Goal: Task Accomplishment & Management: Complete application form

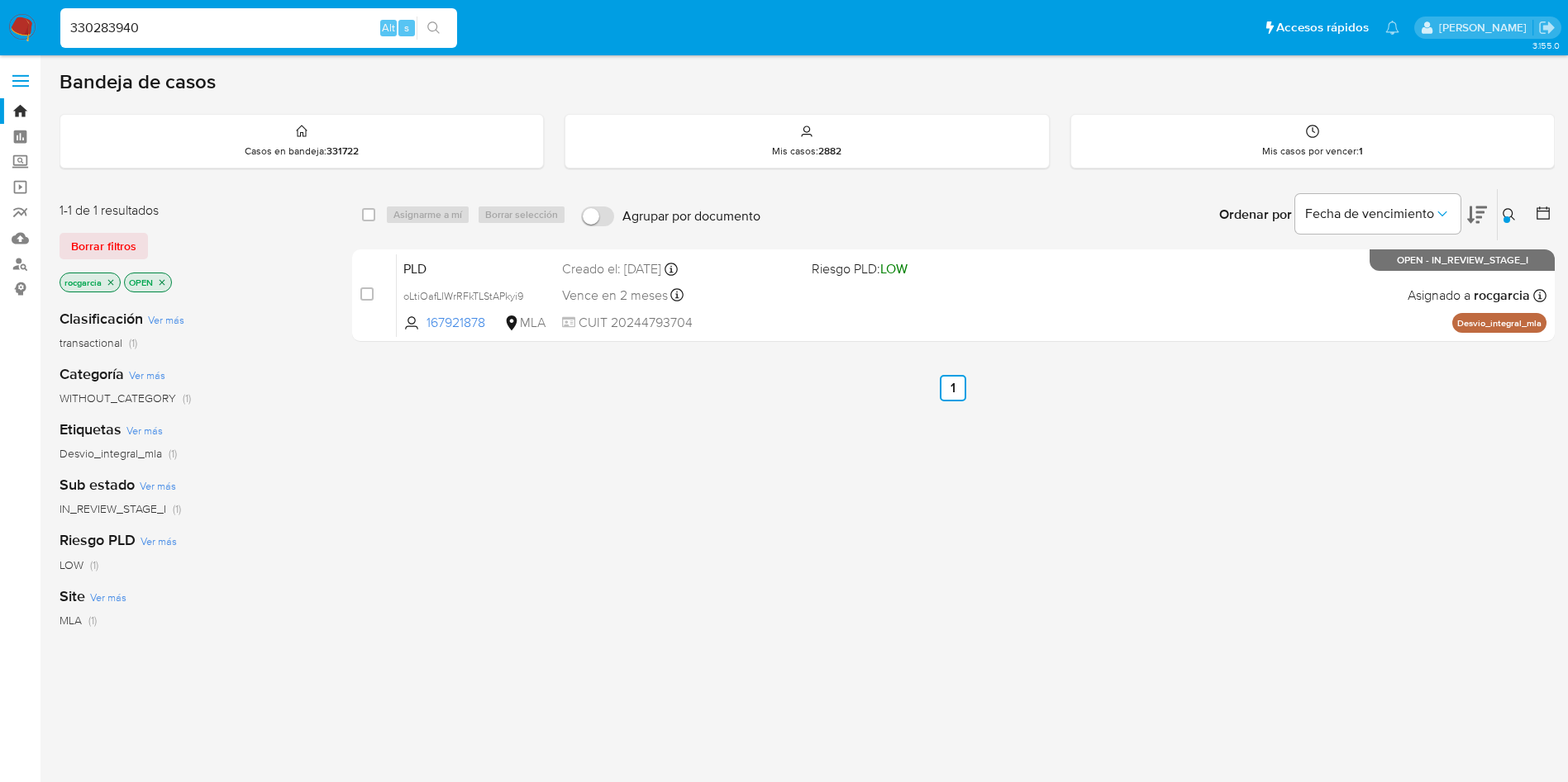
type input "330283940"
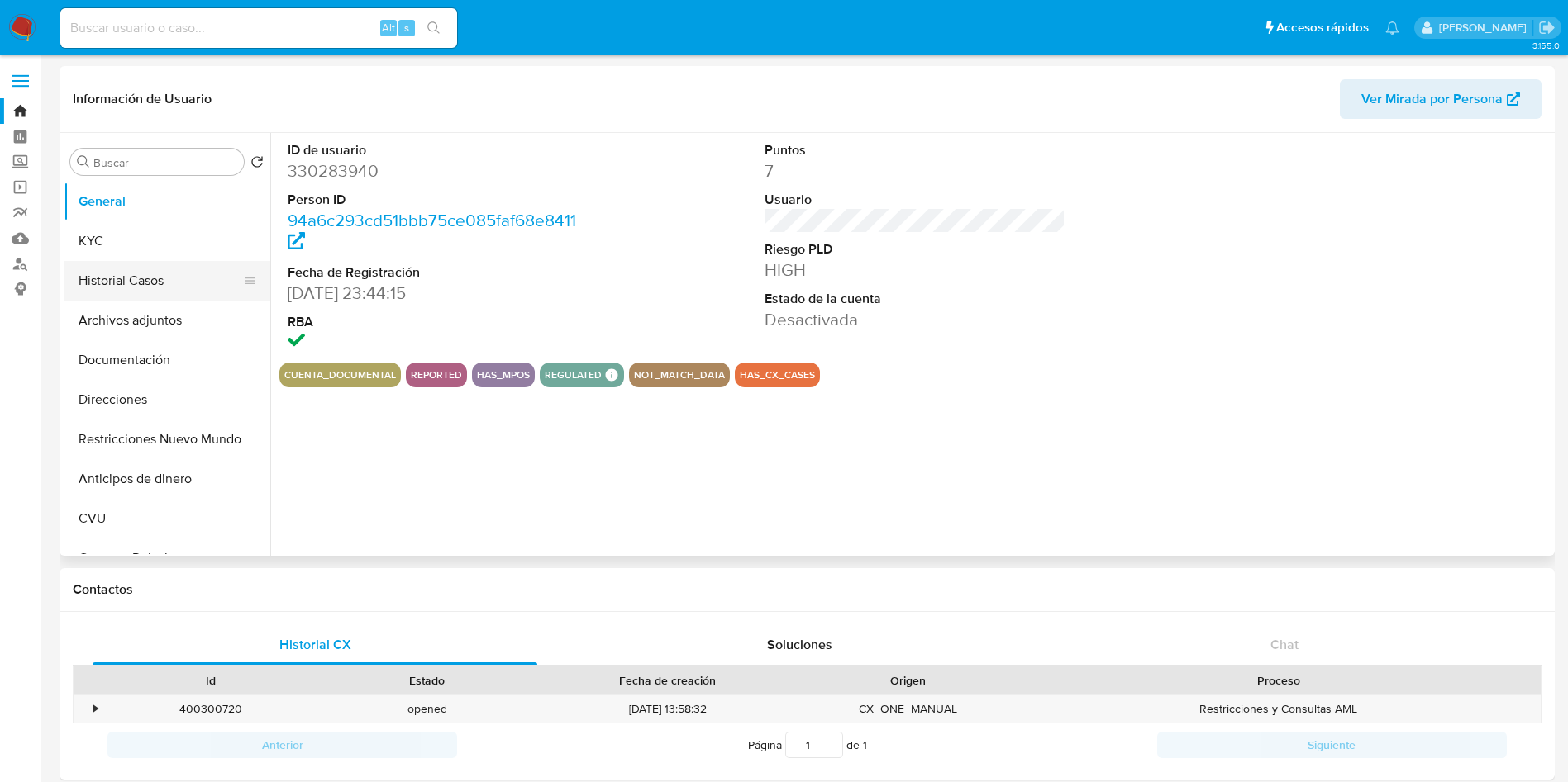
click at [118, 289] on button "Historial Casos" at bounding box center [161, 281] width 194 height 39
select select "10"
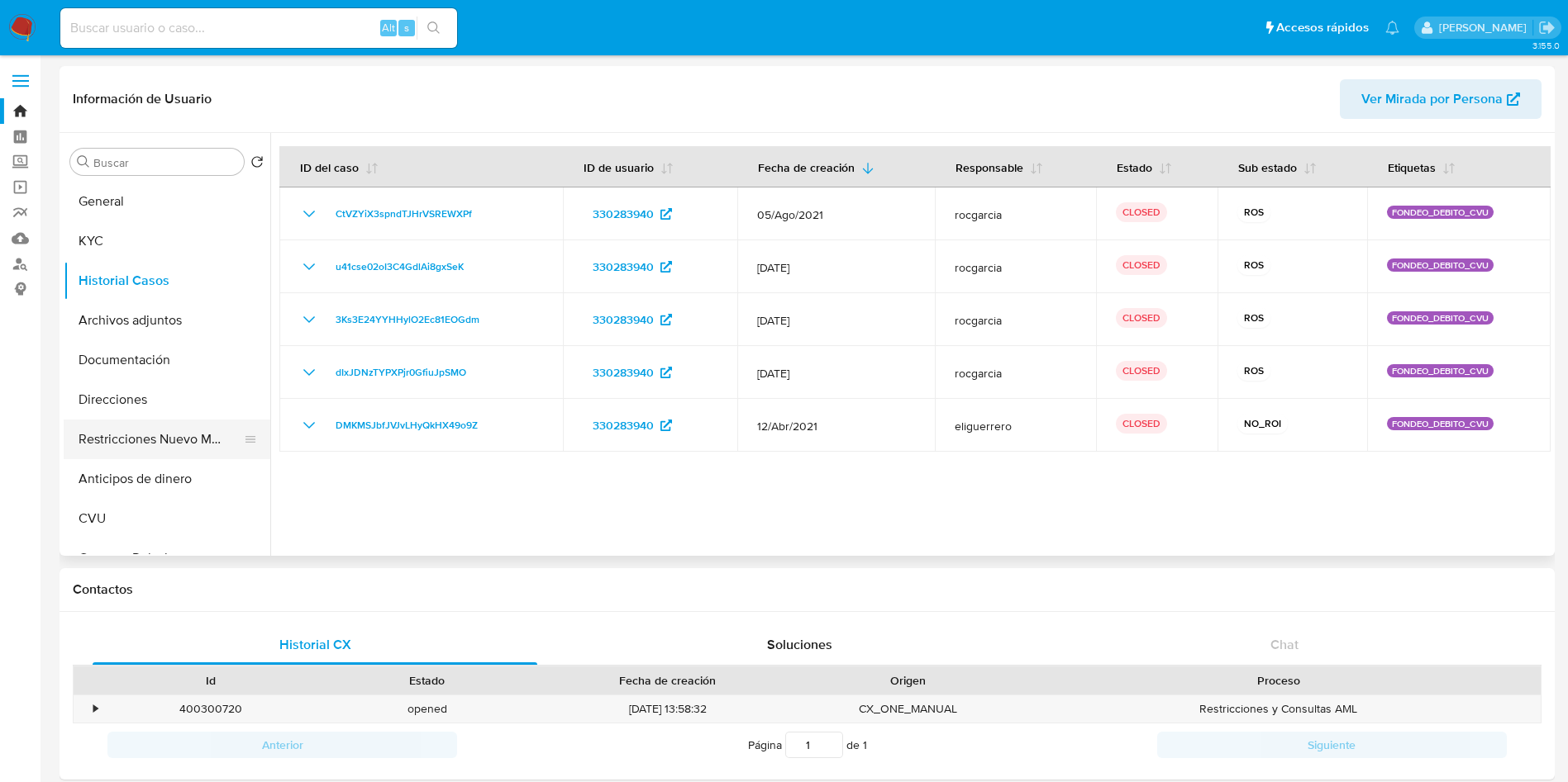
click at [104, 425] on button "Restricciones Nuevo Mundo" at bounding box center [161, 440] width 194 height 39
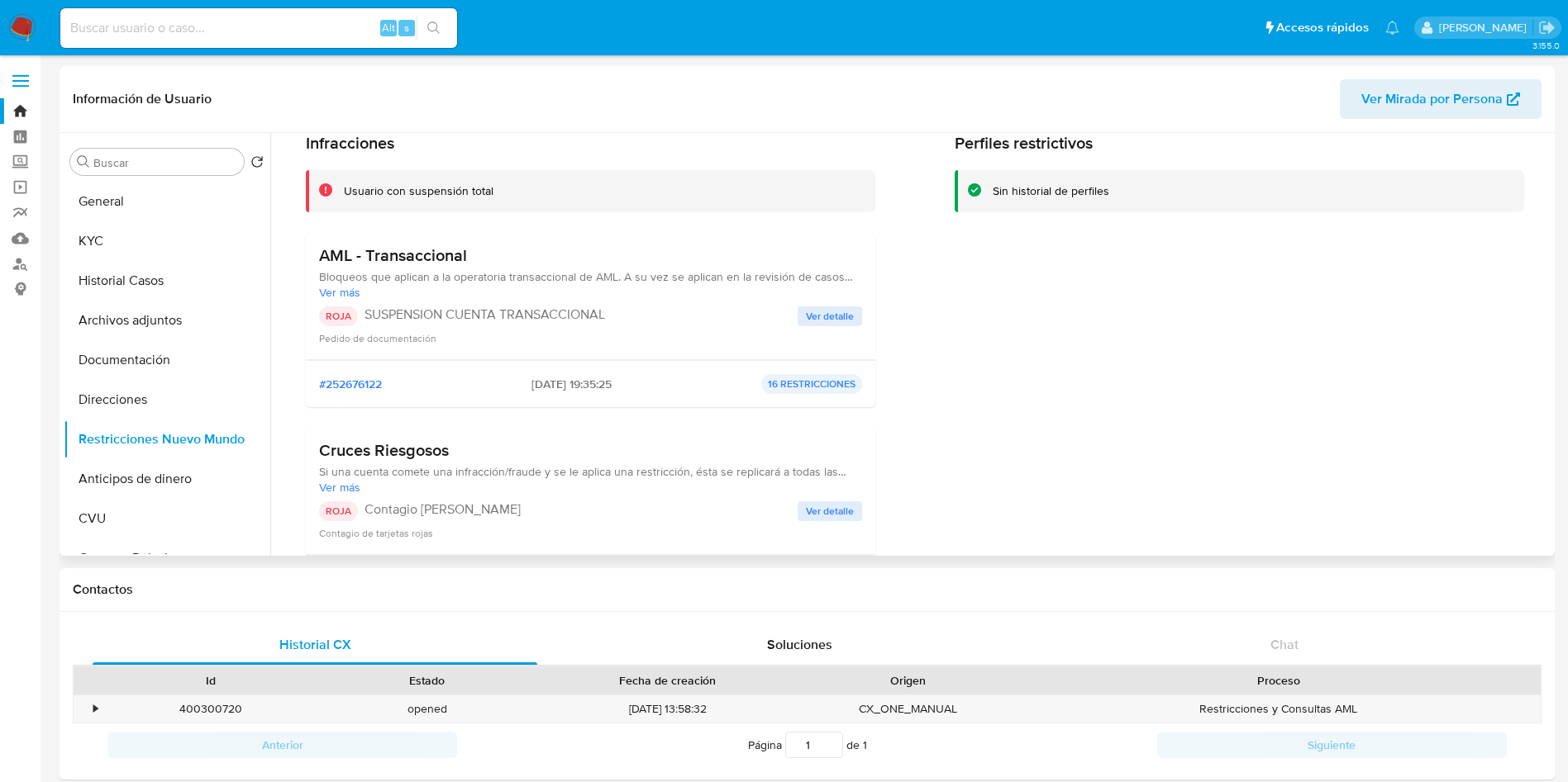
scroll to position [248, 0]
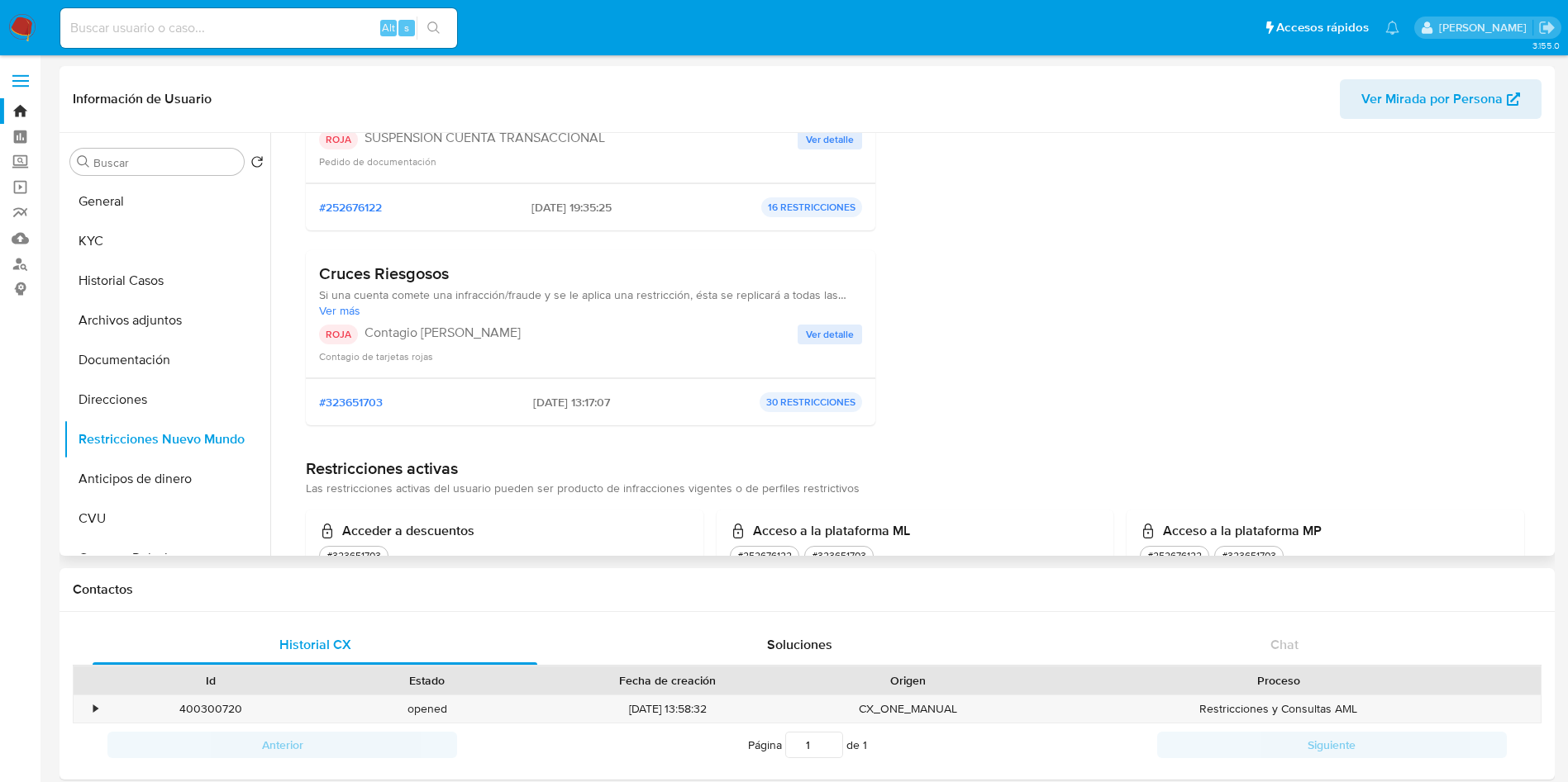
click at [817, 326] on span "Ver detalle" at bounding box center [829, 335] width 48 height 17
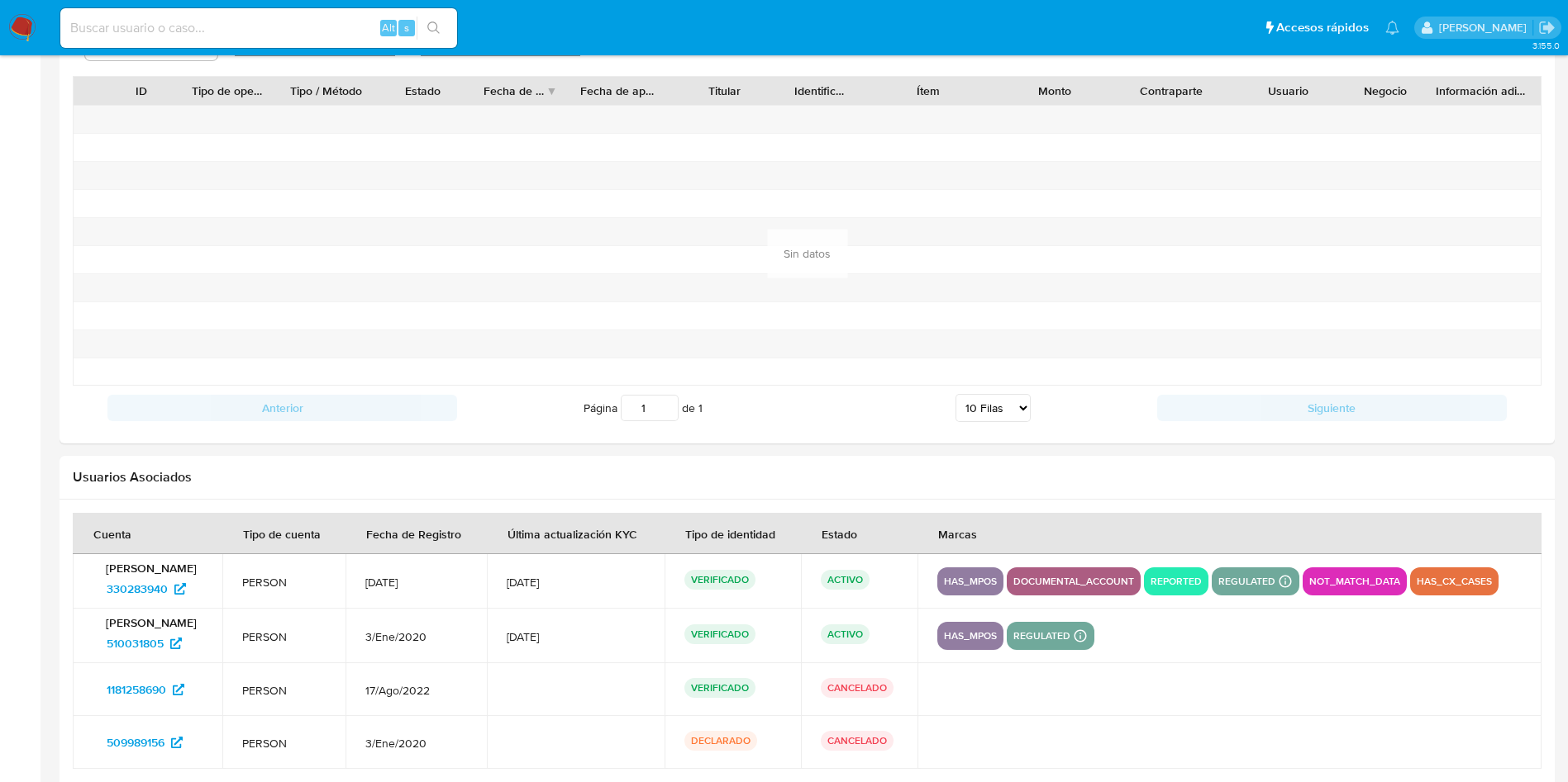
scroll to position [1637, 0]
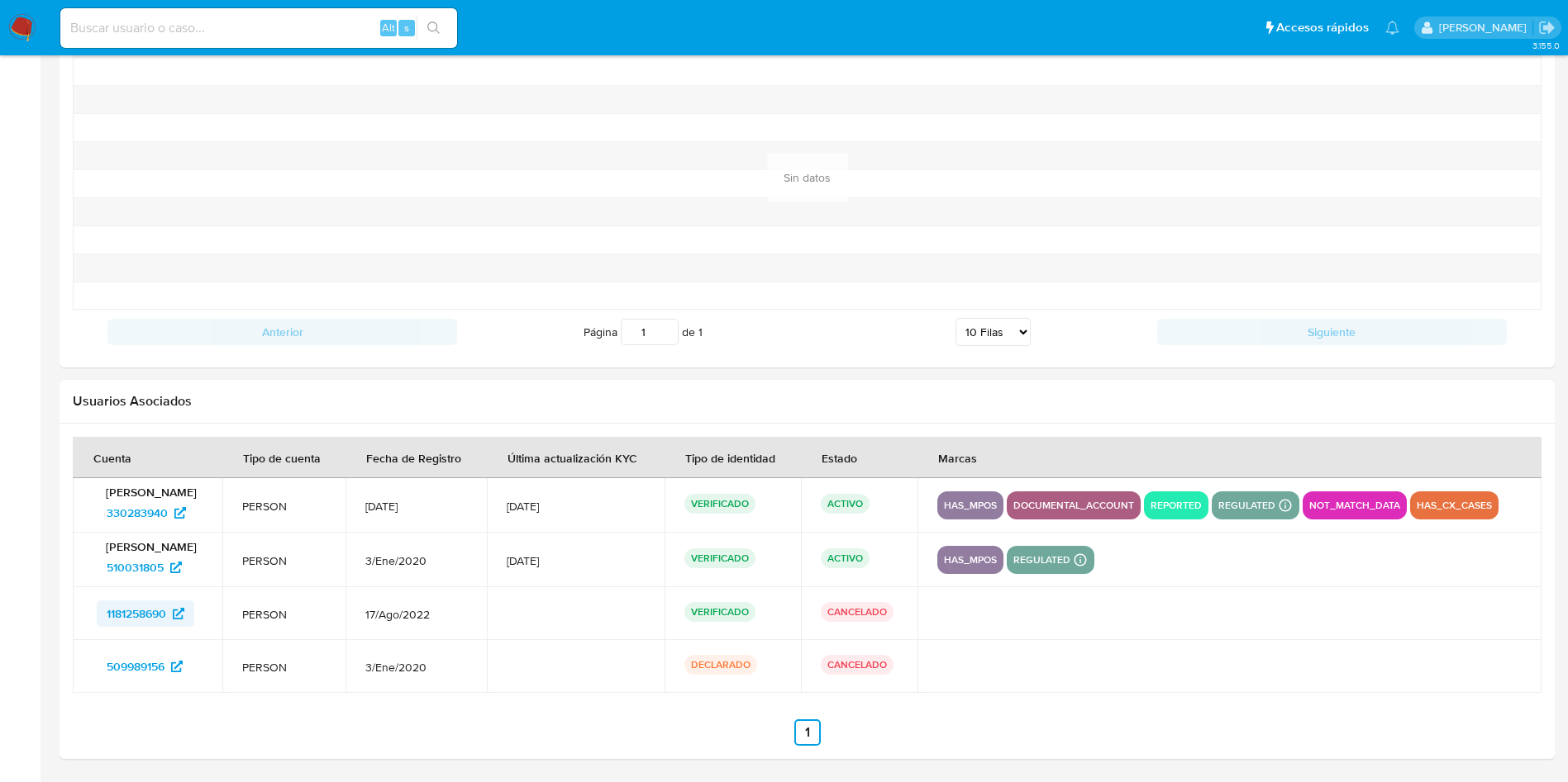
click at [127, 615] on span "1181258690" at bounding box center [135, 614] width 59 height 26
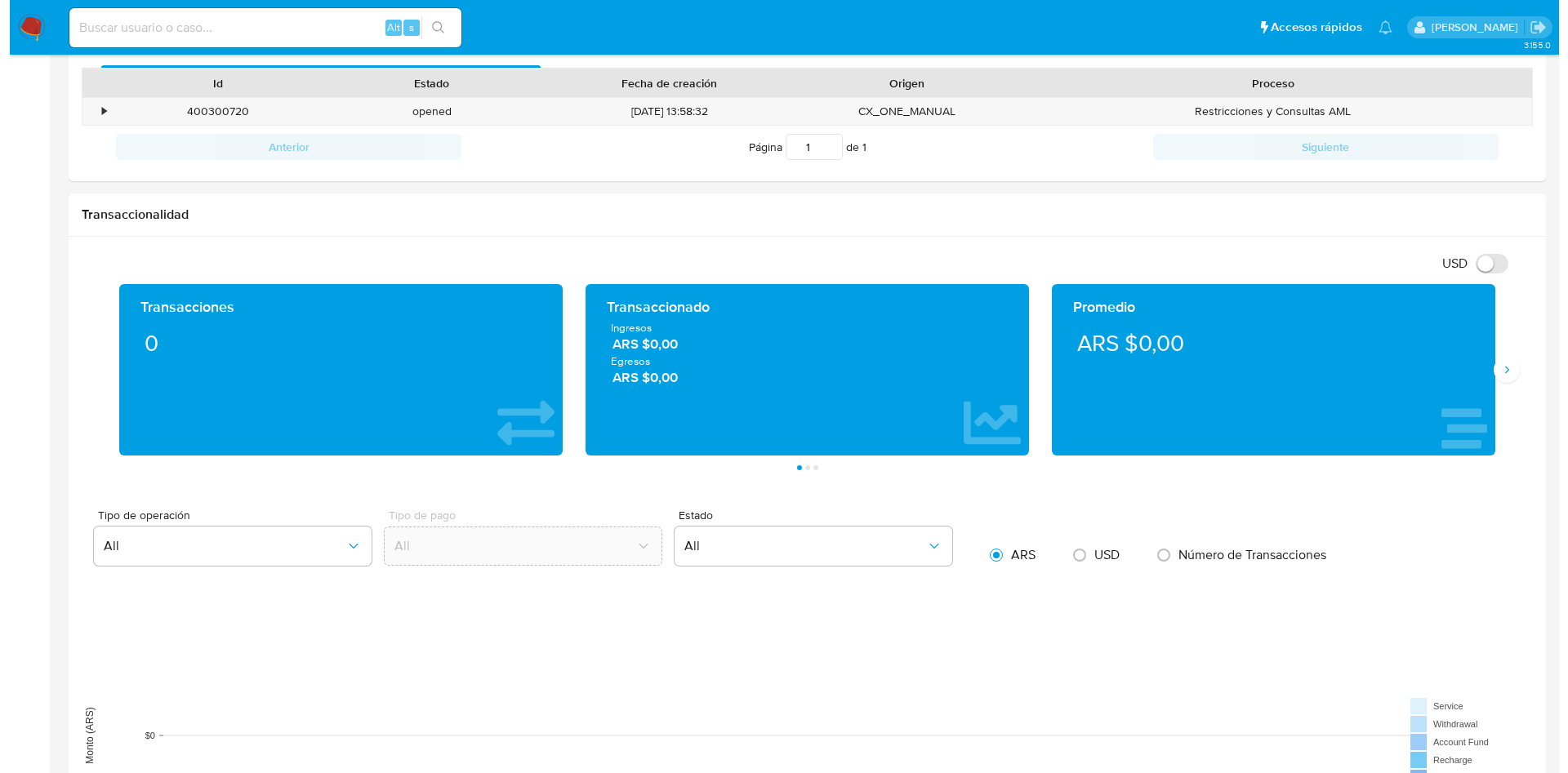
scroll to position [0, 0]
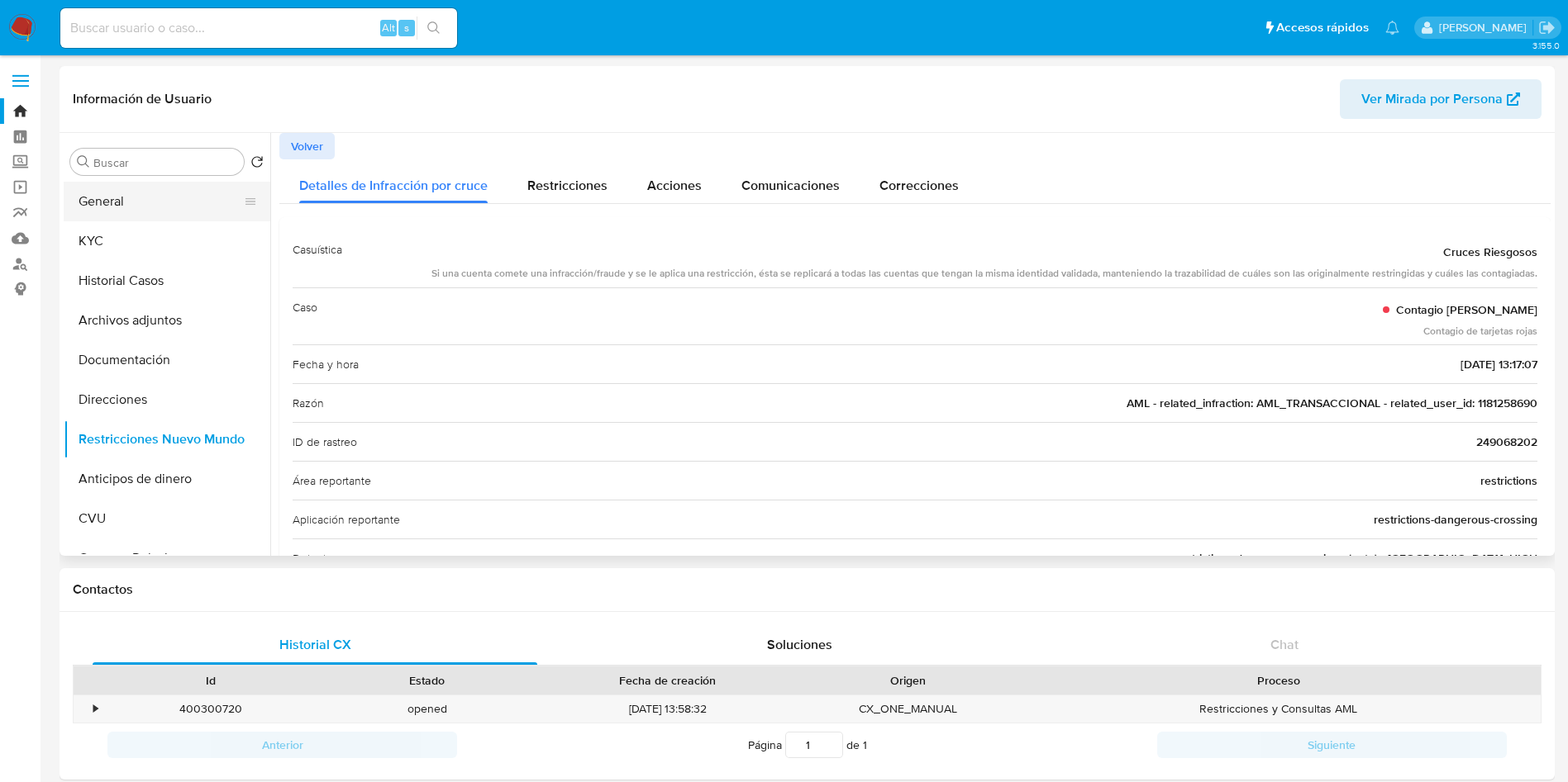
click at [134, 216] on button "General" at bounding box center [161, 201] width 194 height 39
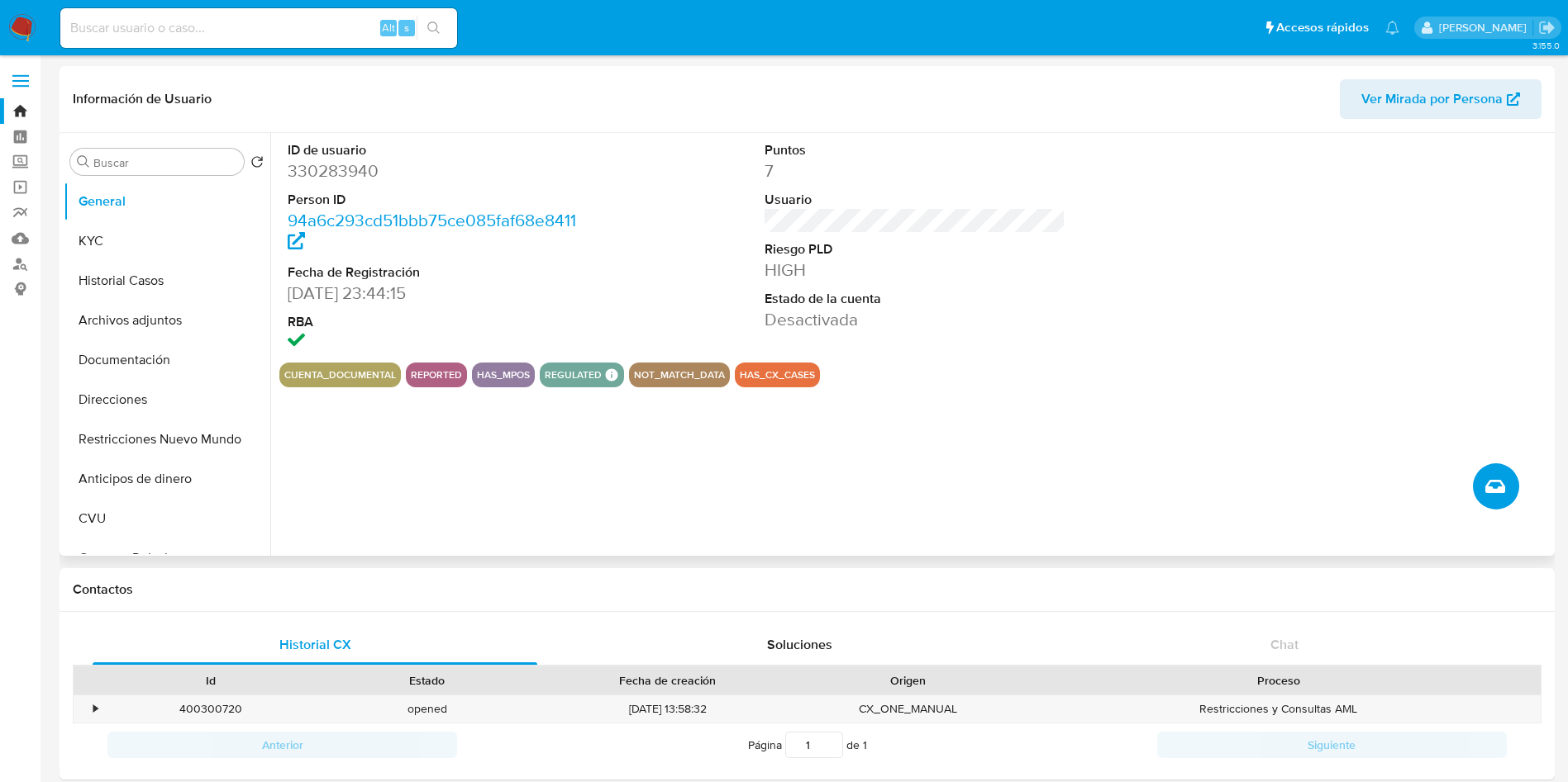
click at [1490, 481] on icon "Crear caso manual" at bounding box center [1495, 487] width 20 height 13
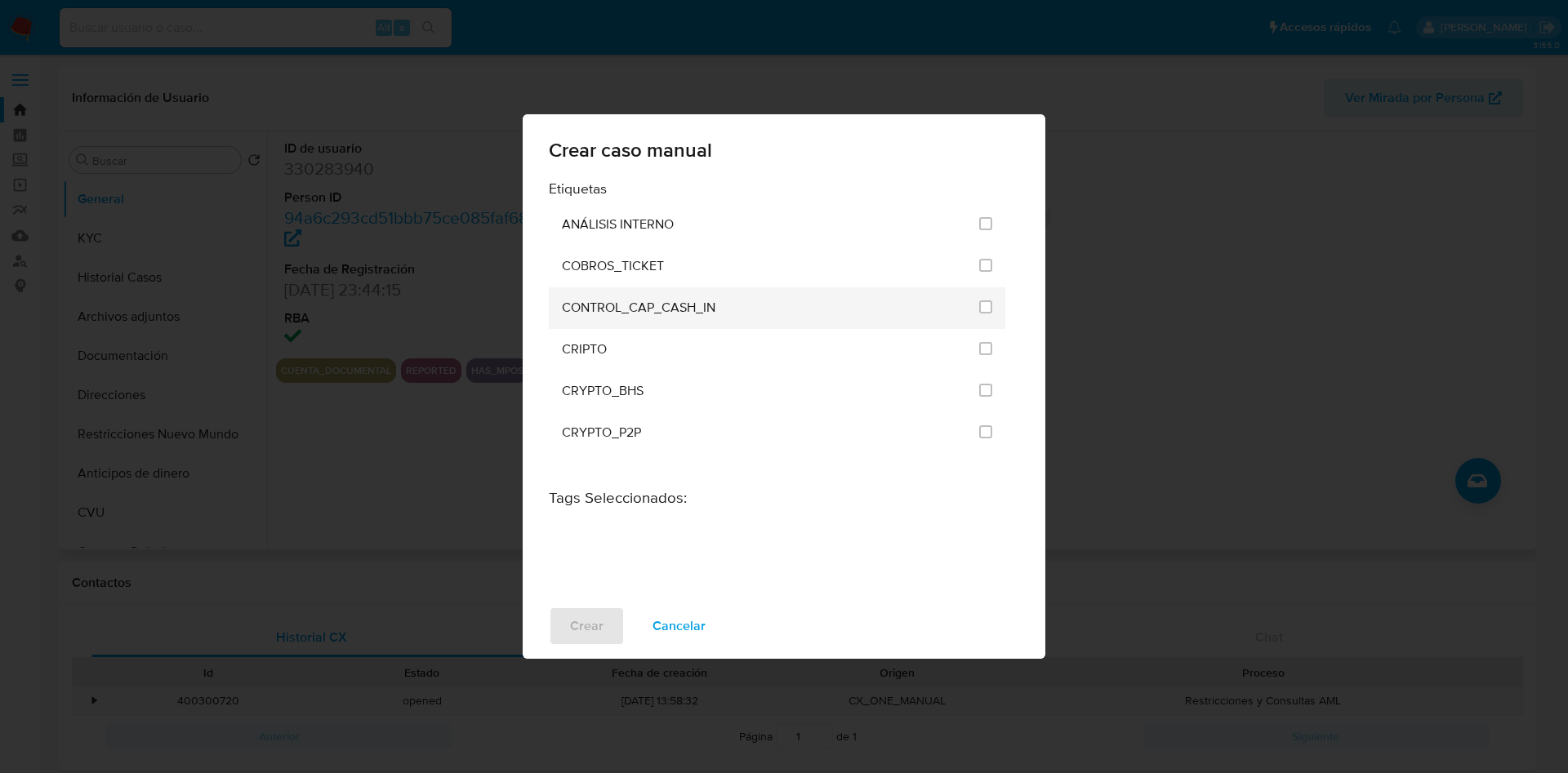
scroll to position [3264, 0]
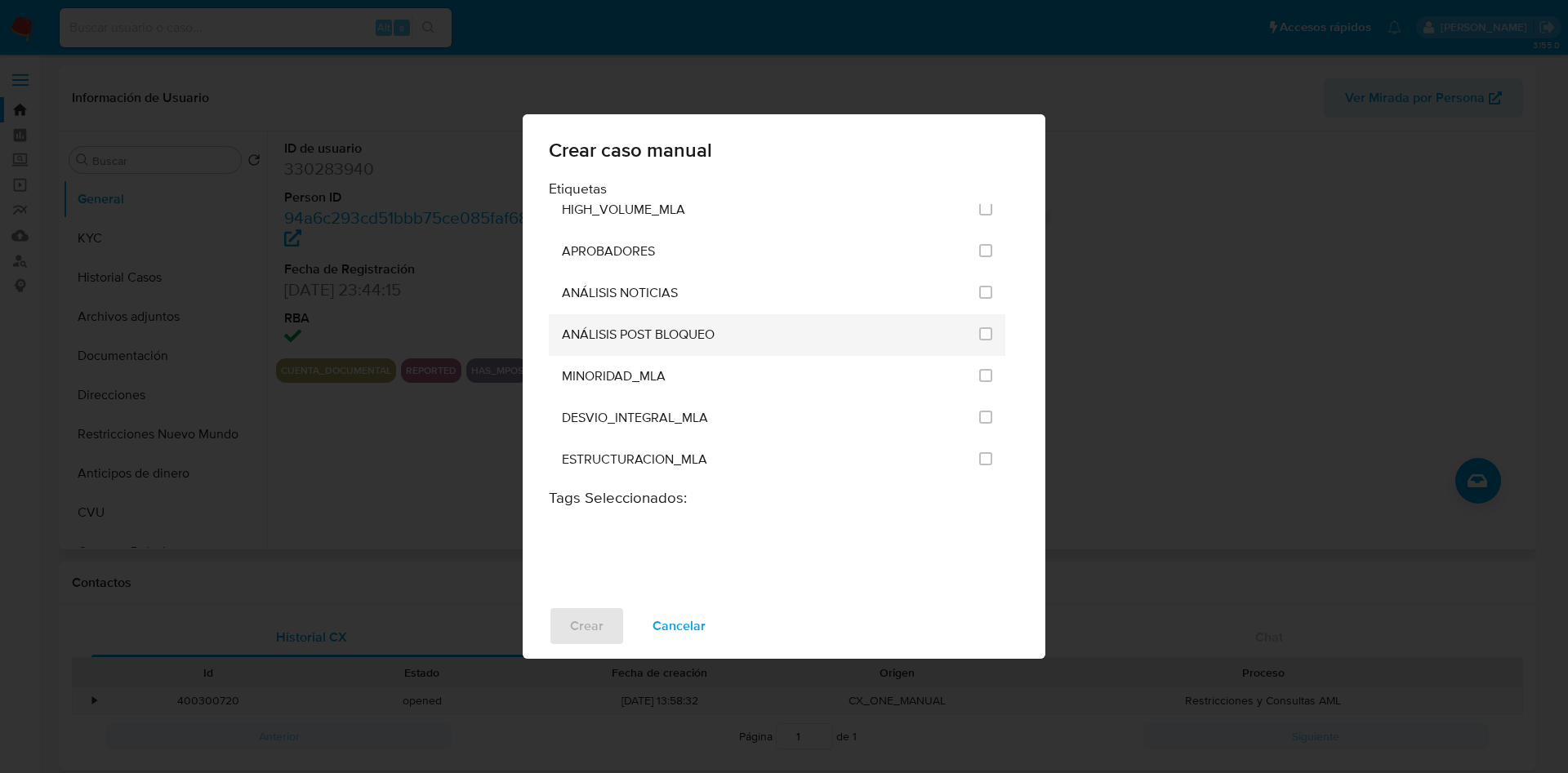
click at [666, 334] on span "ANÁLISIS POST BLOQUEO" at bounding box center [638, 335] width 152 height 17
click at [982, 341] on div at bounding box center [986, 334] width 13 height 17
click at [979, 334] on input "3249" at bounding box center [986, 334] width 13 height 13
checkbox input "true"
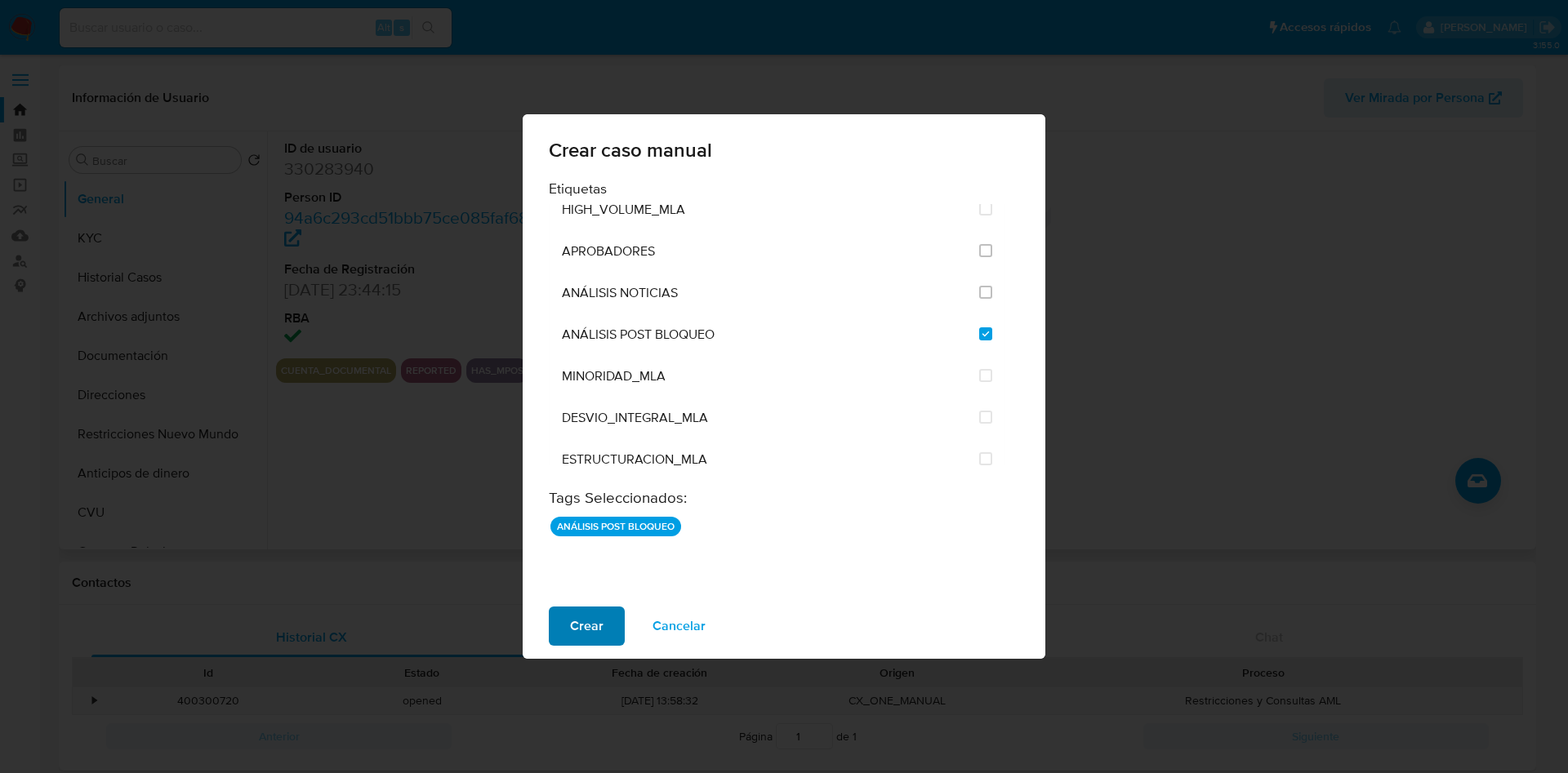
click at [569, 624] on button "Crear" at bounding box center [587, 626] width 76 height 39
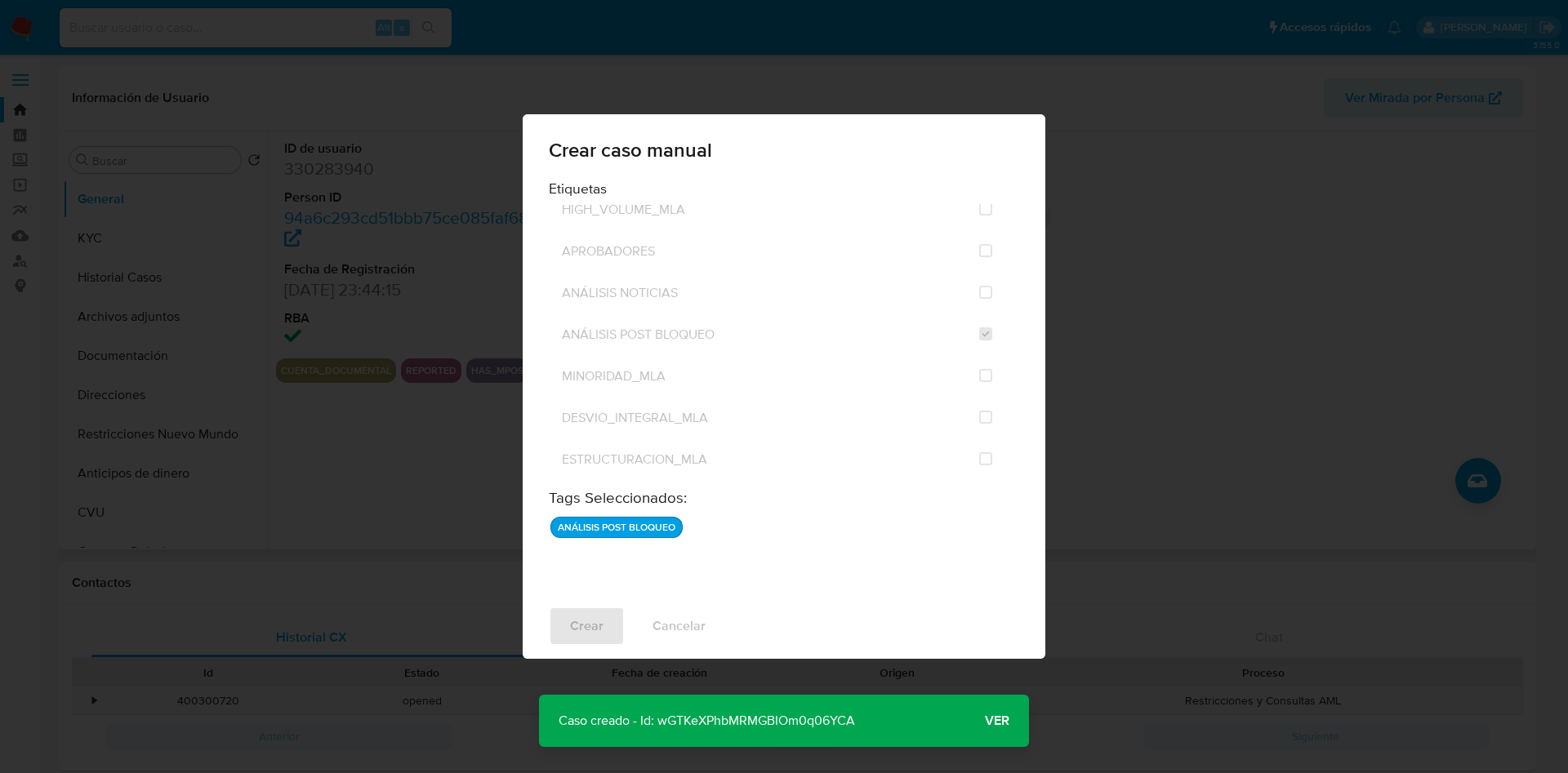
click at [1000, 721] on span "Ver" at bounding box center [997, 721] width 24 height 0
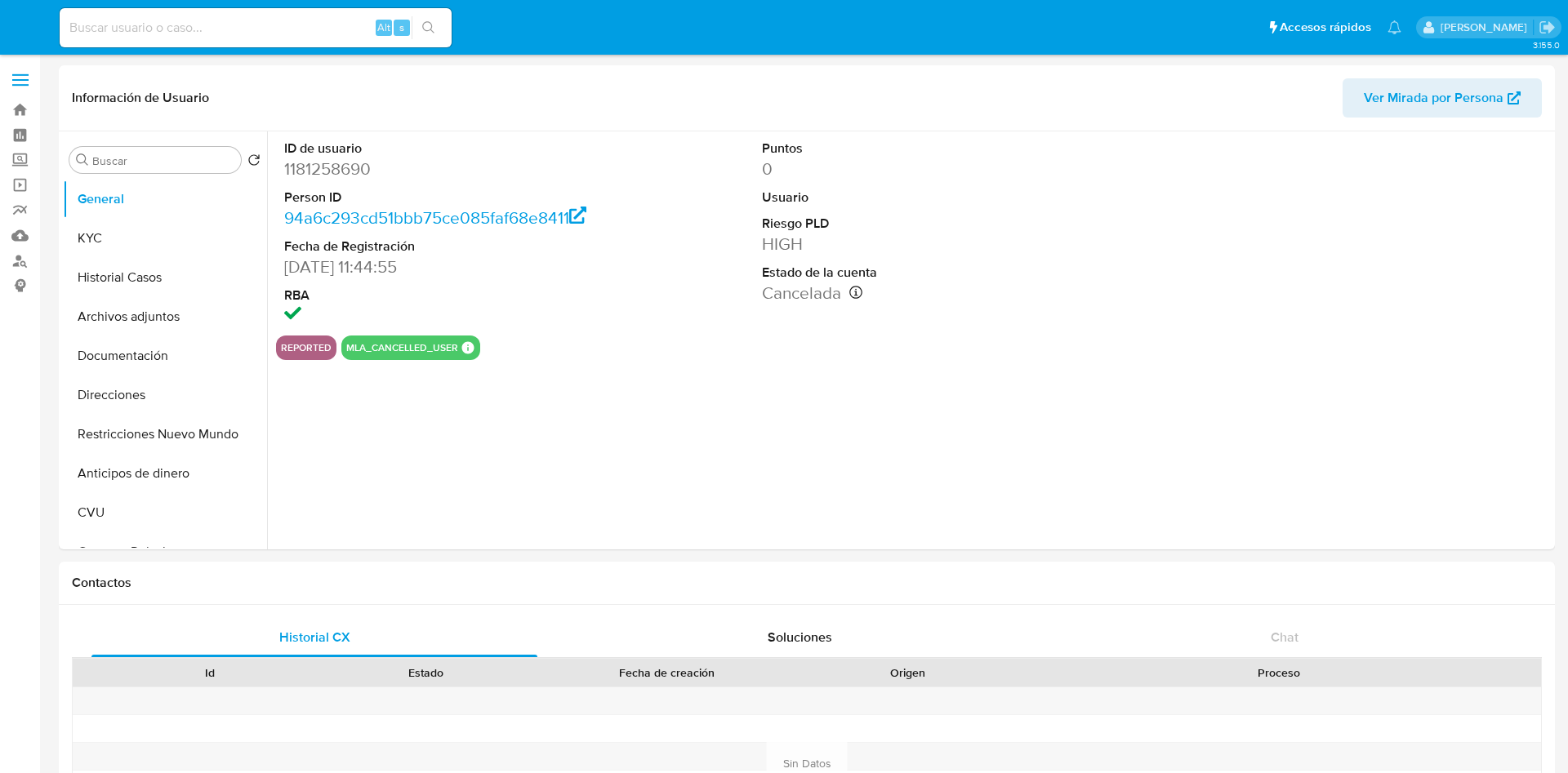
select select "10"
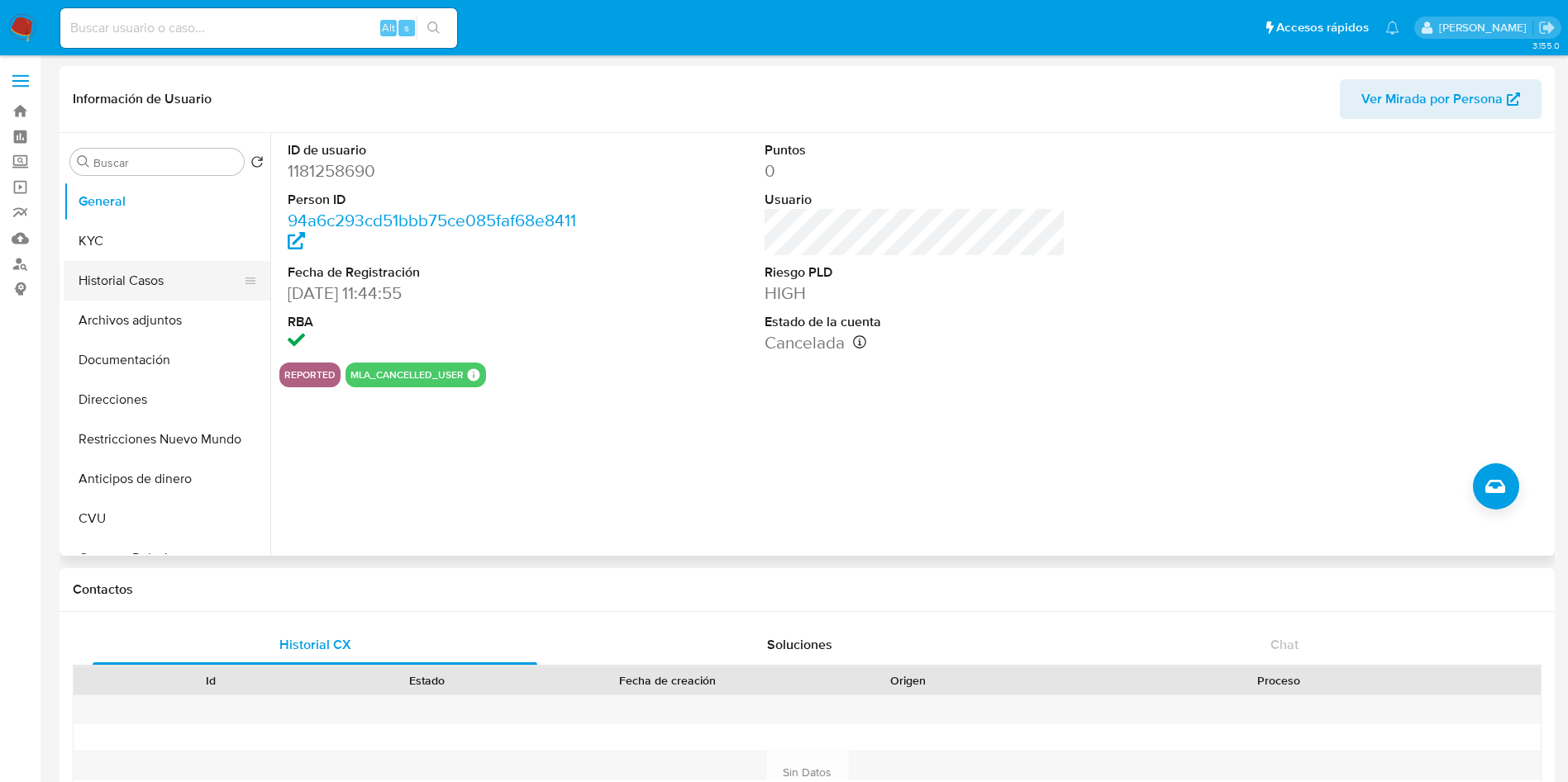
click at [130, 288] on button "Historial Casos" at bounding box center [161, 281] width 194 height 39
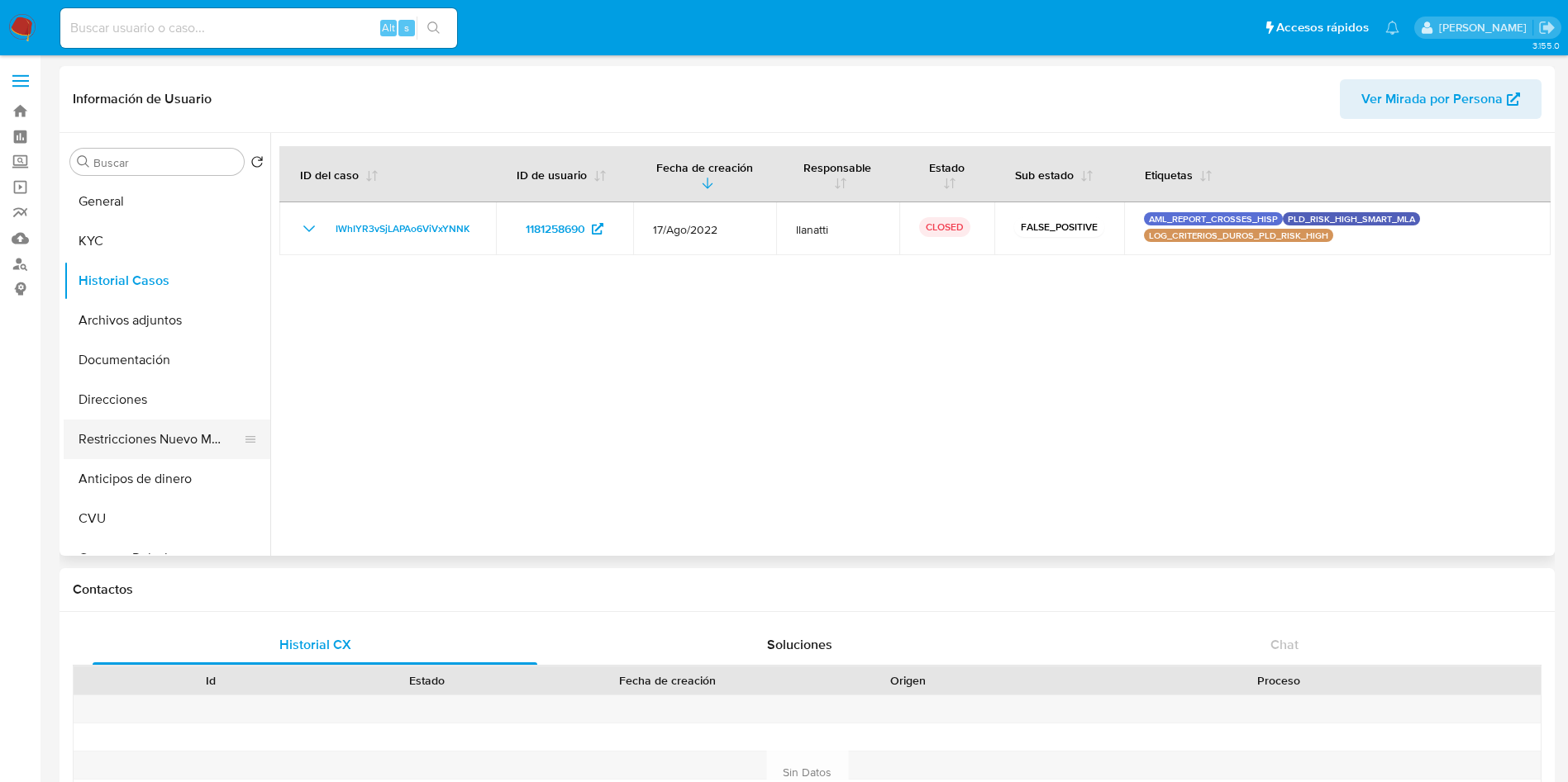
click at [147, 435] on button "Restricciones Nuevo Mundo" at bounding box center [161, 440] width 194 height 39
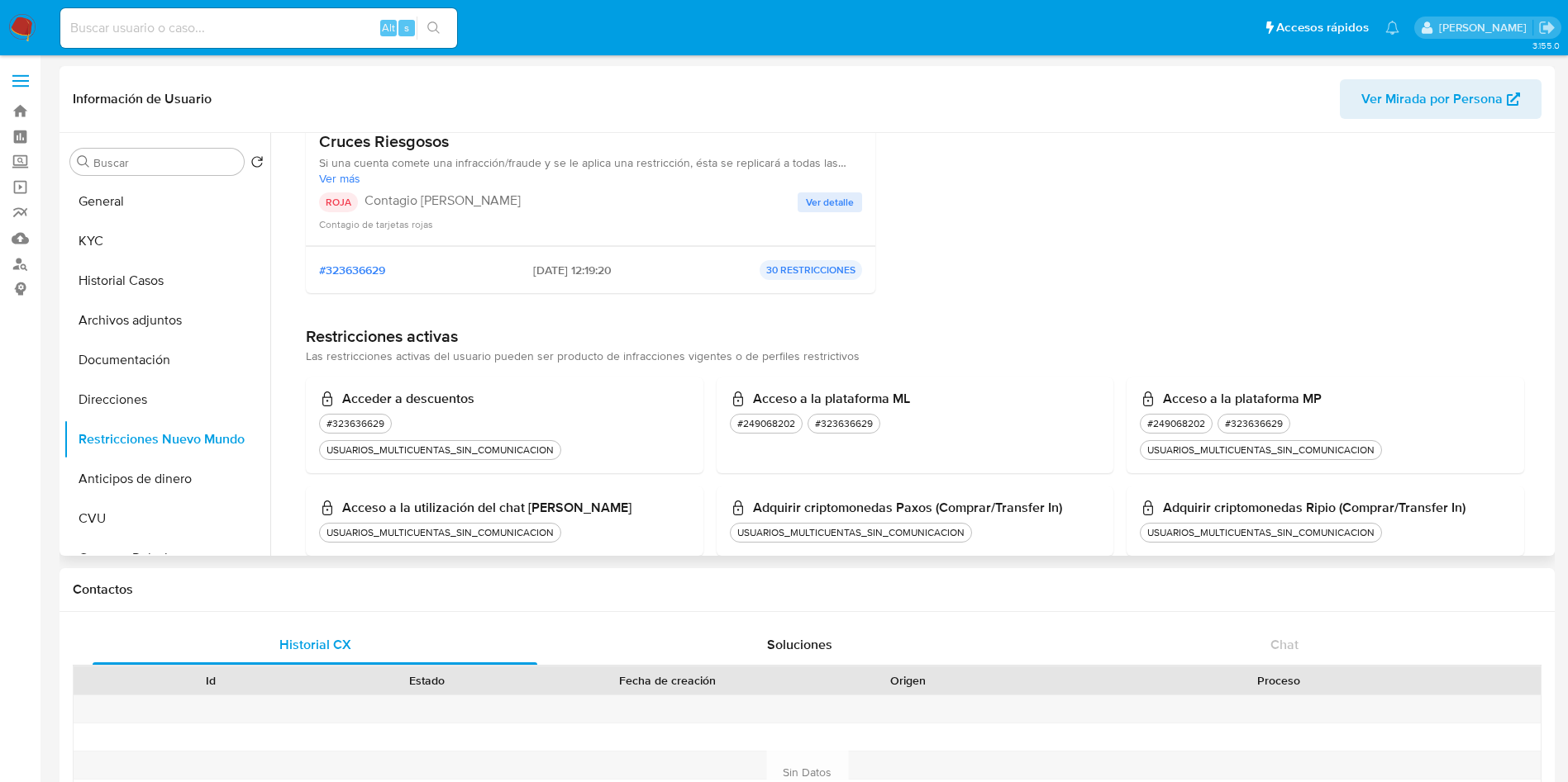
scroll to position [124, 0]
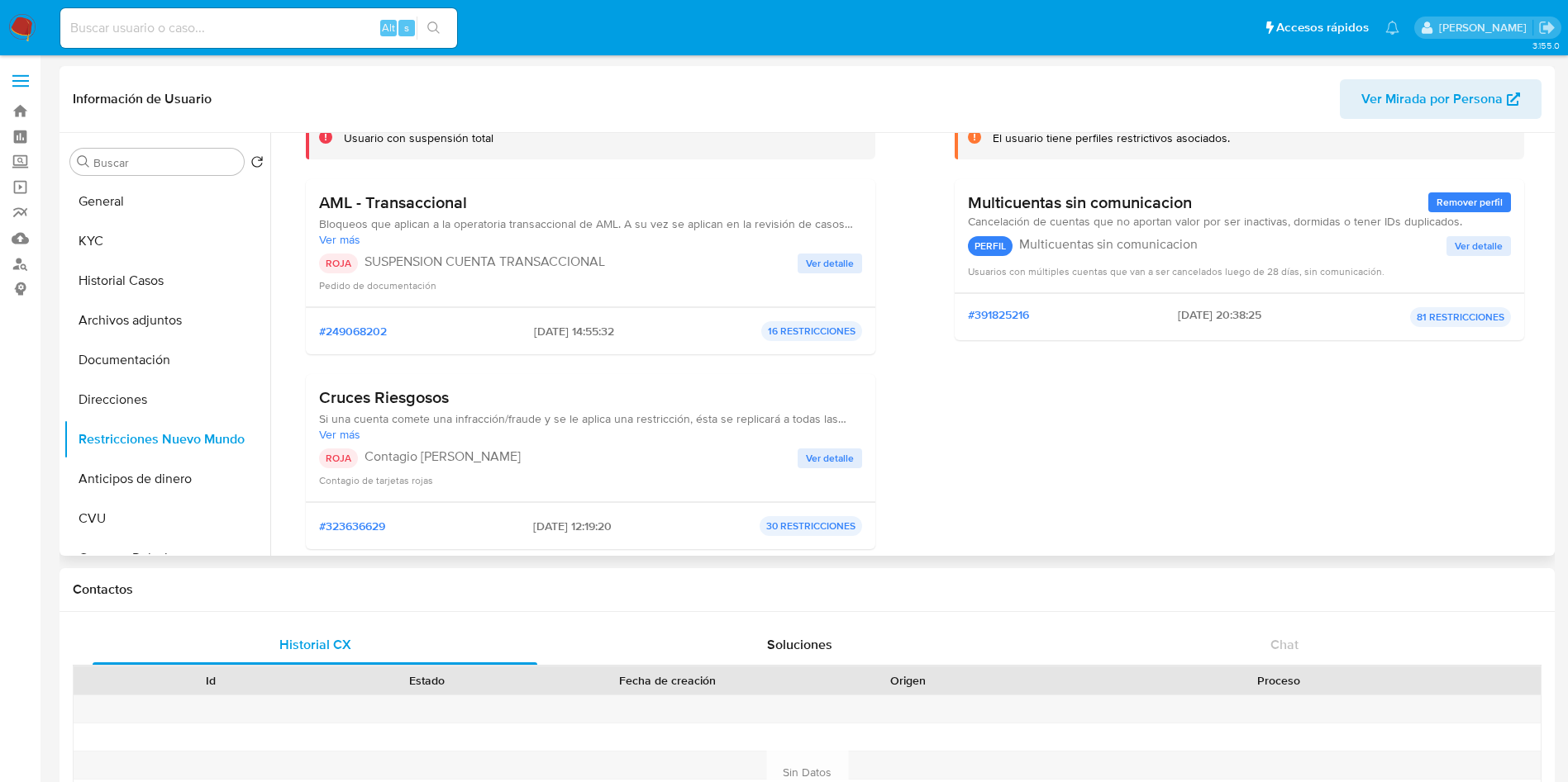
click at [843, 463] on span "Ver detalle" at bounding box center [829, 459] width 48 height 17
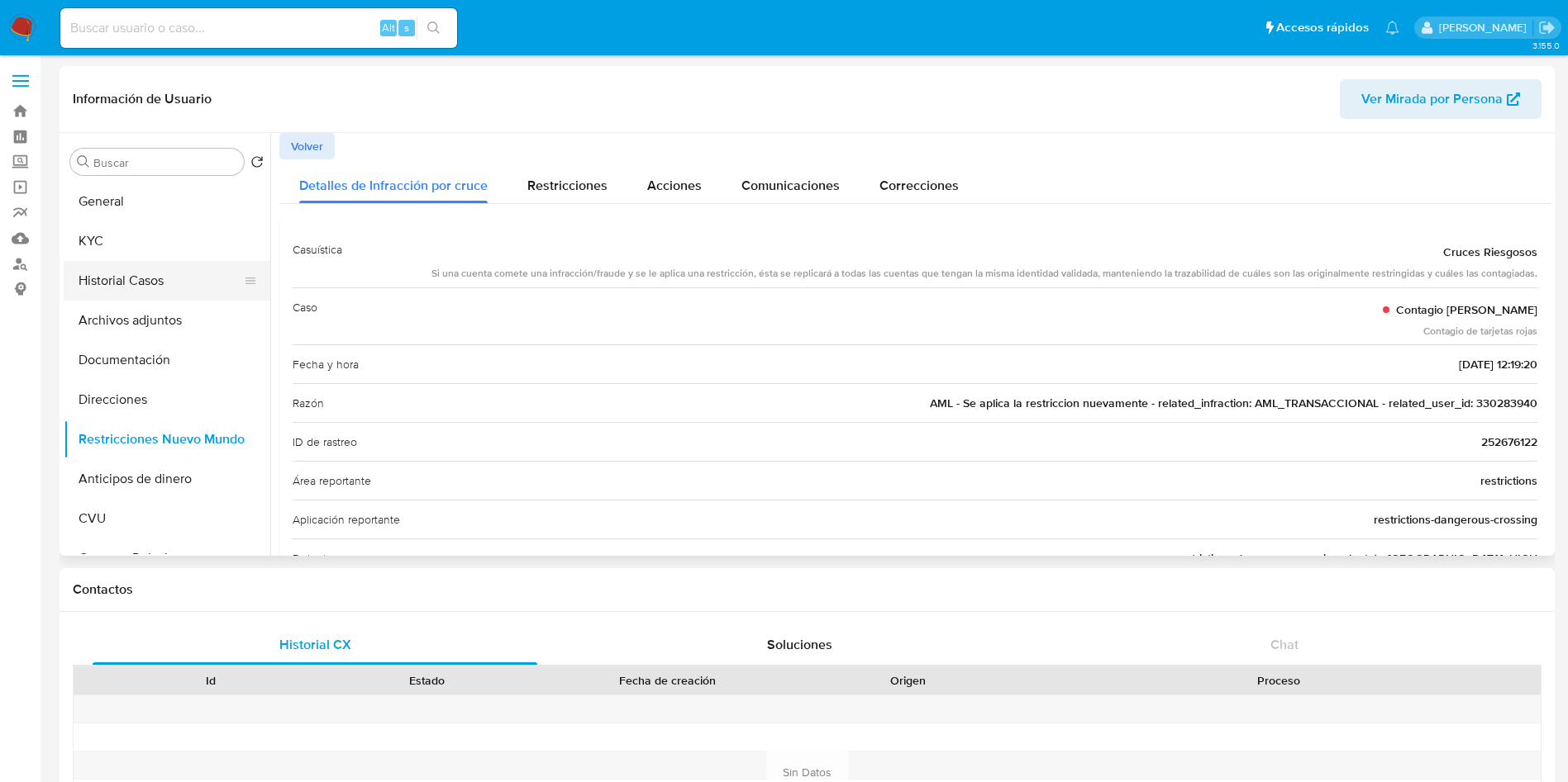
click at [134, 285] on button "Historial Casos" at bounding box center [161, 281] width 194 height 39
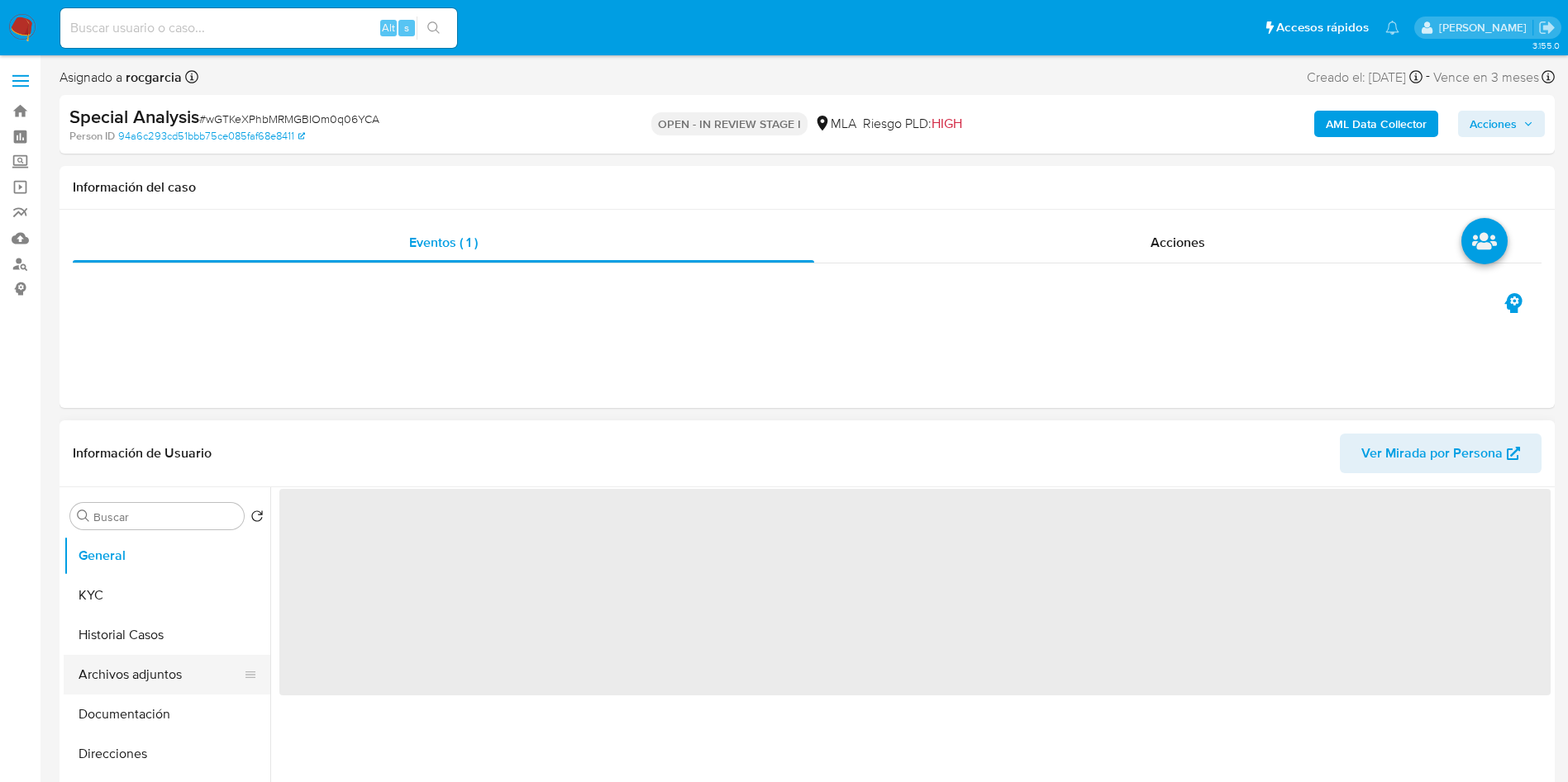
click at [140, 682] on button "Archivos adjuntos" at bounding box center [161, 675] width 194 height 39
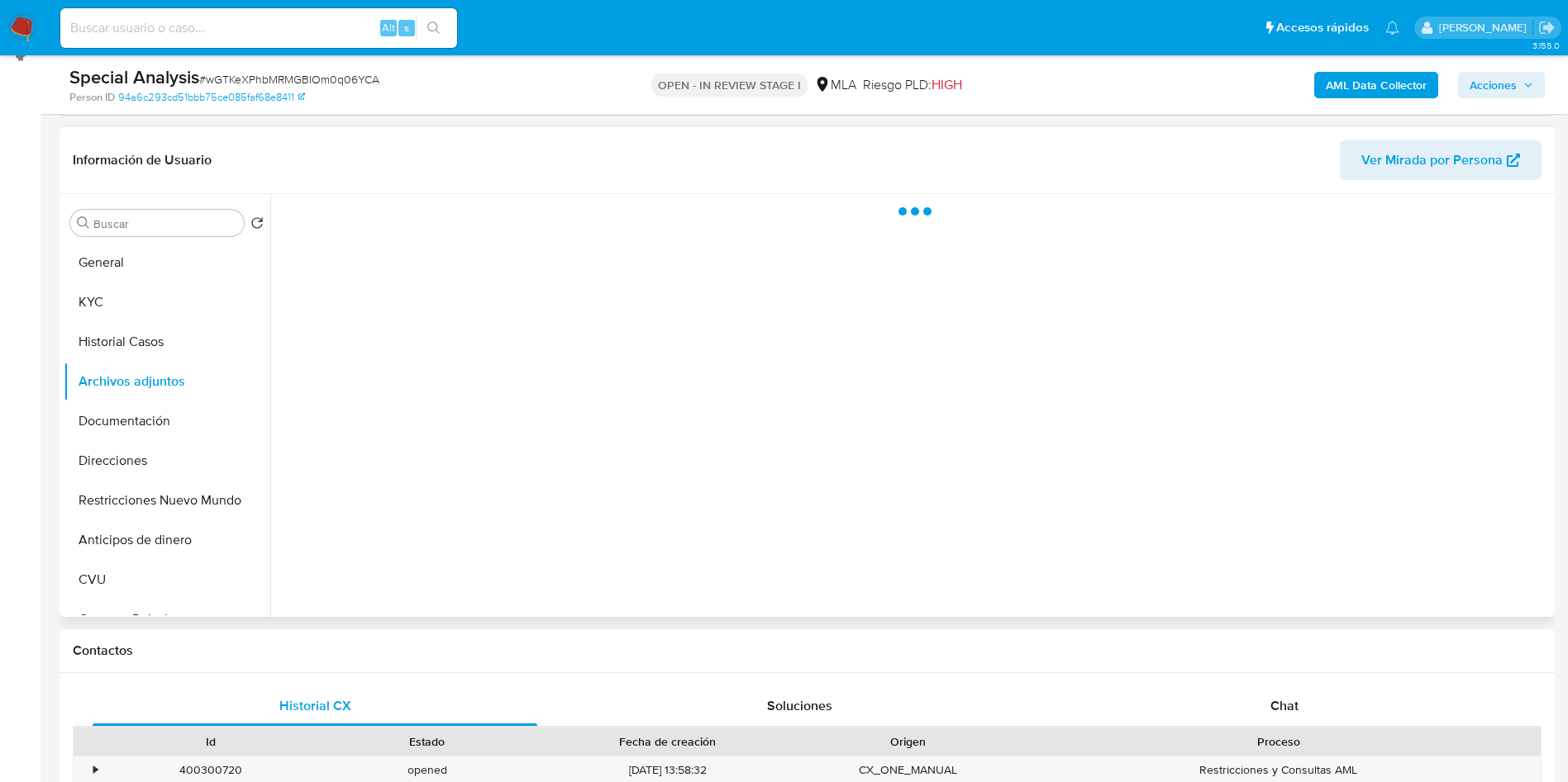
select select "10"
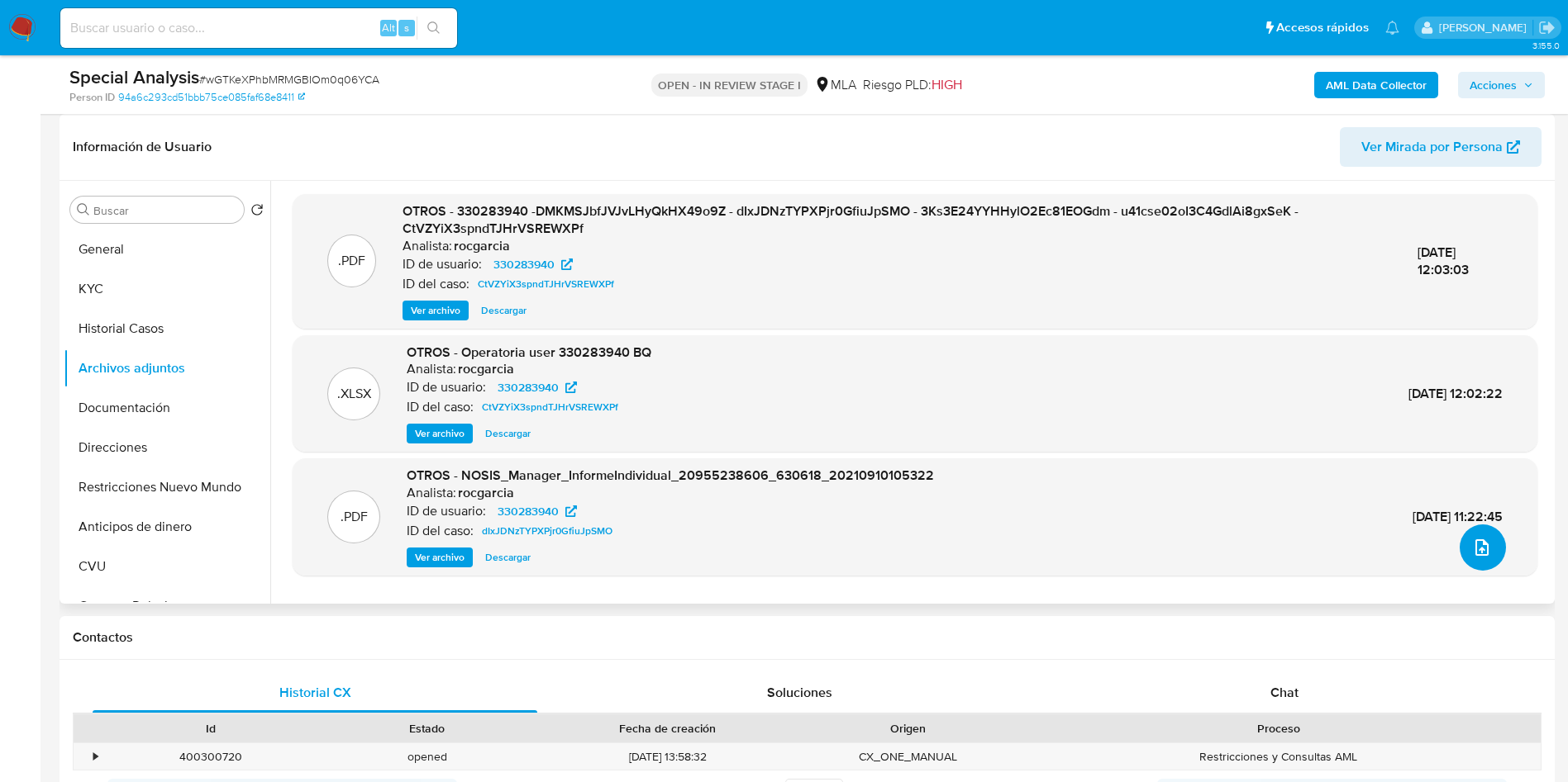
click at [1480, 556] on icon "upload-file" at bounding box center [1482, 547] width 20 height 20
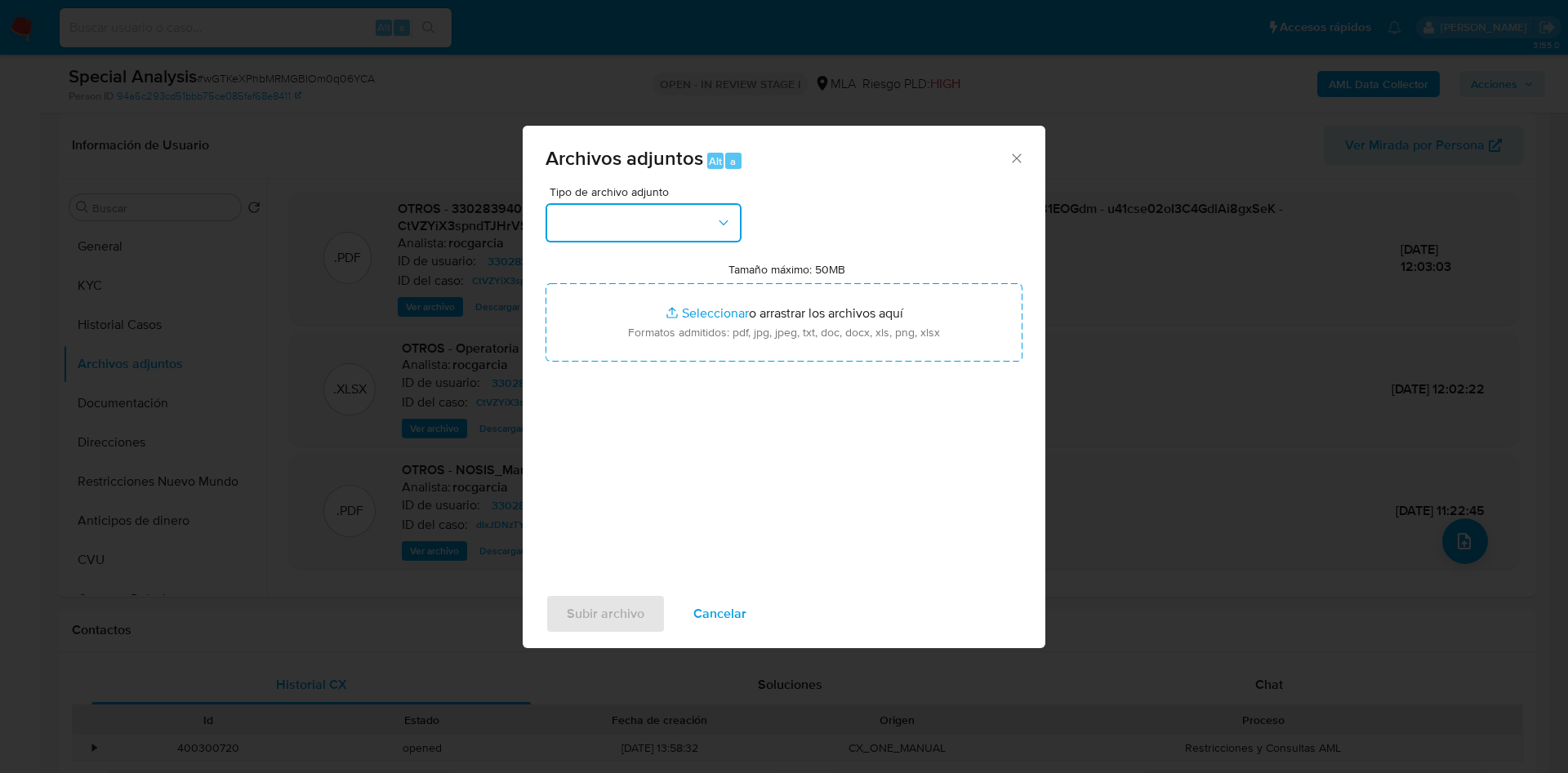
drag, startPoint x: 599, startPoint y: 224, endPoint x: 592, endPoint y: 241, distance: 18.4
click at [598, 224] on button "button" at bounding box center [643, 223] width 196 height 39
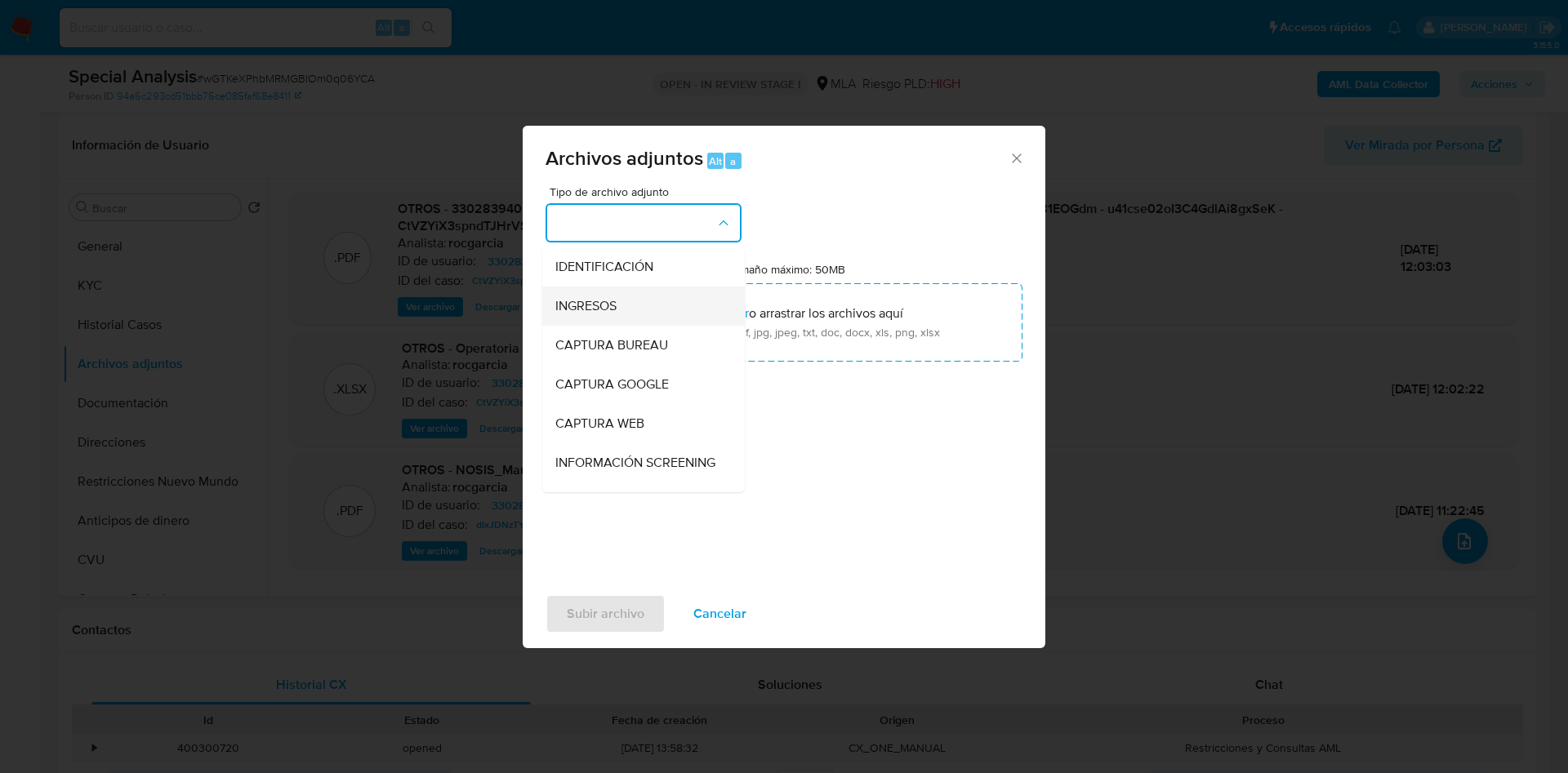
click at [616, 303] on span "INGRESOS" at bounding box center [586, 307] width 61 height 17
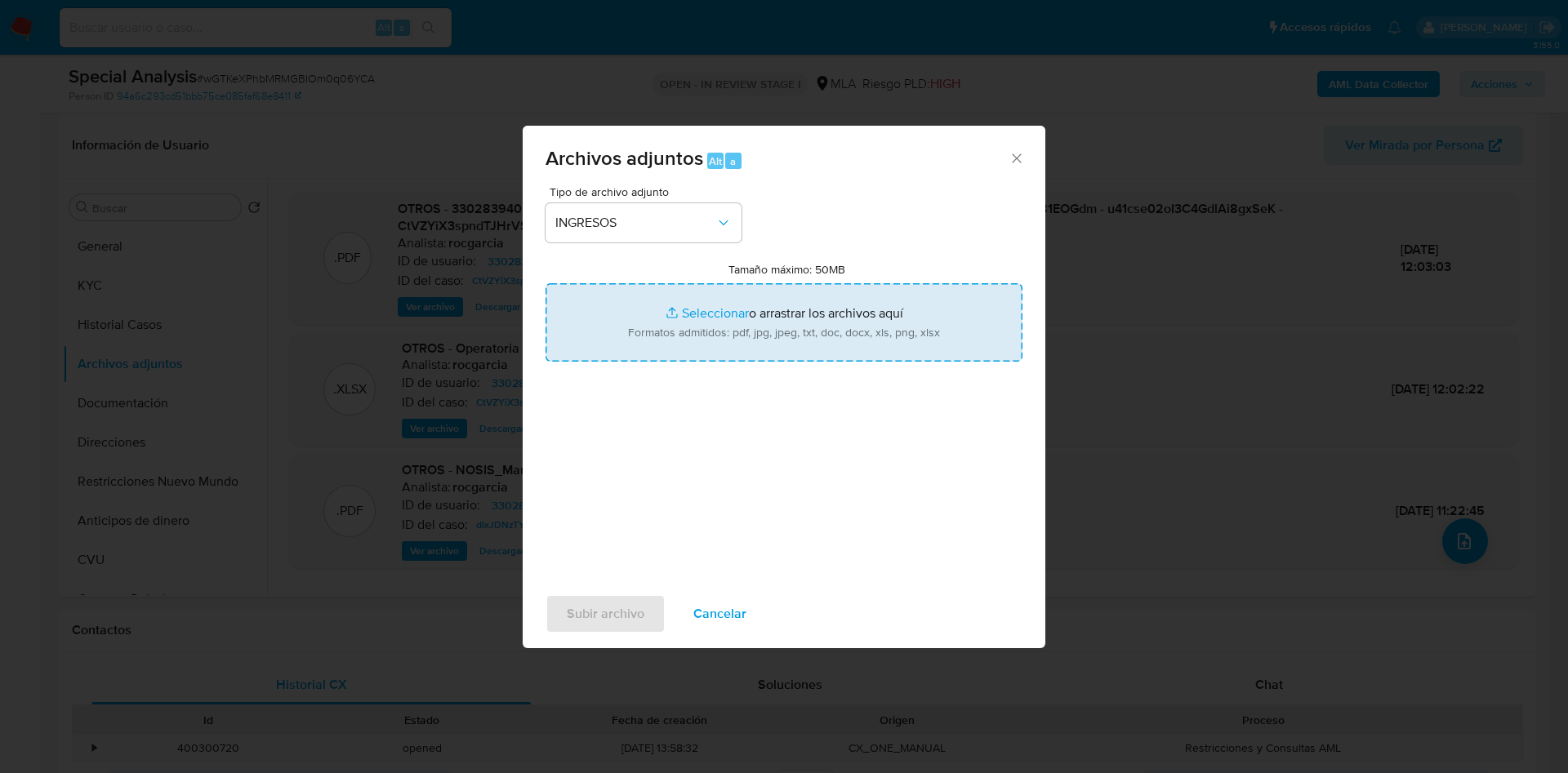
click at [666, 324] on input "Tamaño máximo: 50MB Seleccionar archivos" at bounding box center [783, 322] width 477 height 78
type input "C:\fakepath\documentacion.pdf"
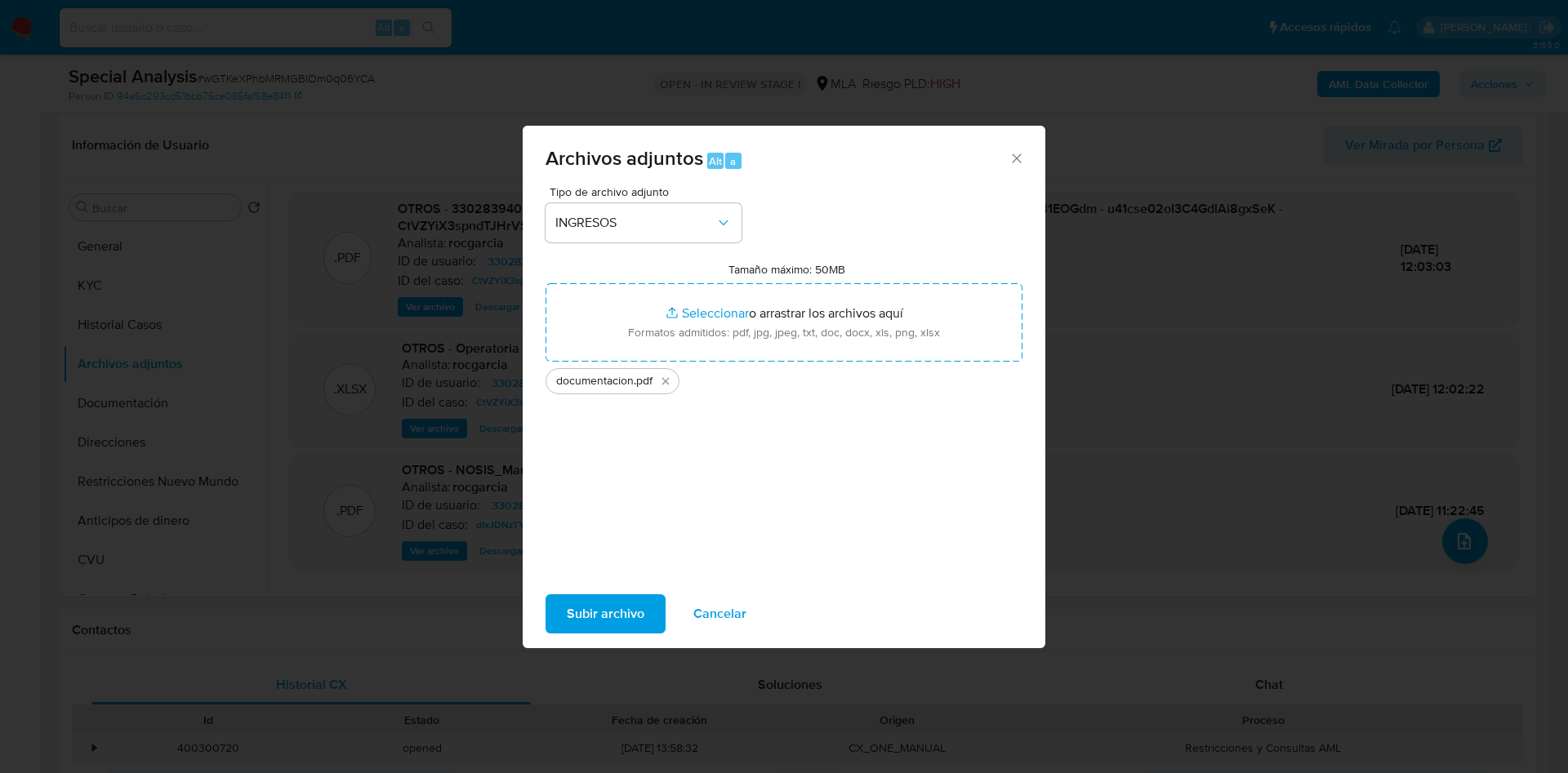
click at [577, 618] on span "Subir archivo" at bounding box center [606, 614] width 78 height 36
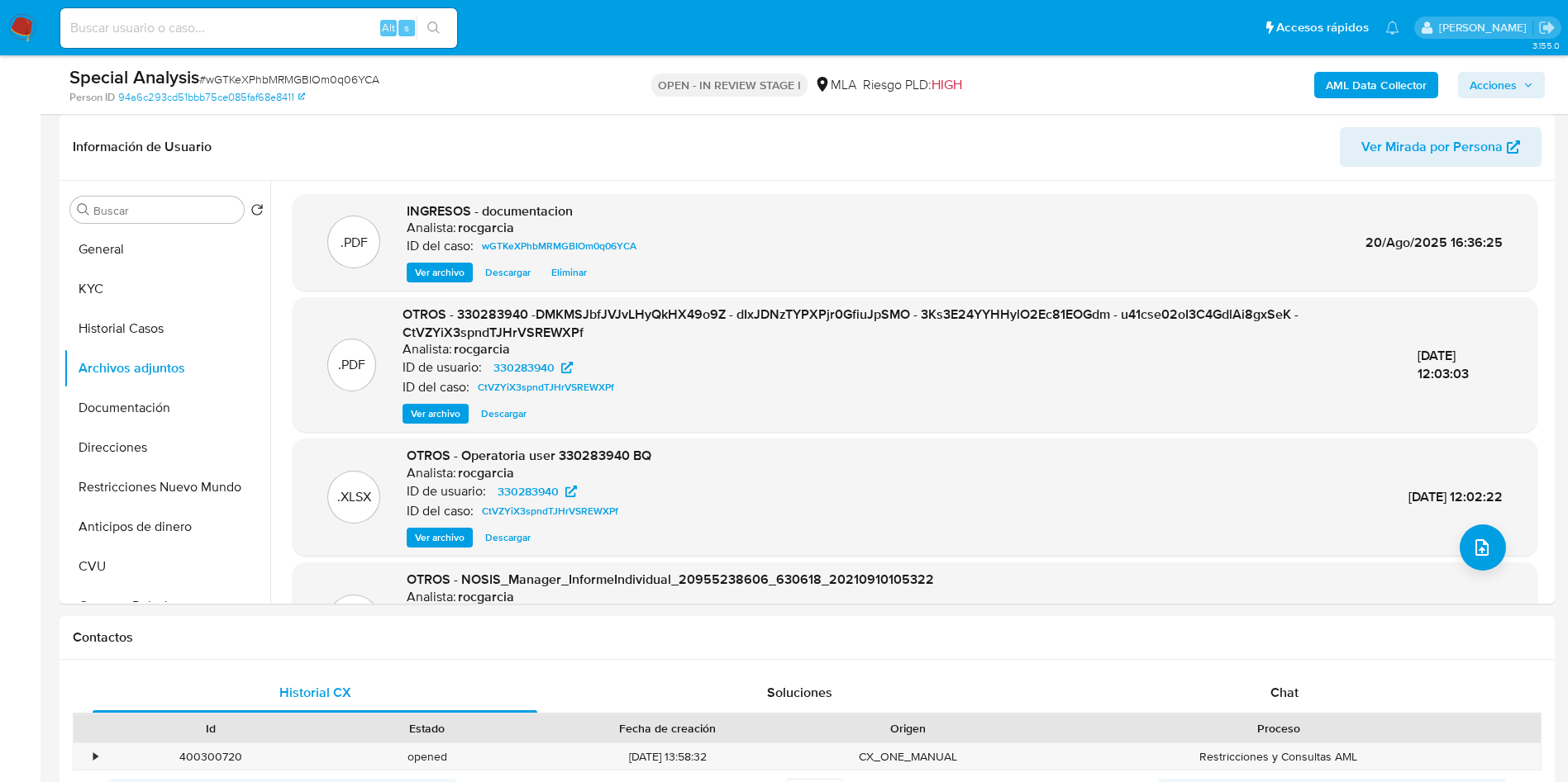
click at [1505, 70] on div "AML Data Collector Acciones" at bounding box center [1300, 84] width 488 height 39
click at [1503, 83] on span "Acciones" at bounding box center [1493, 85] width 47 height 26
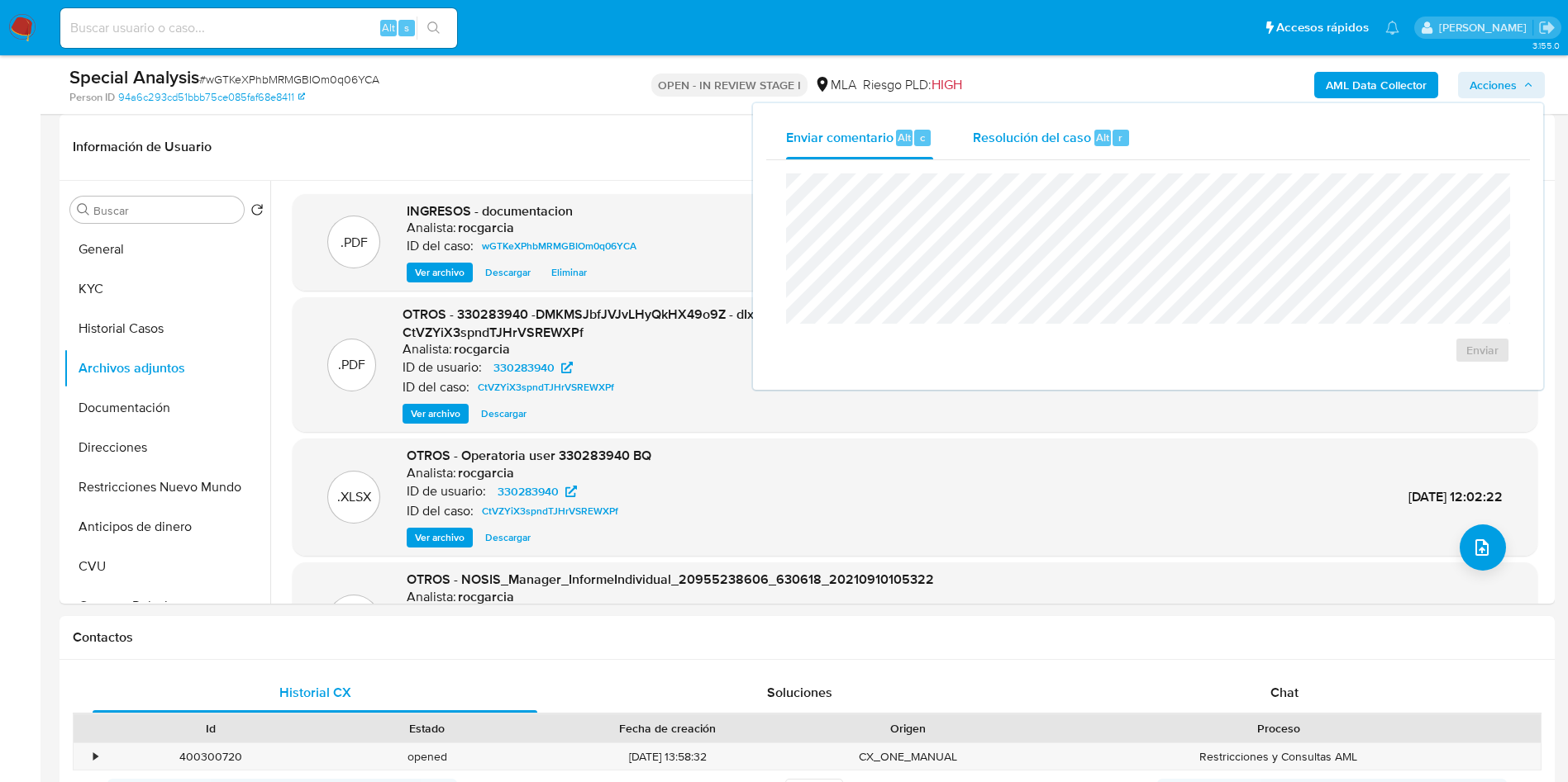
click at [1067, 139] on span "Resolución del caso" at bounding box center [1032, 136] width 118 height 19
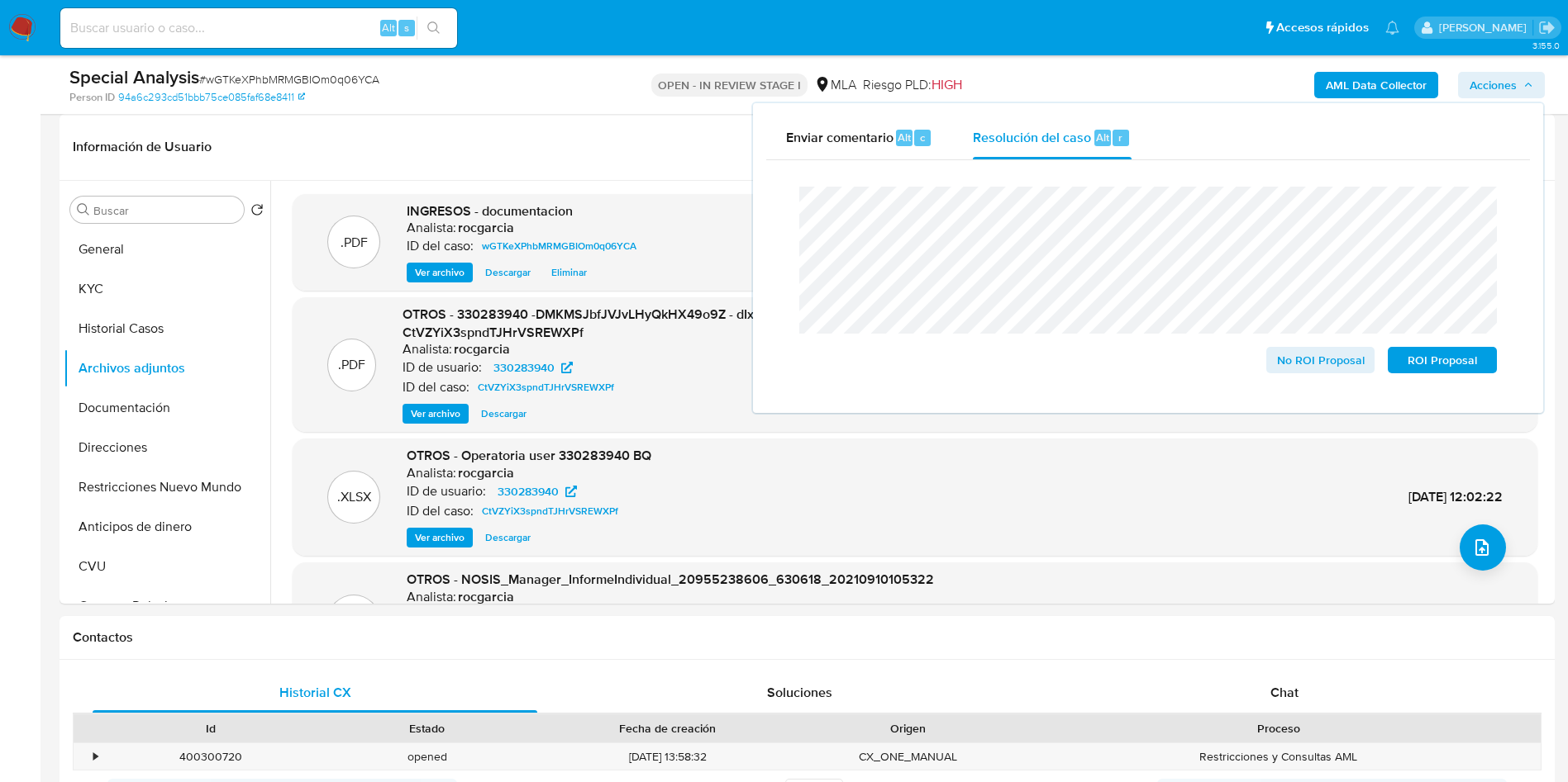
click at [0, 0] on lt-span "cliente" at bounding box center [0, 0] width 0 height 0
click at [0, 0] on lt-span "vía" at bounding box center [0, 0] width 0 height 0
click at [0, 0] on lt-span "cliente" at bounding box center [0, 0] width 0 height 0
click at [0, 0] on lt-span "; sin embargo ," at bounding box center [0, 0] width 0 height 0
click at [0, 0] on lt-span "resuelve" at bounding box center [0, 0] width 0 height 0
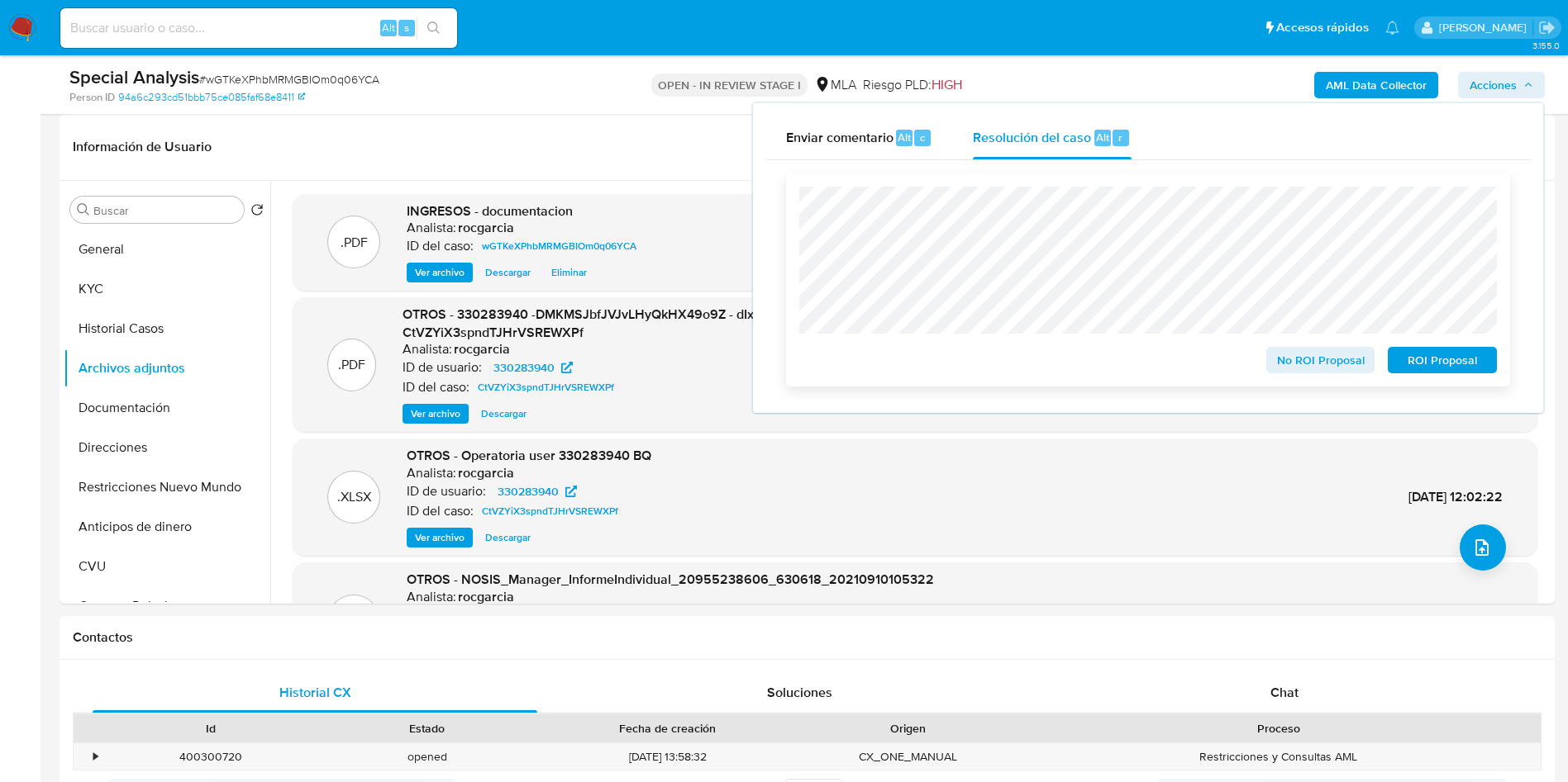
click at [1280, 368] on span "No ROI Proposal" at bounding box center [1320, 360] width 86 height 23
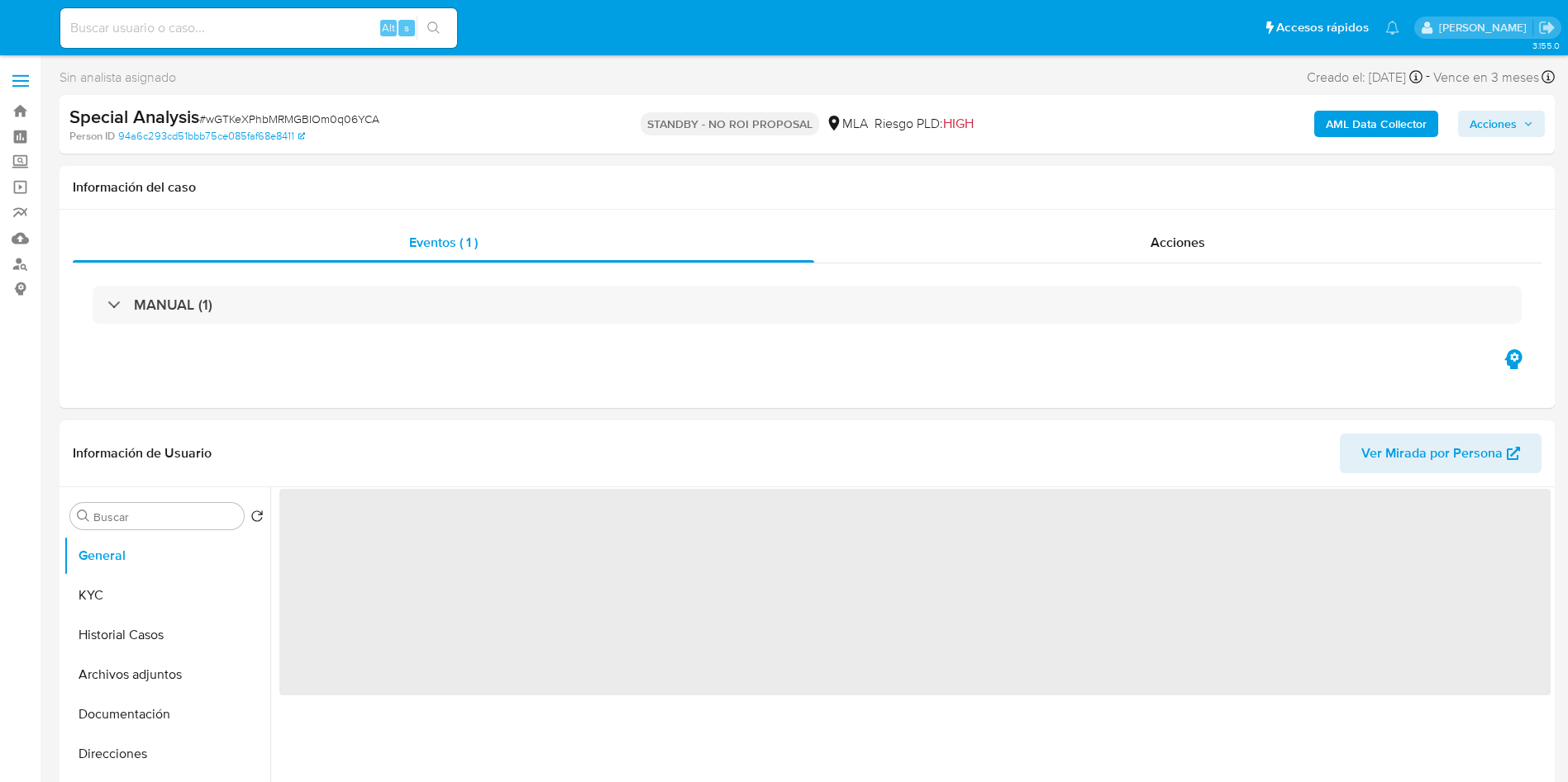
select select "10"
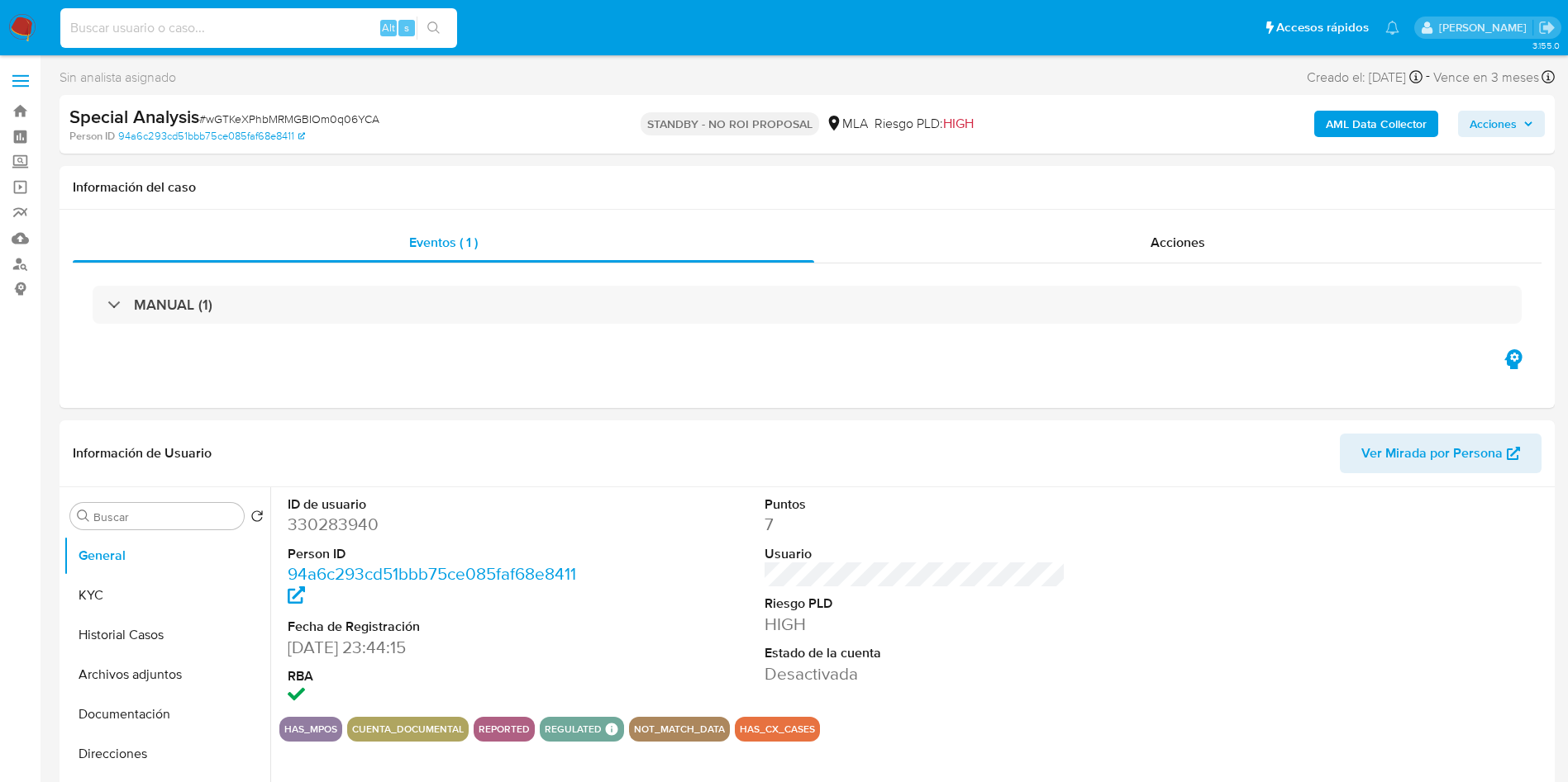
click at [110, 37] on input at bounding box center [259, 27] width 397 height 22
drag, startPoint x: 25, startPoint y: 17, endPoint x: 3, endPoint y: 35, distance: 28.4
click at [25, 17] on img at bounding box center [23, 28] width 28 height 28
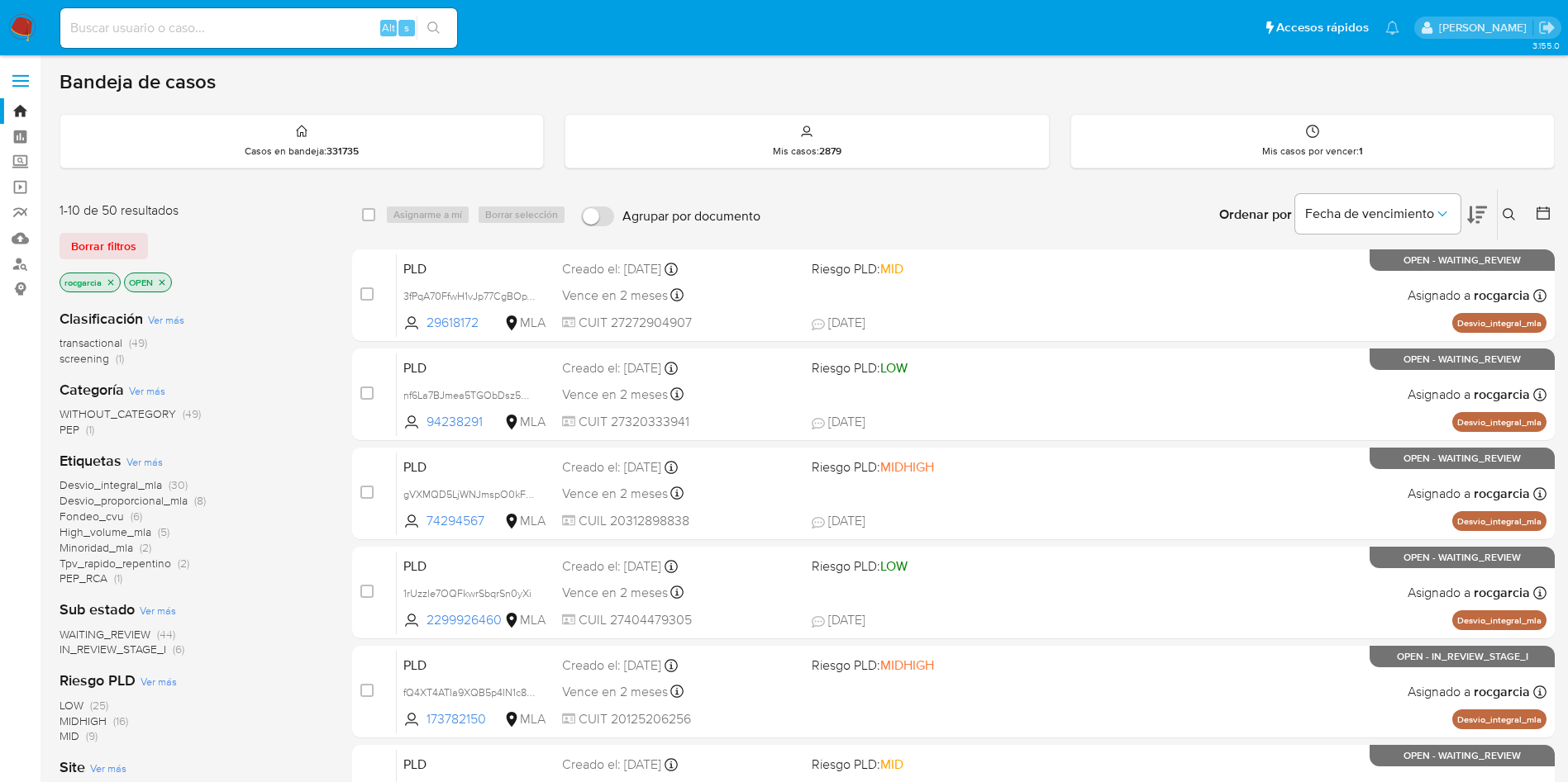
click at [1509, 215] on icon at bounding box center [1509, 215] width 13 height 13
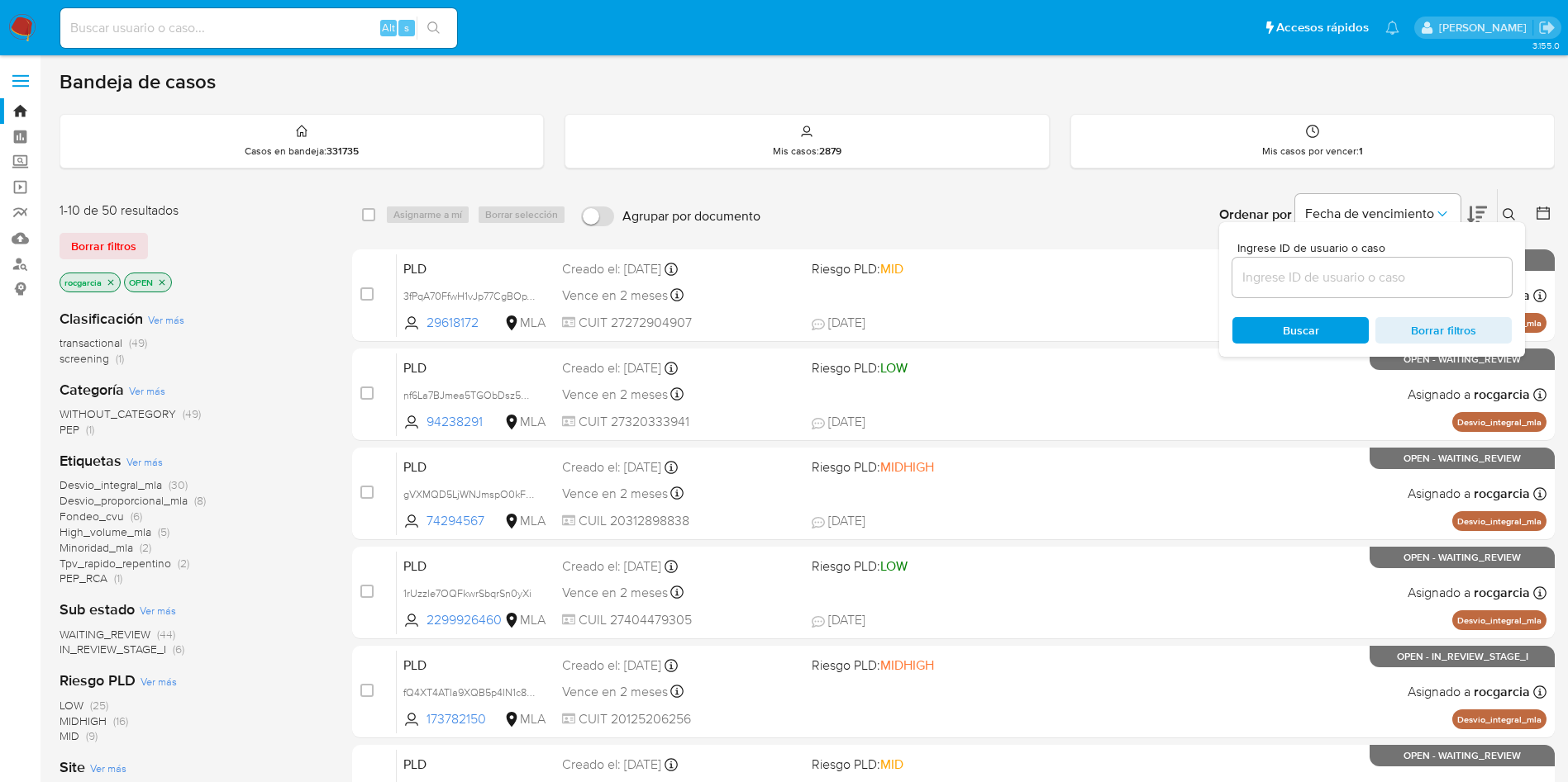
click at [1297, 276] on input at bounding box center [1372, 277] width 279 height 22
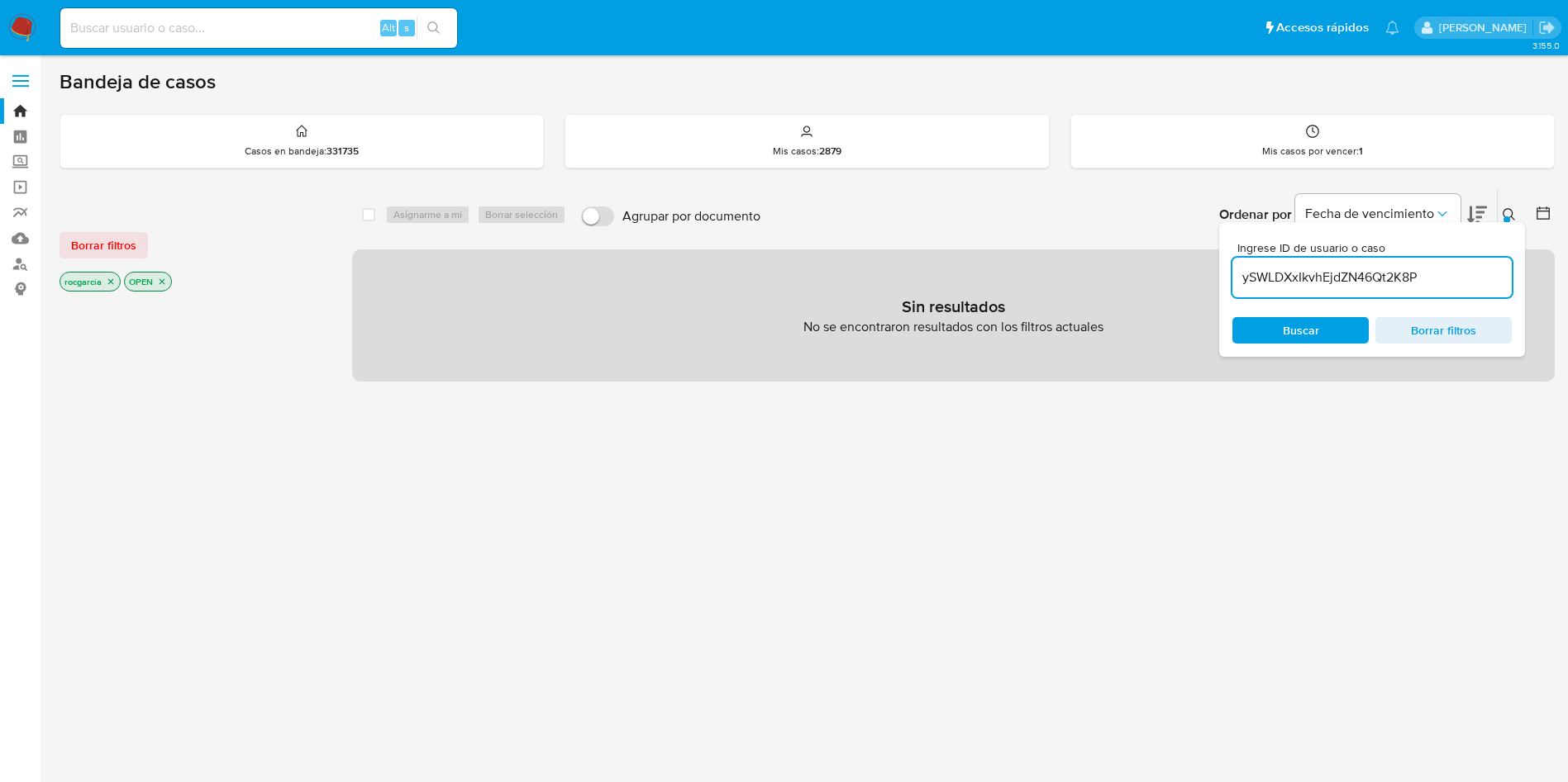
click at [1435, 272] on input "ySWLDXxIkvhEjdZN46Qt2K8P" at bounding box center [1372, 277] width 279 height 22
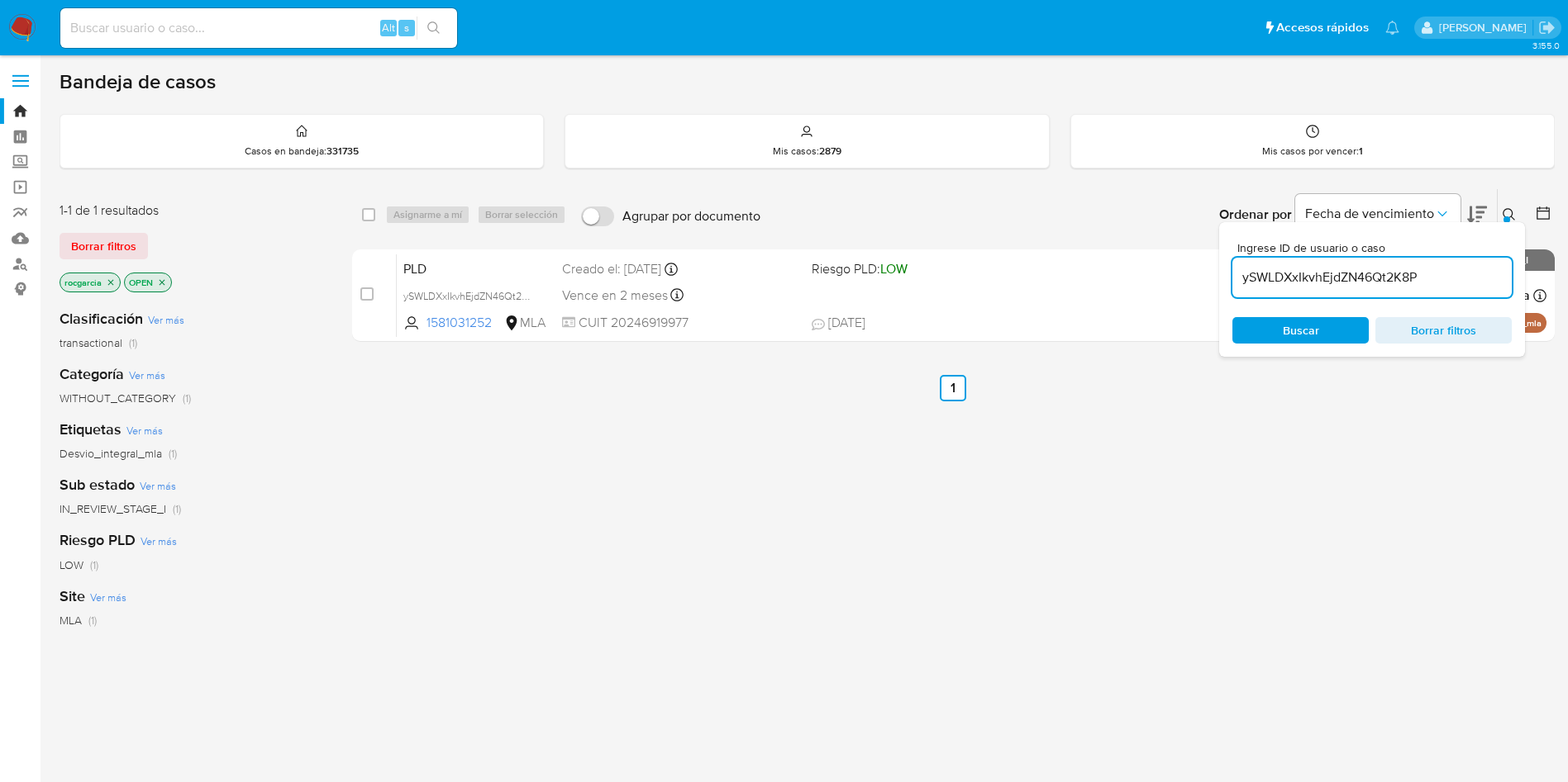
click at [1507, 210] on icon at bounding box center [1509, 215] width 13 height 13
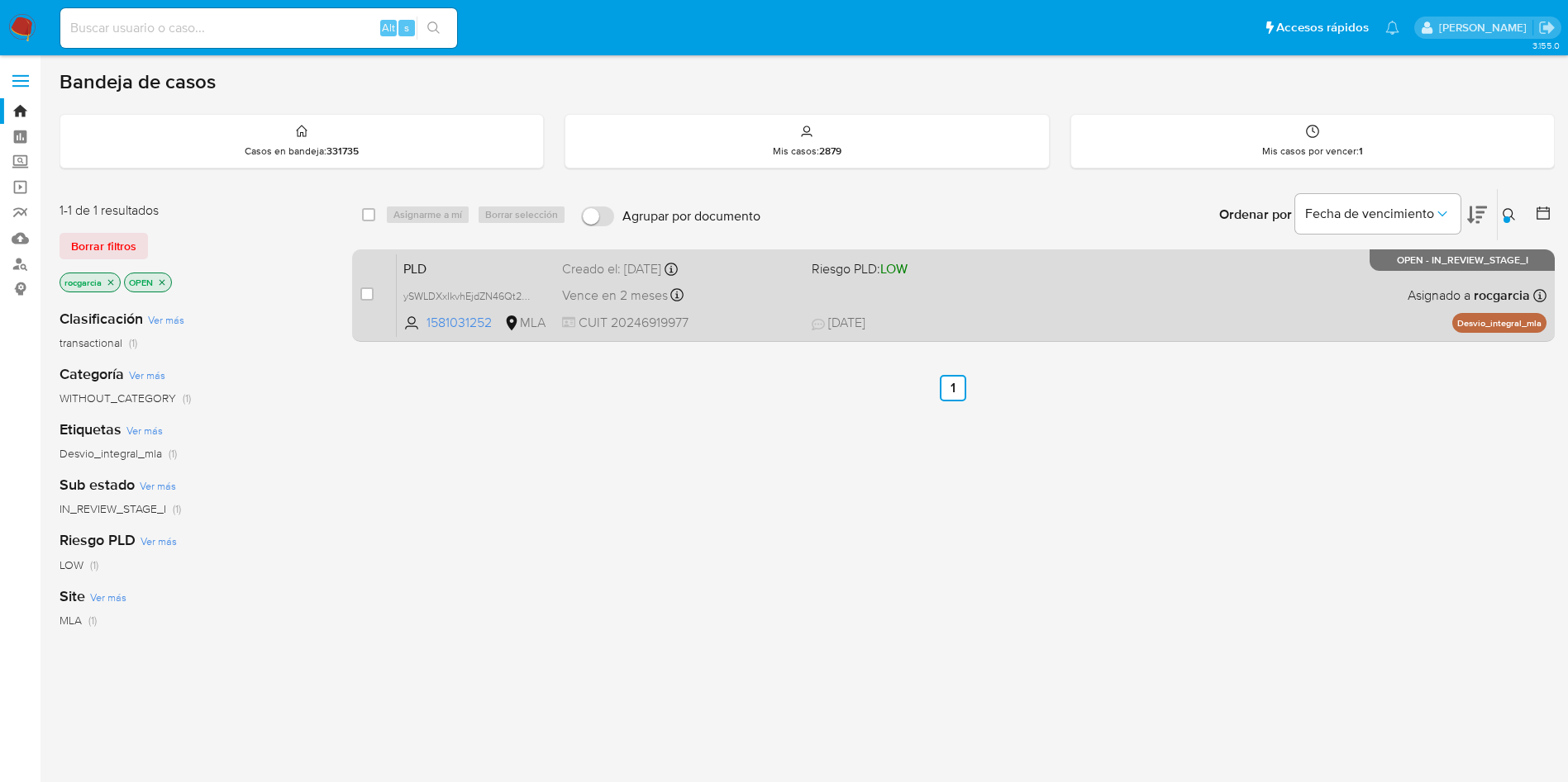
click at [1098, 314] on span "20/07/2025 20/07/2025 11:44" at bounding box center [1054, 322] width 486 height 18
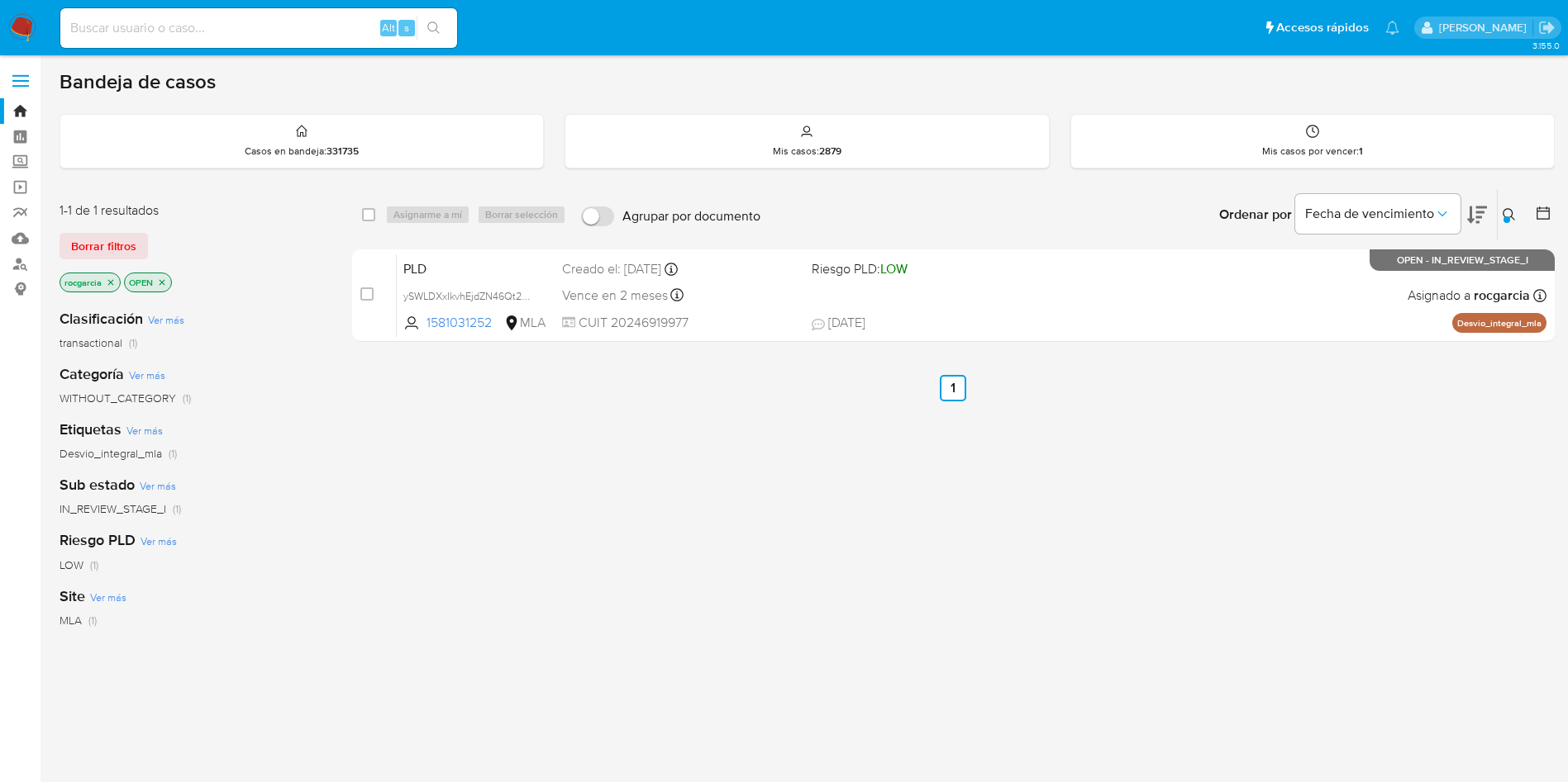
click at [1506, 216] on div at bounding box center [1506, 219] width 7 height 7
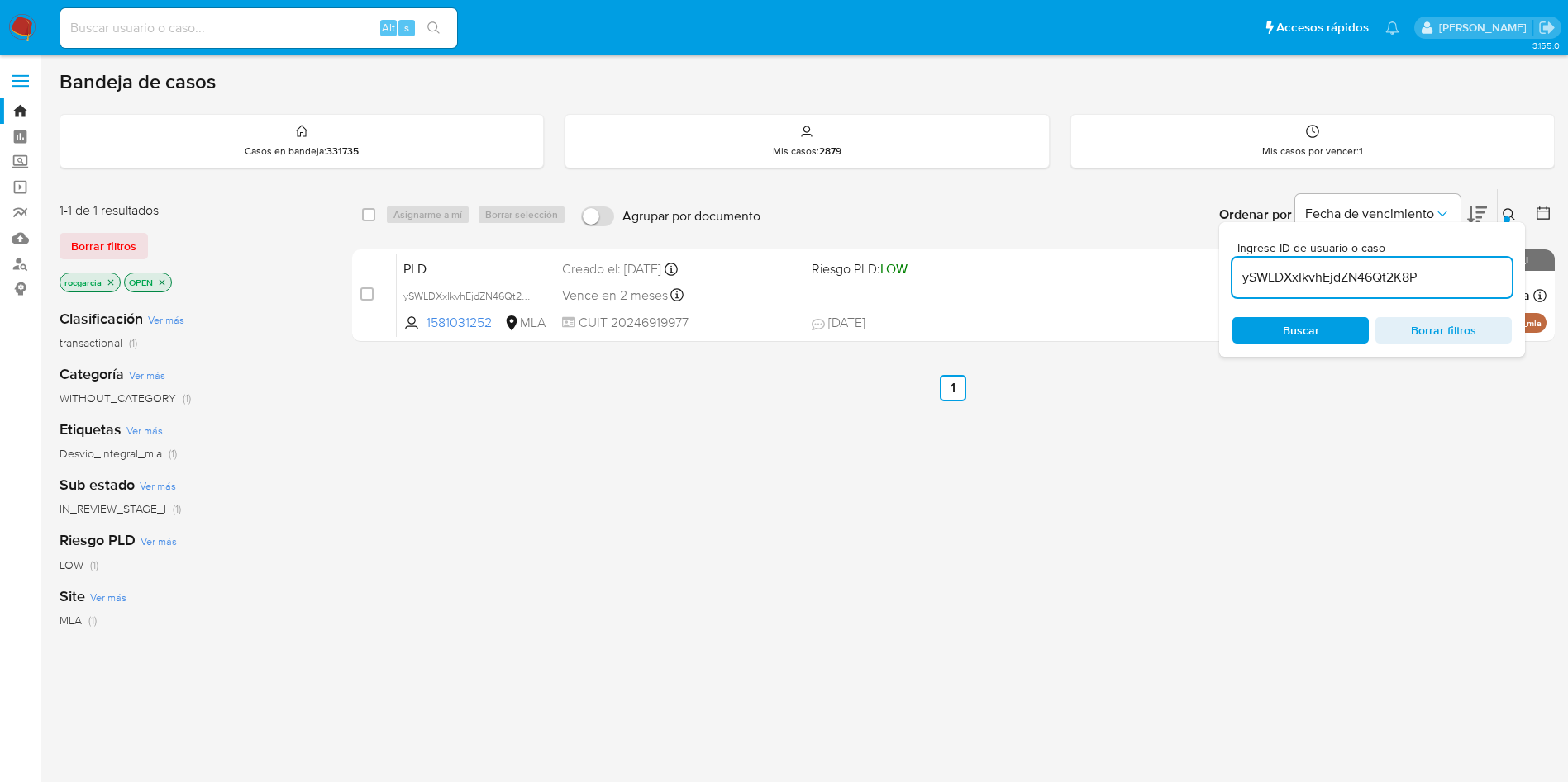
click at [1314, 275] on input "ySWLDXxIkvhEjdZN46Qt2K8P" at bounding box center [1372, 277] width 279 height 22
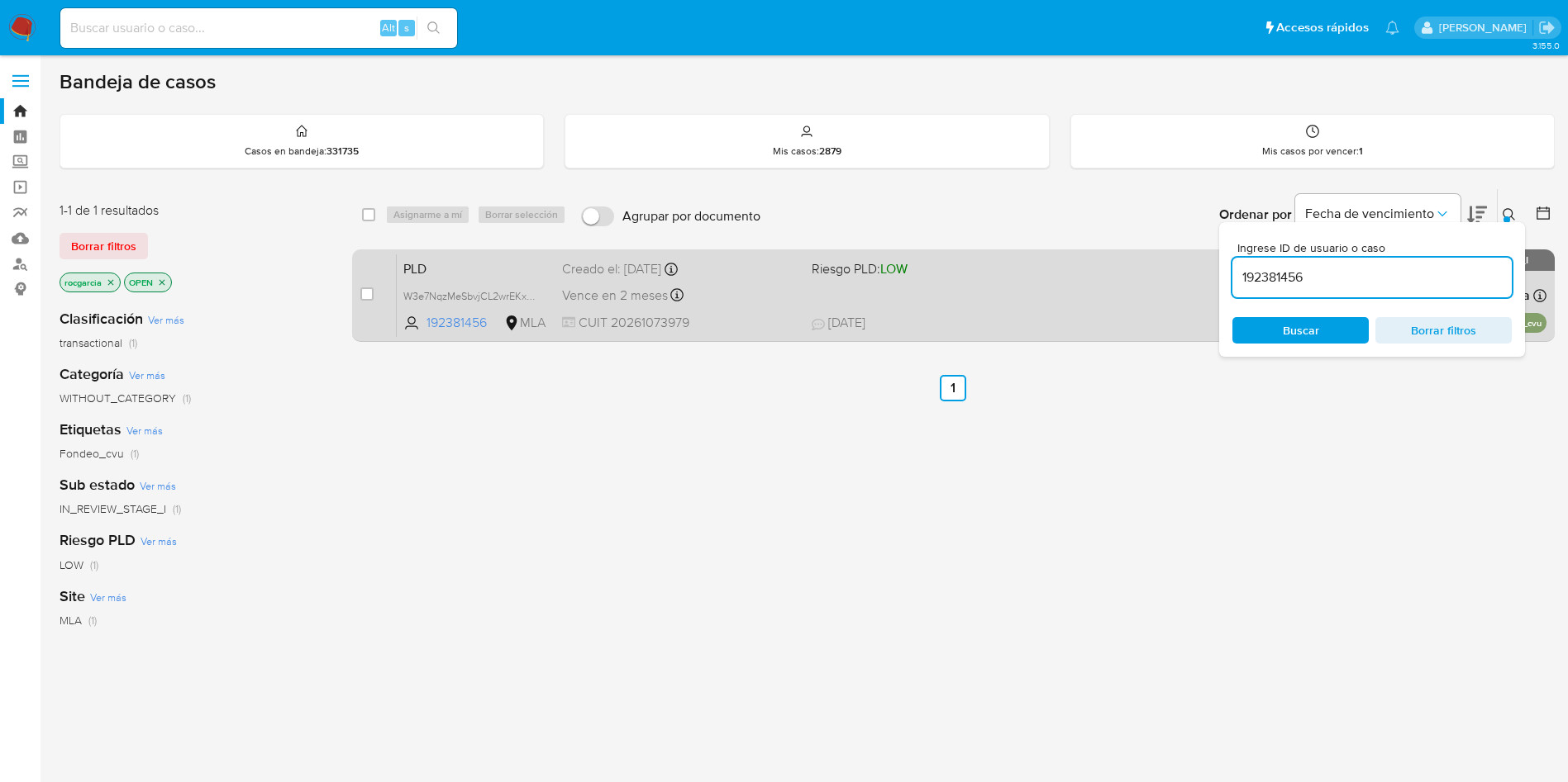
click at [1038, 319] on span "13/08/2025 13/08/2025 16:49" at bounding box center [1054, 322] width 486 height 18
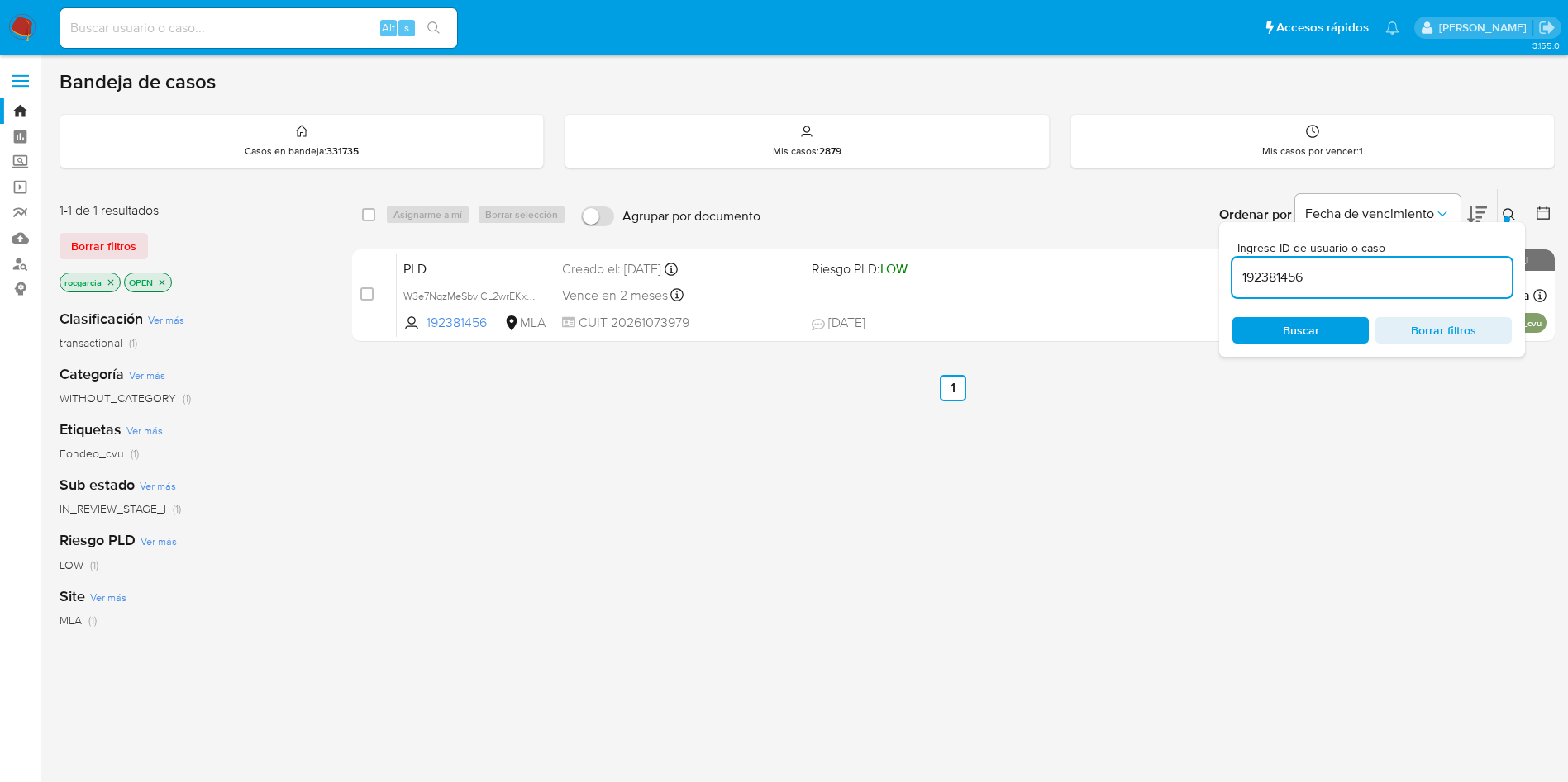
click at [1271, 276] on input "192381456" at bounding box center [1372, 277] width 279 height 22
paste input "5i6kwp3PNbAolRXu5EB7KOyT"
type input "5i6kwp3PNbAolRXu5EB7KOyT"
click at [1504, 222] on div "Ingrese ID de usuario o caso 5i6kwp3PNbAolRXu5EB7KOyT Buscar Borrar filtros" at bounding box center [1372, 289] width 306 height 134
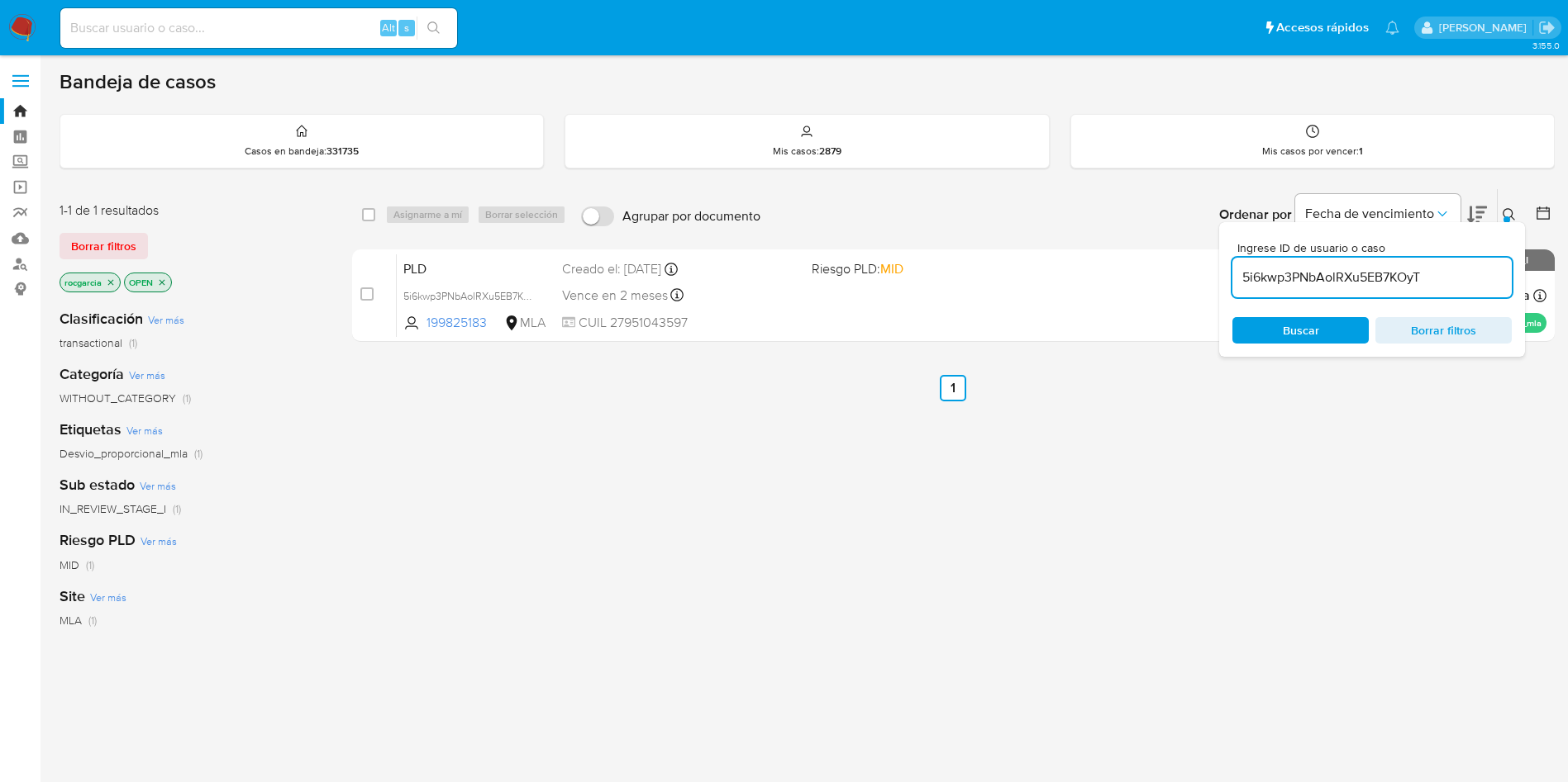
click at [1506, 220] on div at bounding box center [1506, 219] width 7 height 7
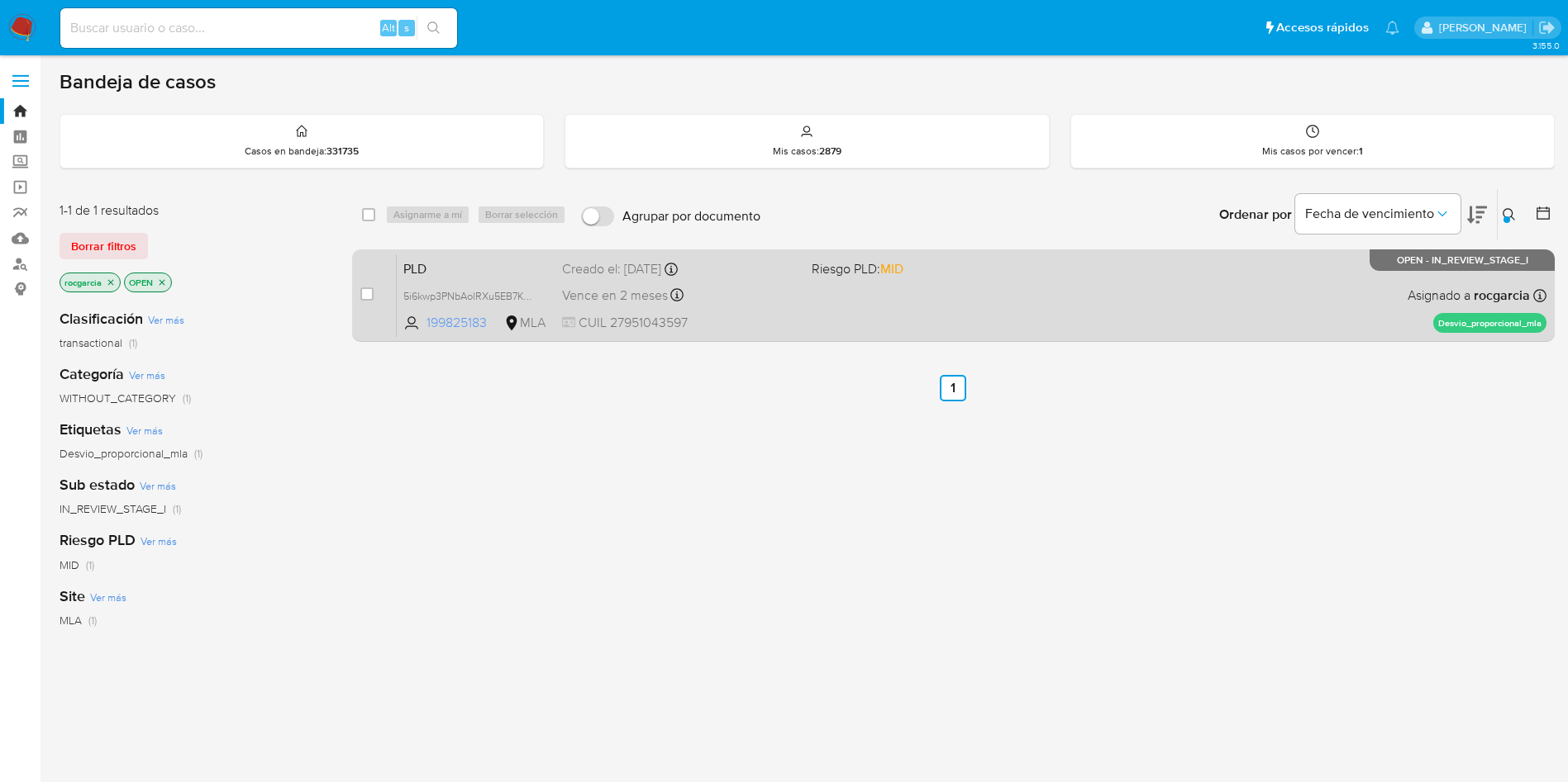
drag, startPoint x: 422, startPoint y: 320, endPoint x: 490, endPoint y: 324, distance: 68.1
click at [490, 324] on span "199825183 MLA" at bounding box center [476, 322] width 146 height 18
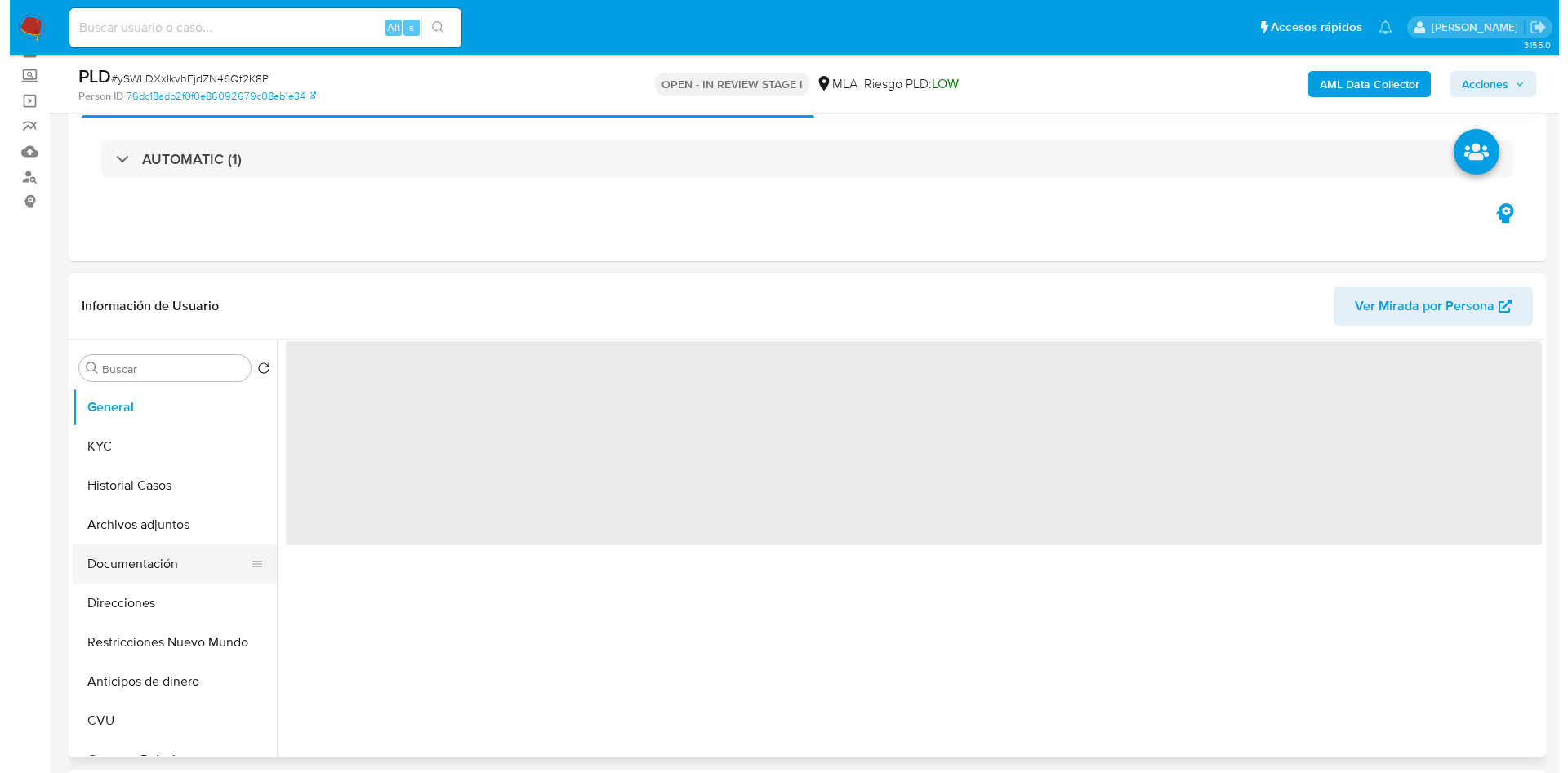
scroll to position [123, 0]
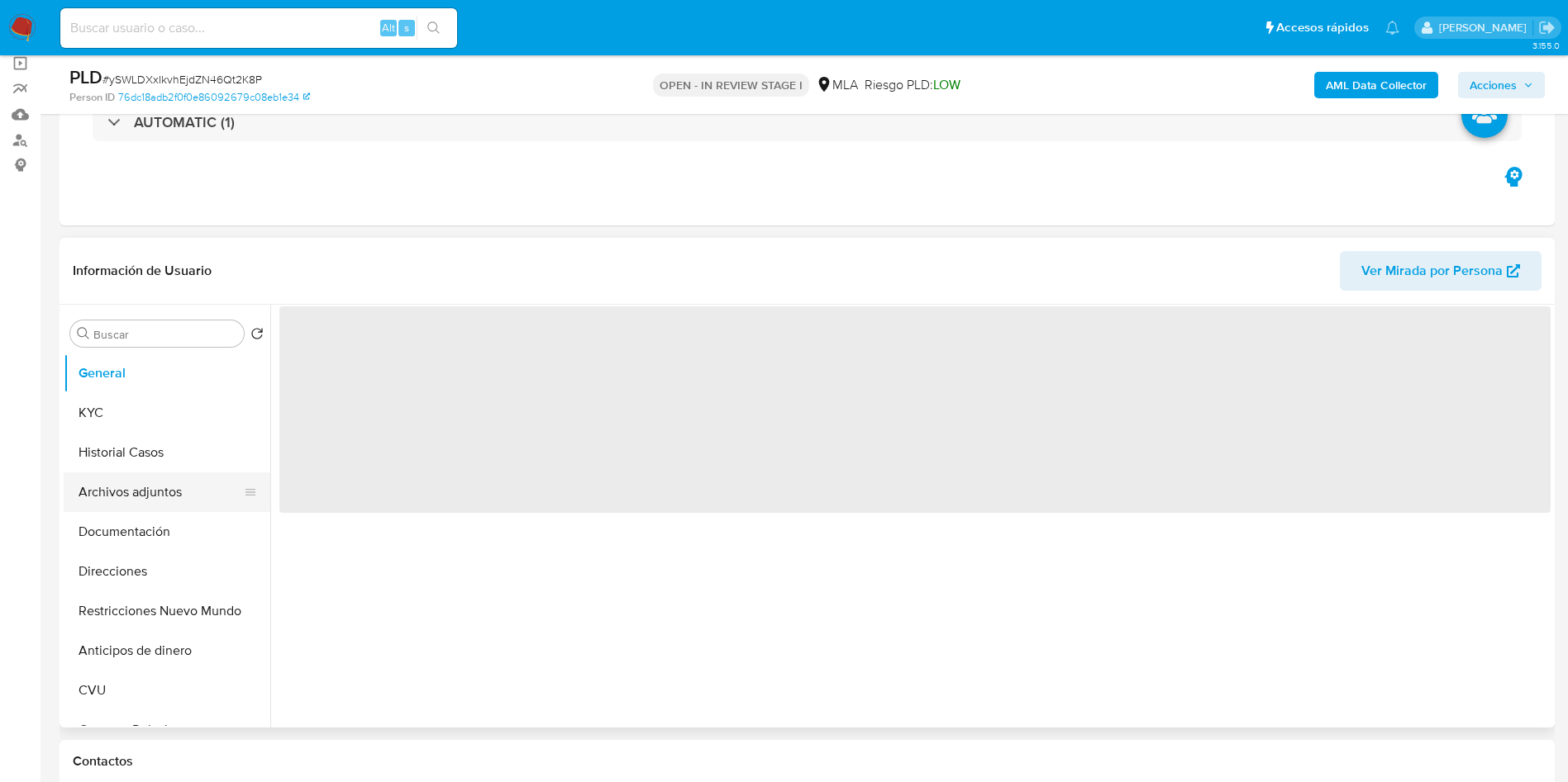
click at [132, 494] on button "Archivos adjuntos" at bounding box center [161, 493] width 194 height 39
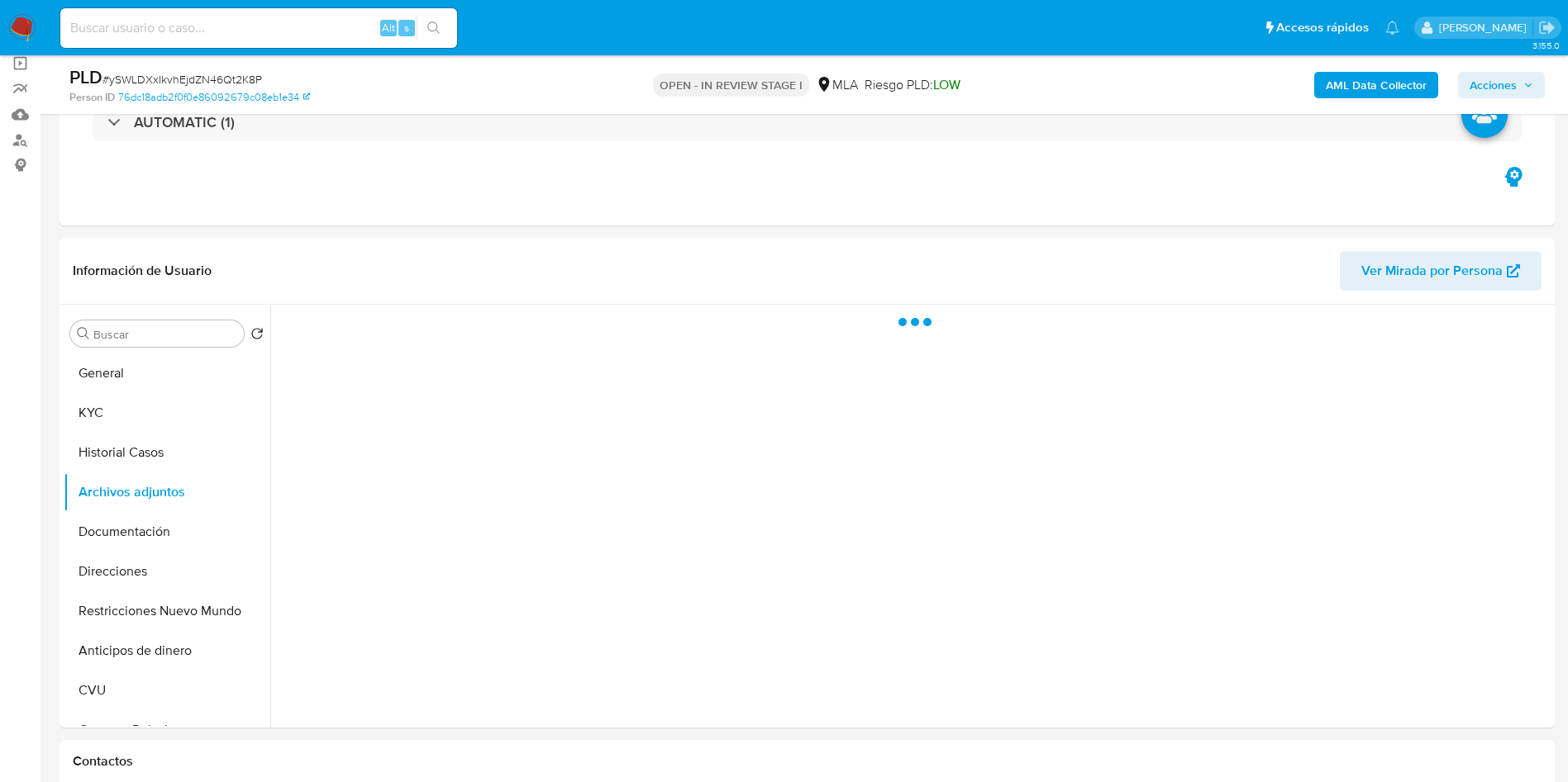
select select "10"
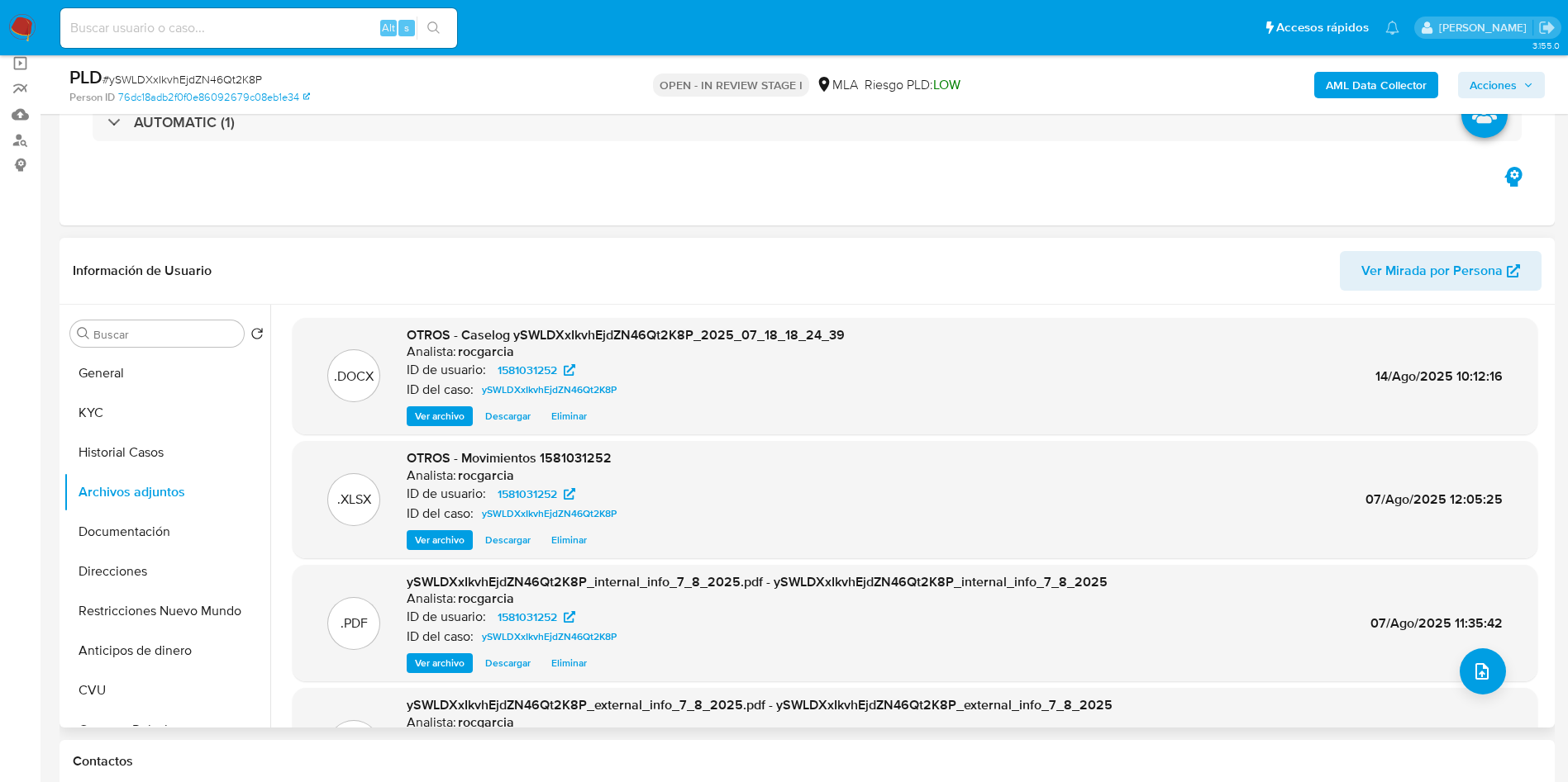
click at [571, 420] on span "Eliminar" at bounding box center [569, 416] width 36 height 17
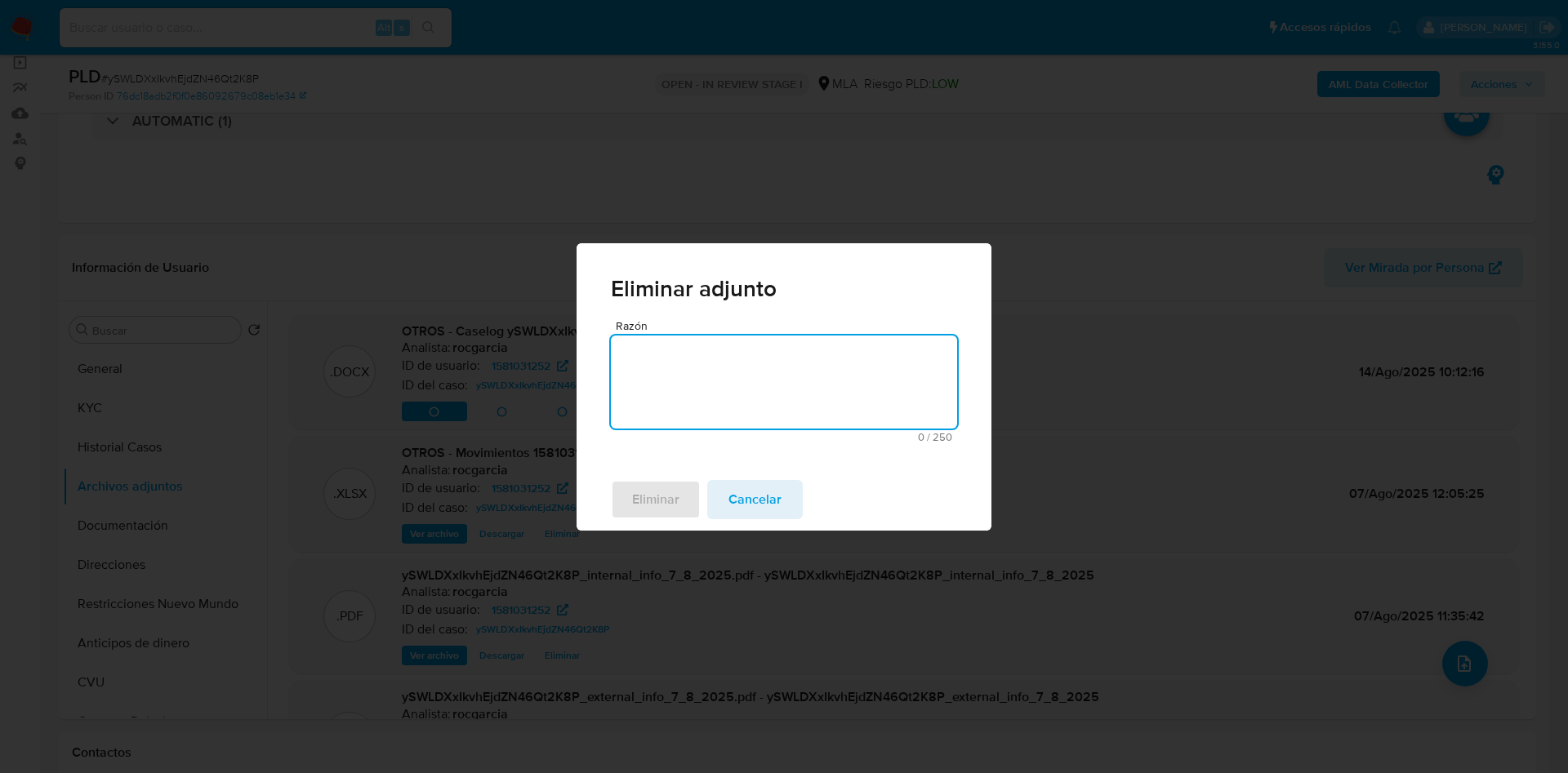
click at [711, 381] on textarea "Razón" at bounding box center [784, 382] width 346 height 93
type textarea "Subir v2"
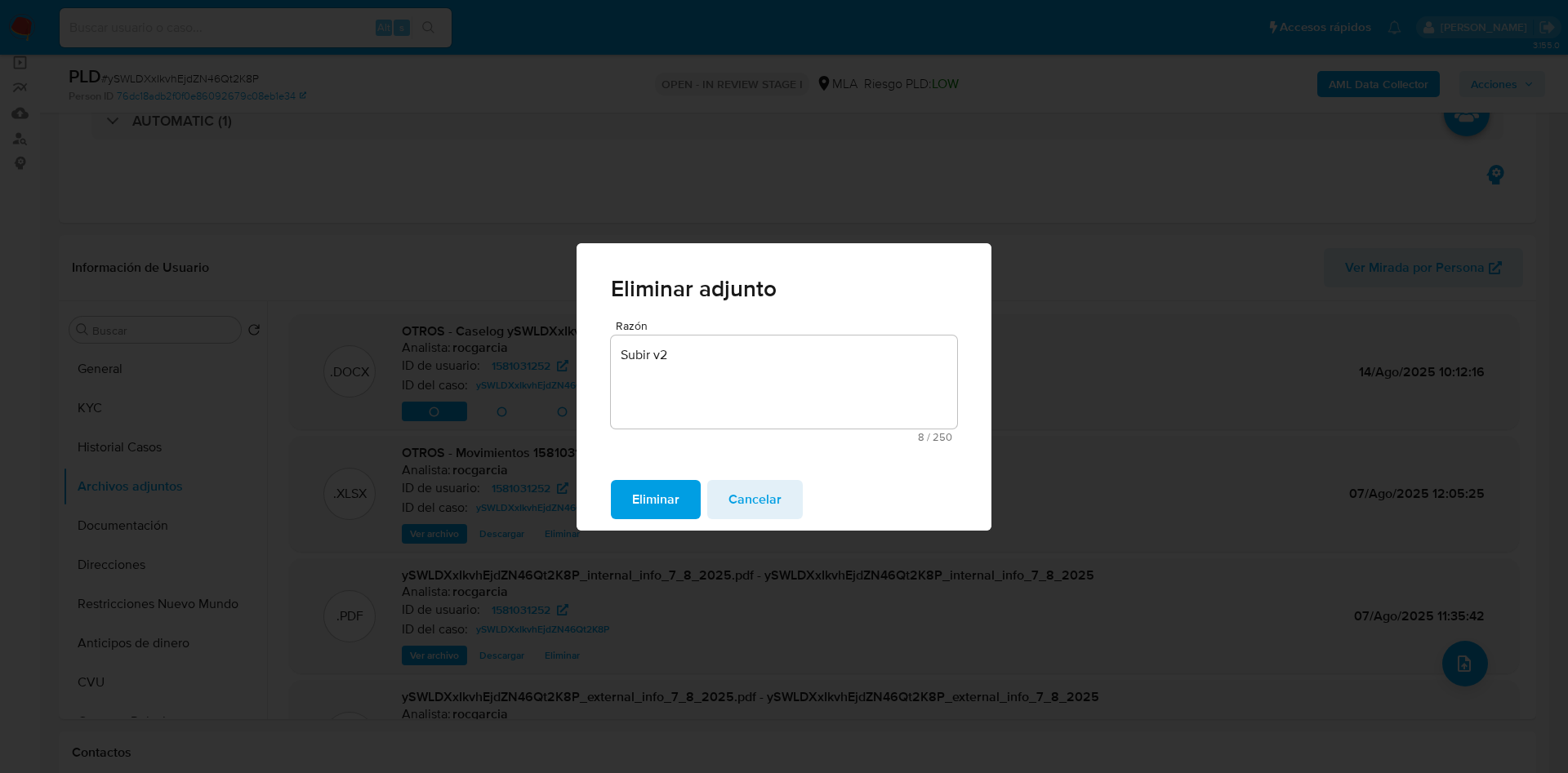
click at [659, 486] on span "Eliminar" at bounding box center [655, 500] width 47 height 36
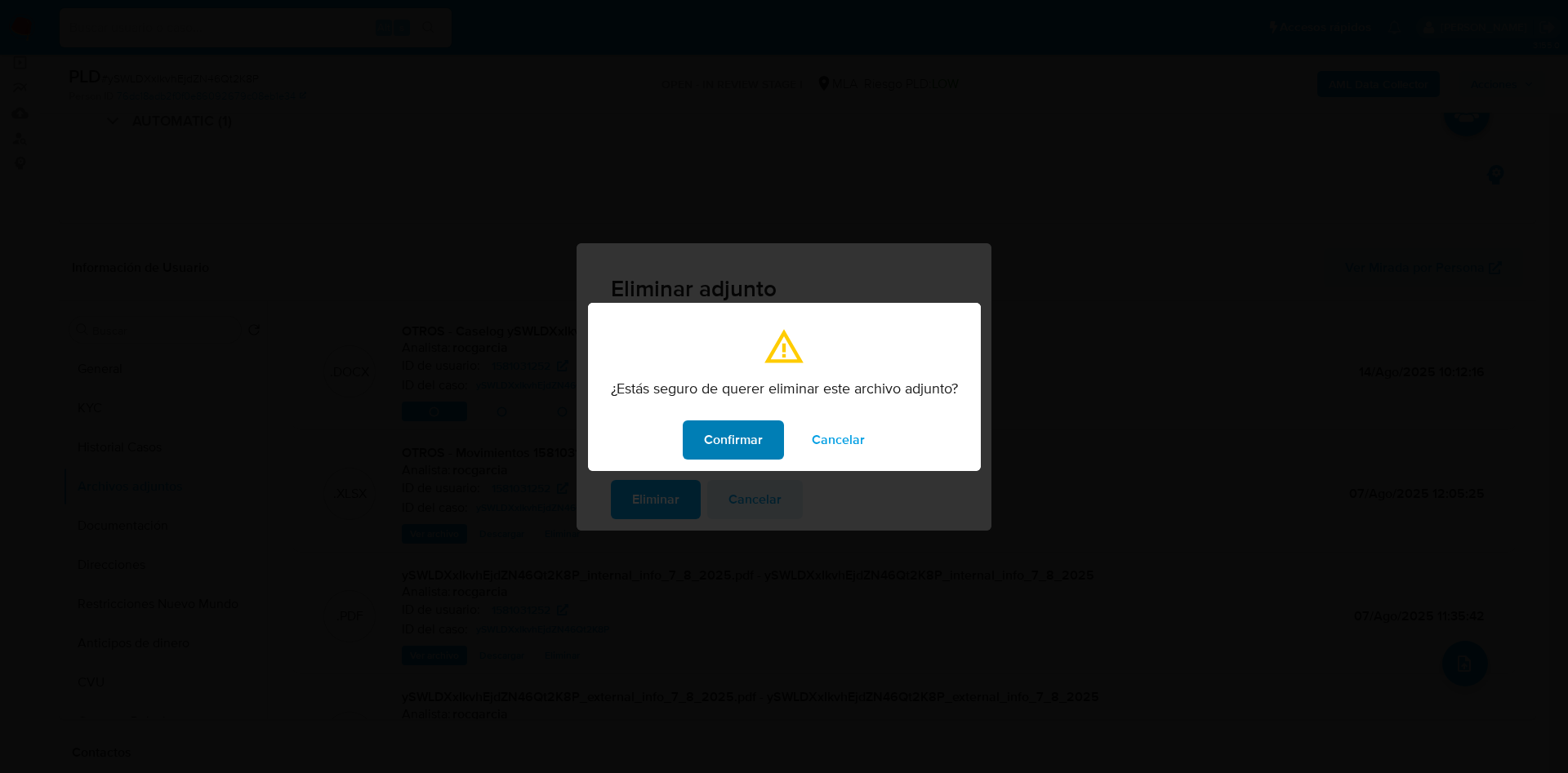
click at [698, 439] on button "Confirmar" at bounding box center [733, 440] width 101 height 39
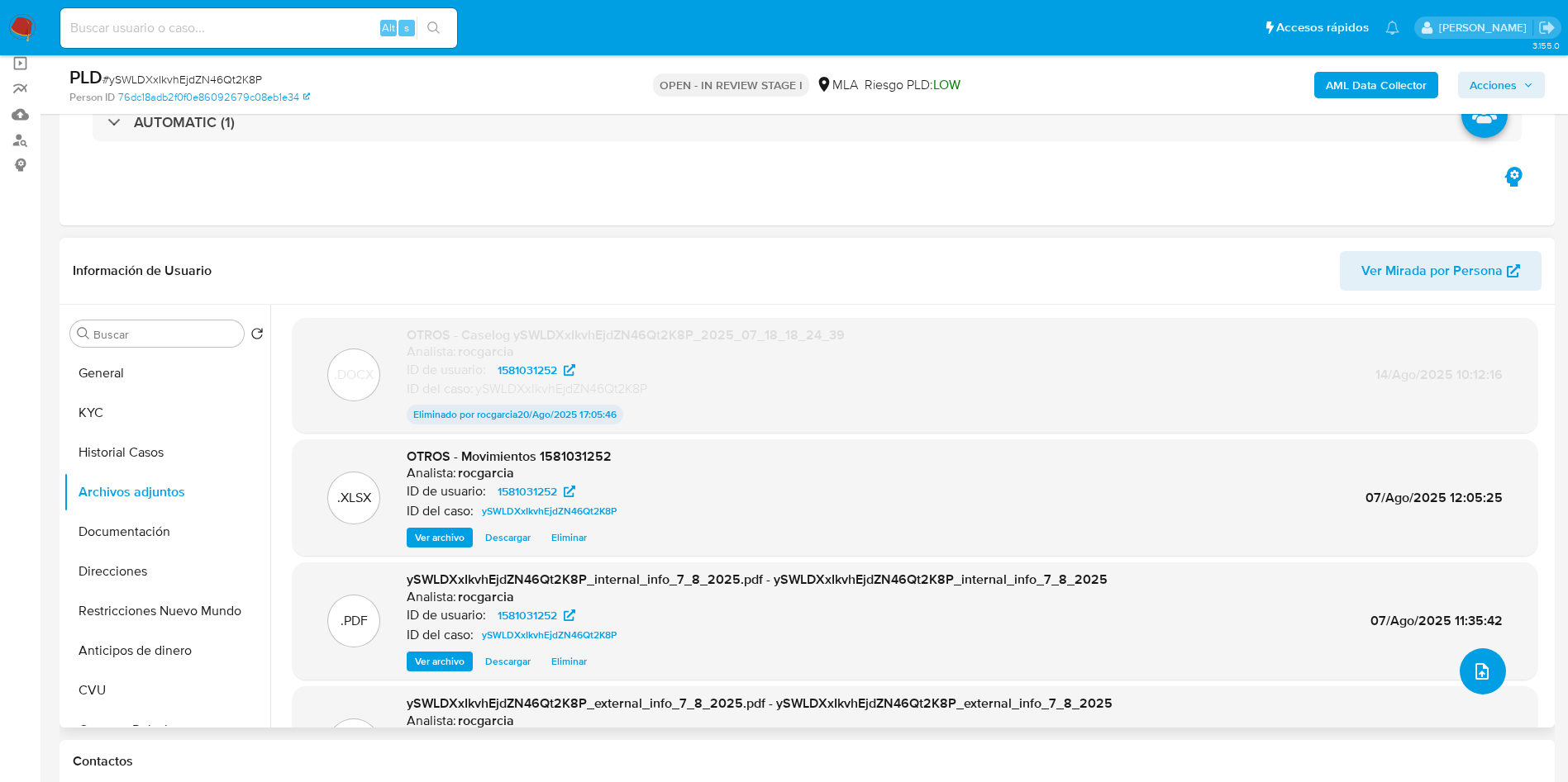
click at [1473, 684] on button "upload-file" at bounding box center [1482, 671] width 46 height 46
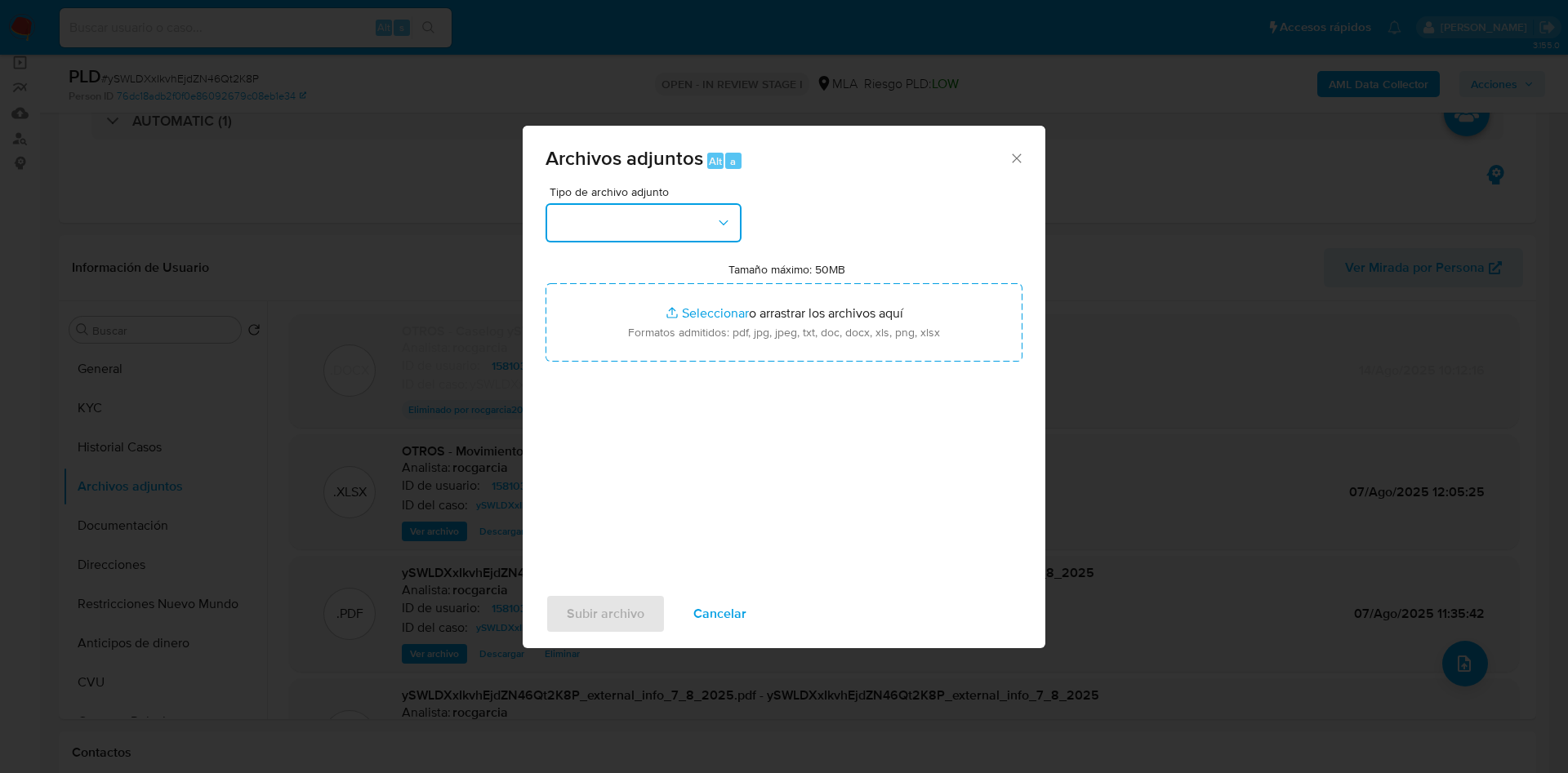
click at [597, 235] on button "button" at bounding box center [643, 223] width 196 height 39
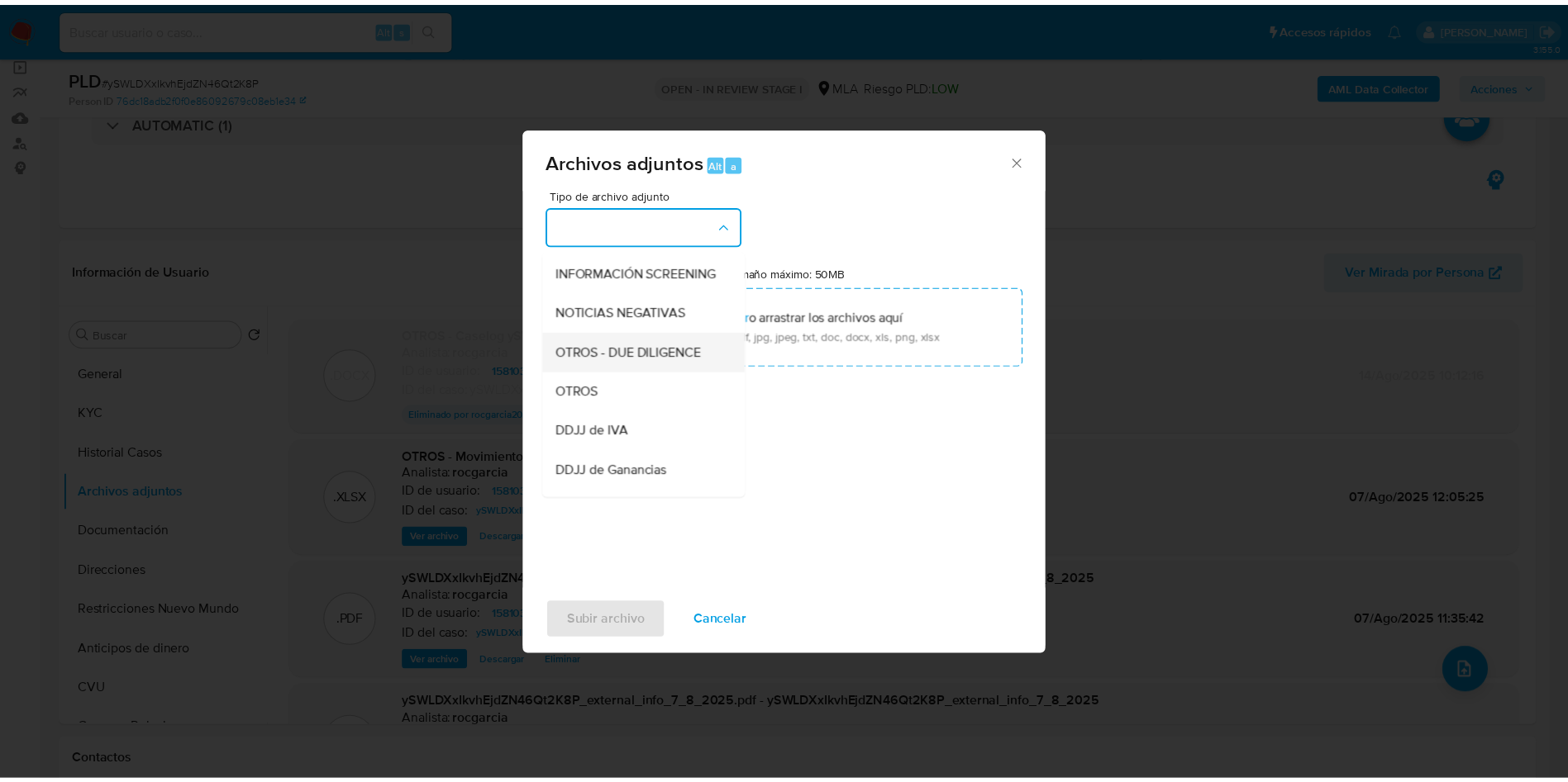
scroll to position [248, 0]
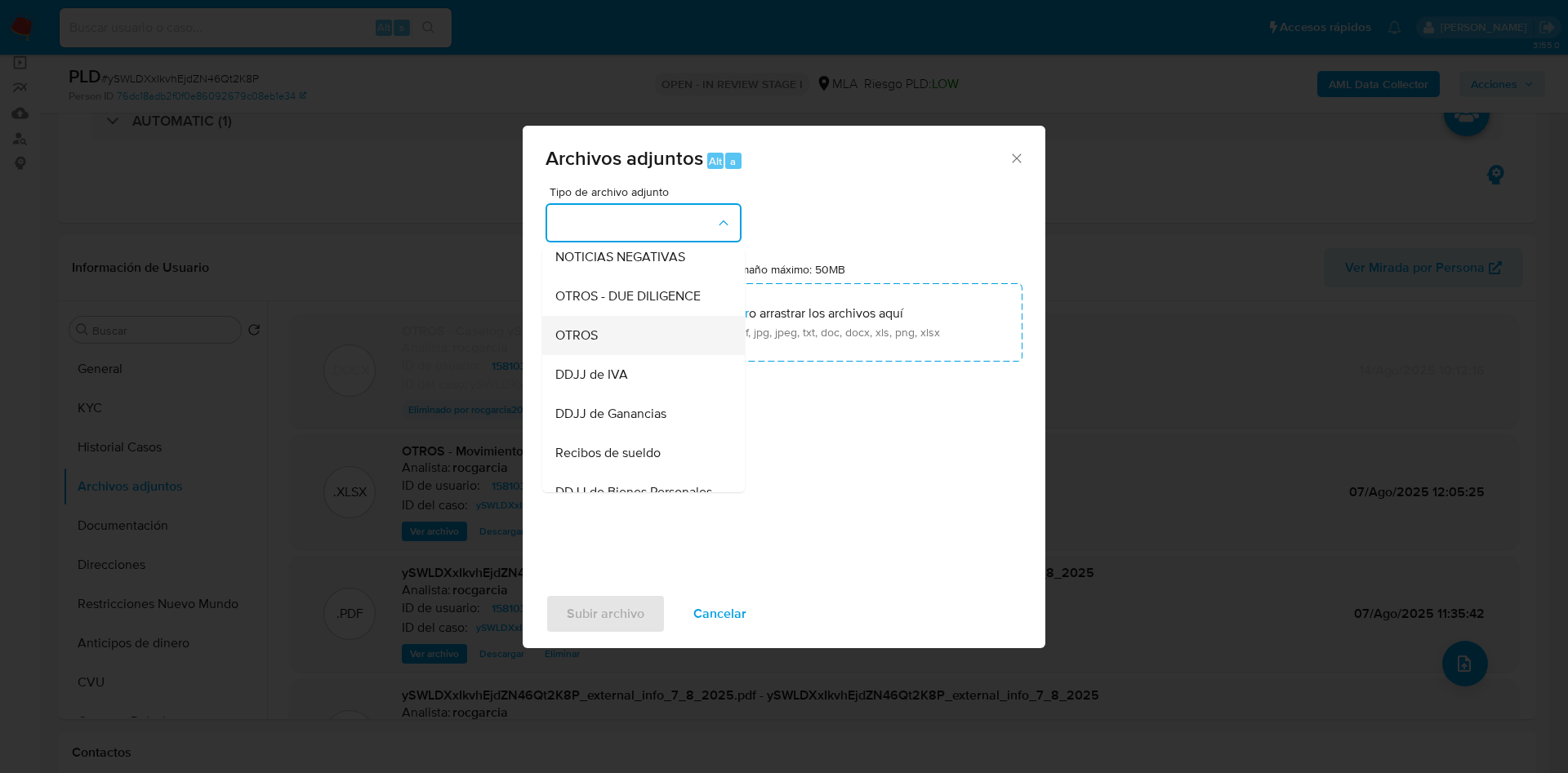
click at [628, 351] on div "OTROS" at bounding box center [638, 335] width 166 height 39
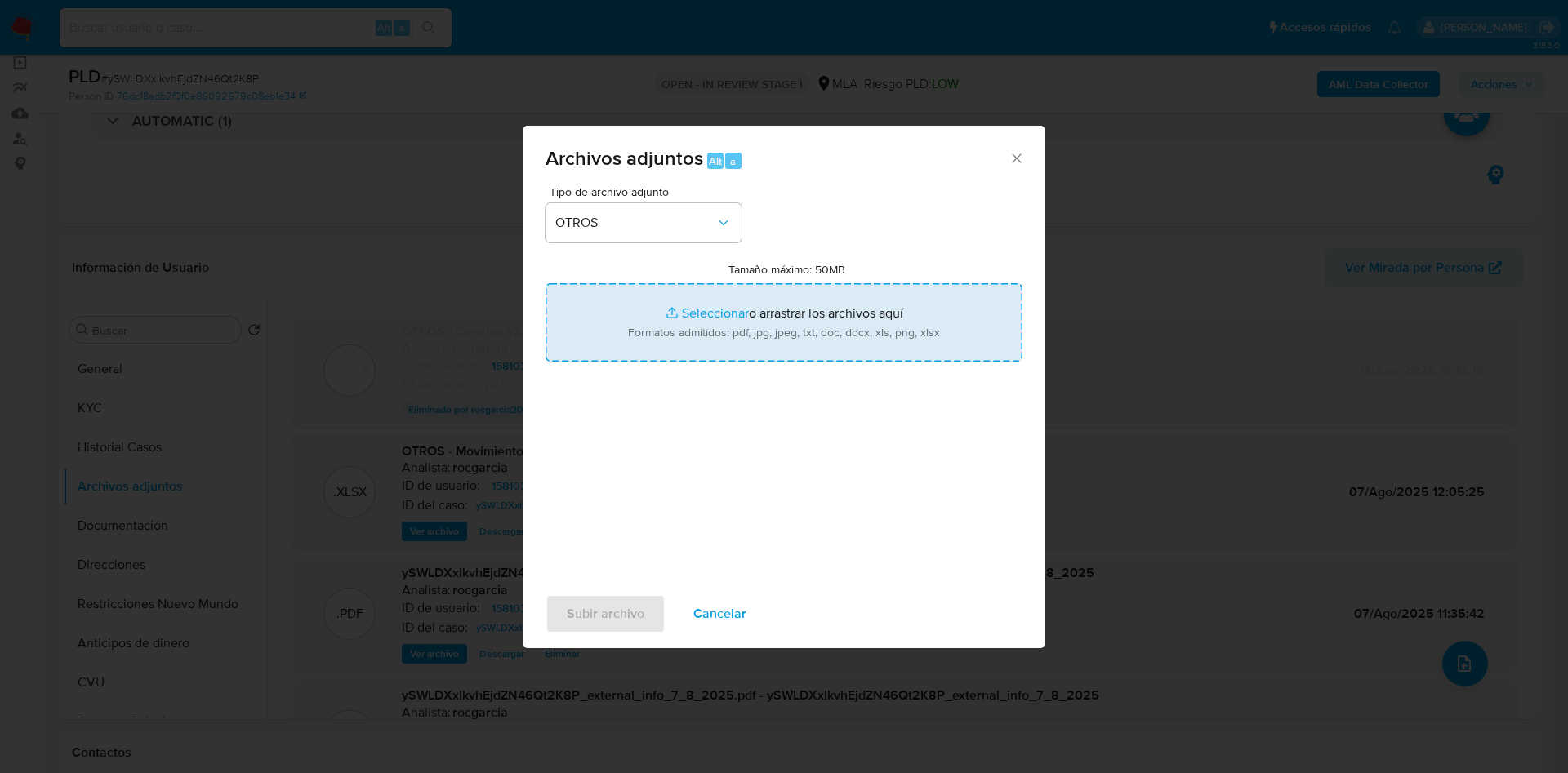
click at [673, 304] on input "Tamaño máximo: 50MB Seleccionar archivos" at bounding box center [783, 322] width 477 height 78
type input "C:\fakepath\Recibos de sueldo.pdf"
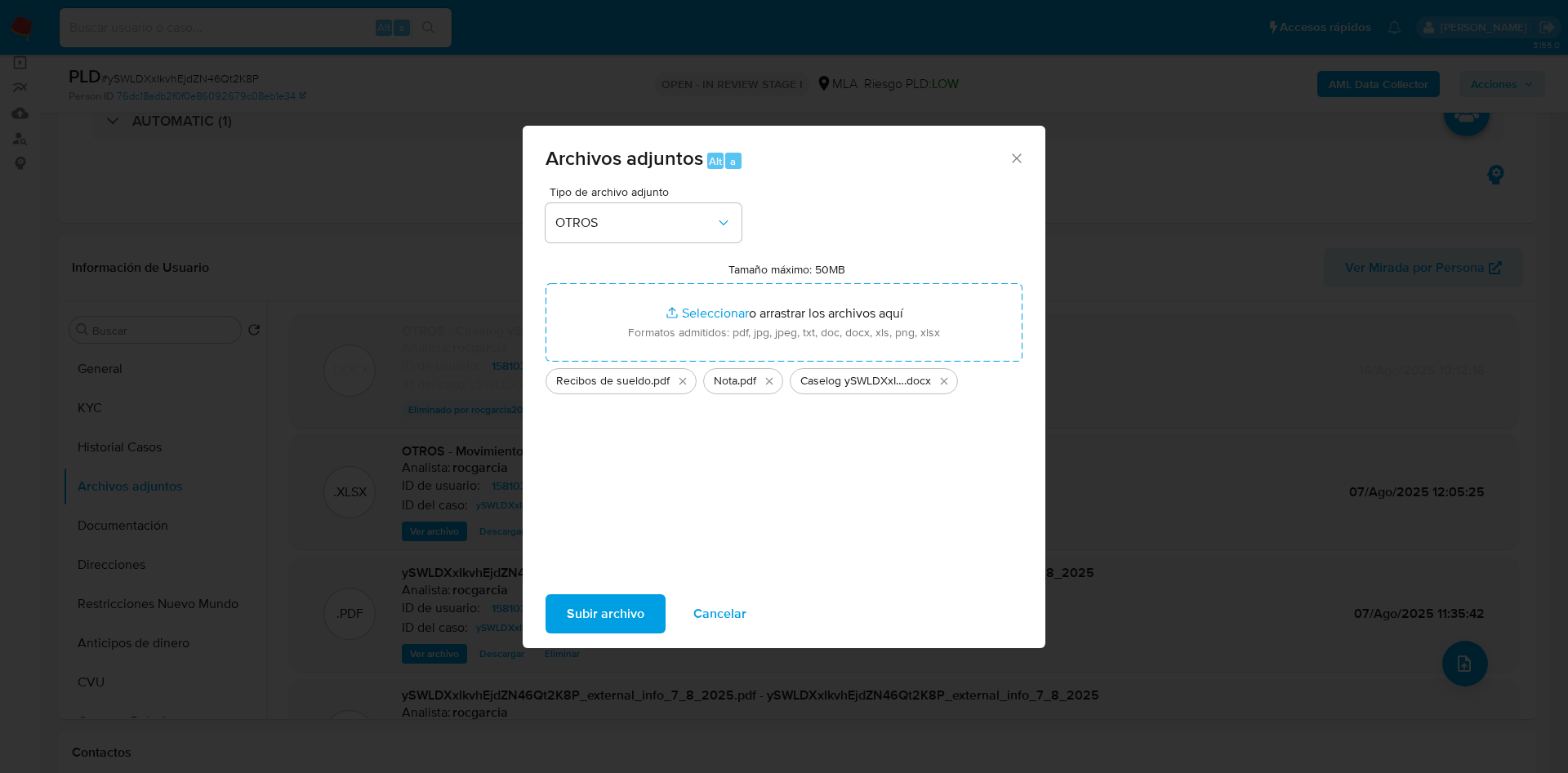
click at [650, 603] on button "Subir archivo" at bounding box center [605, 614] width 120 height 39
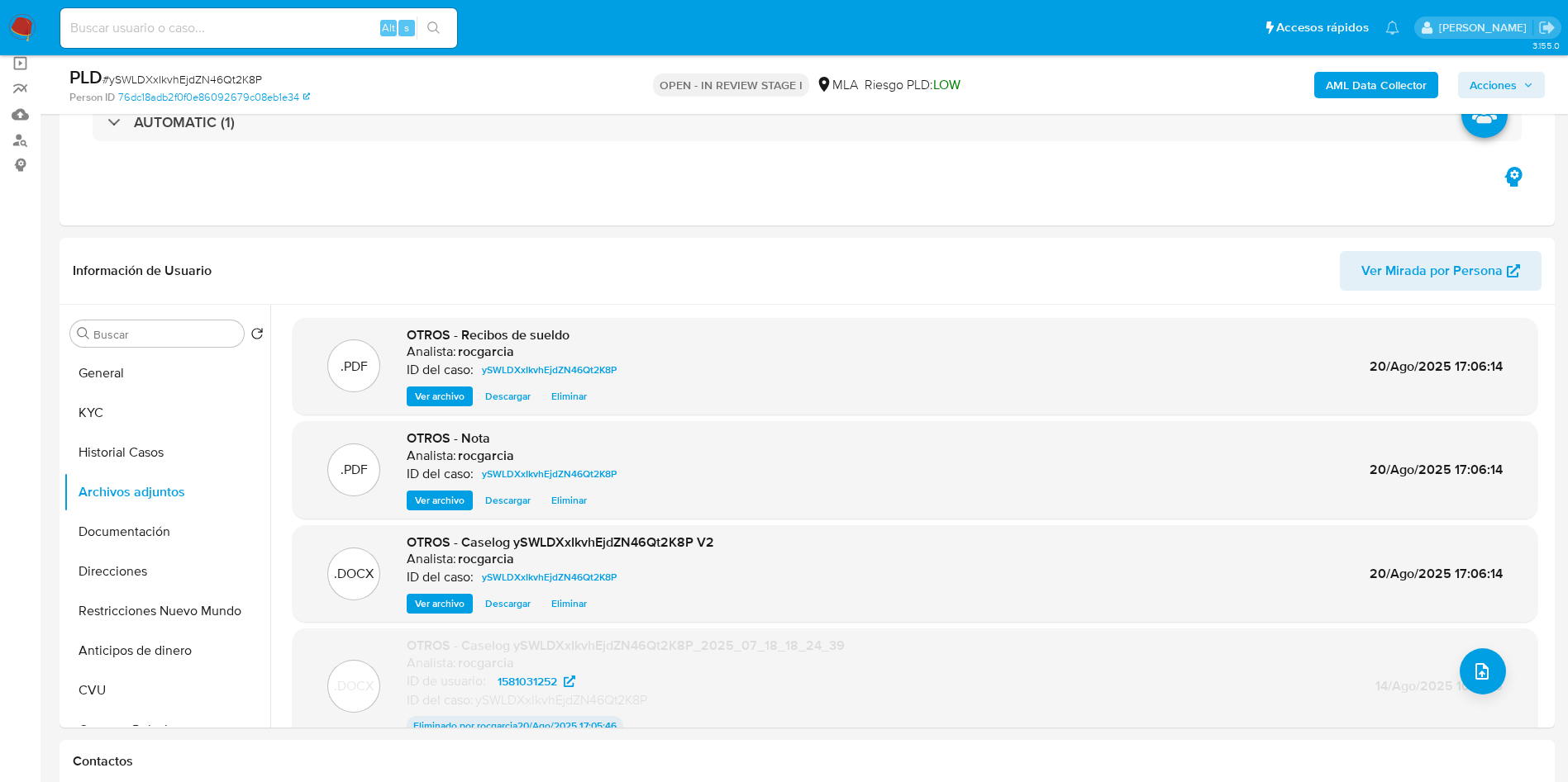
click at [1493, 92] on span "Acciones" at bounding box center [1493, 85] width 47 height 26
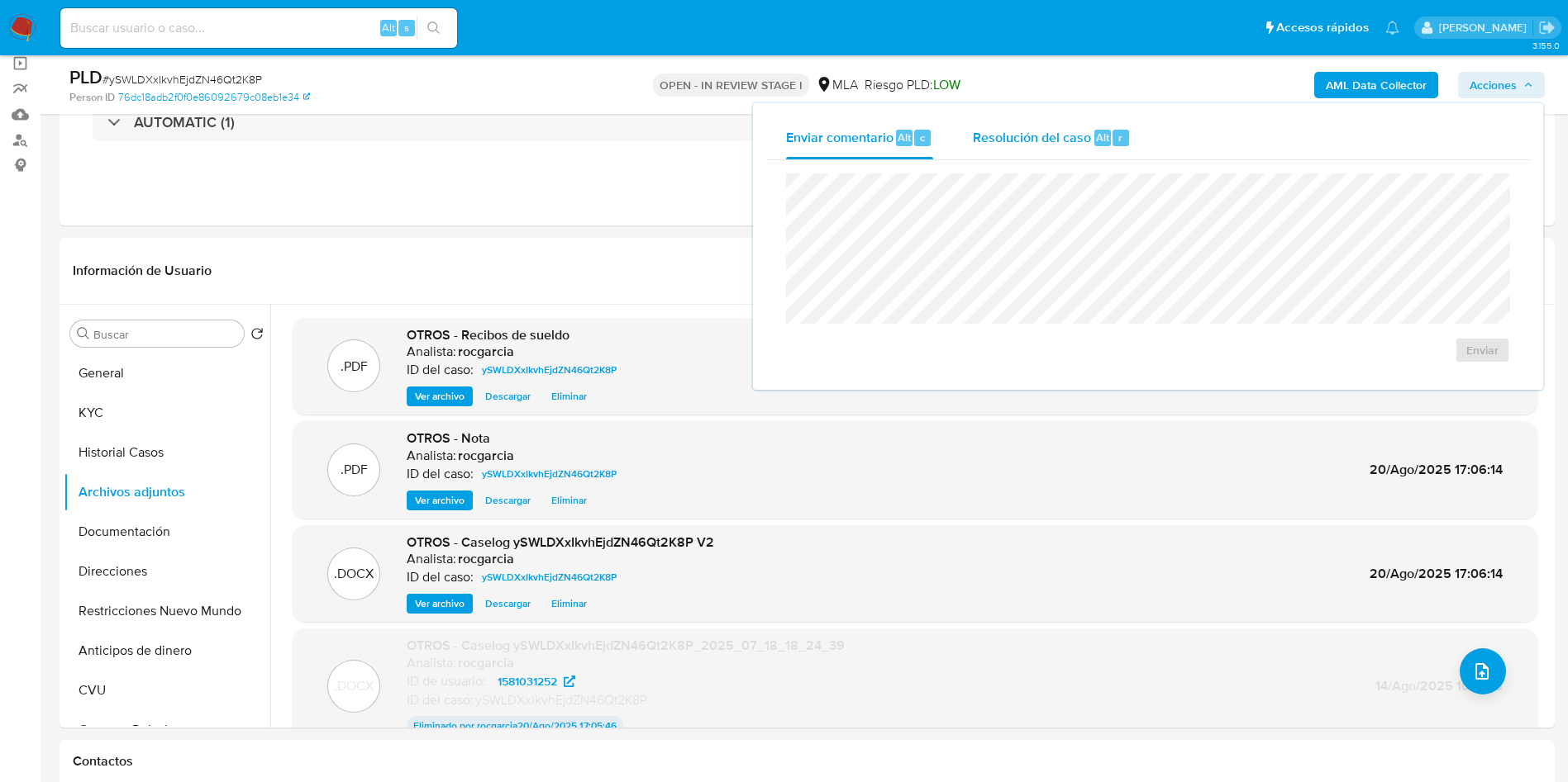
click at [1033, 144] on span "Resolución del caso" at bounding box center [1032, 136] width 118 height 19
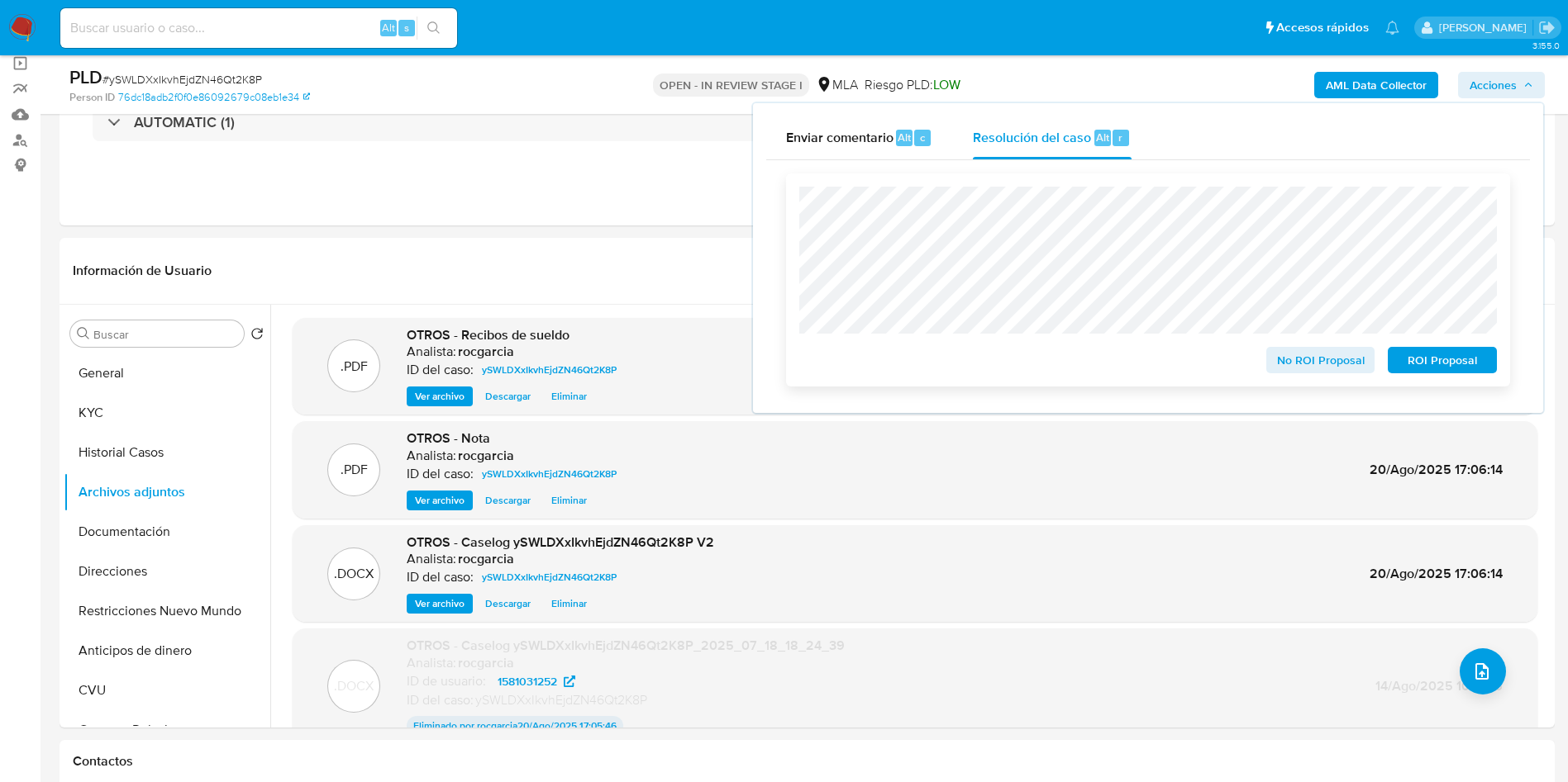
click at [1466, 359] on span "ROI Proposal" at bounding box center [1441, 360] width 86 height 23
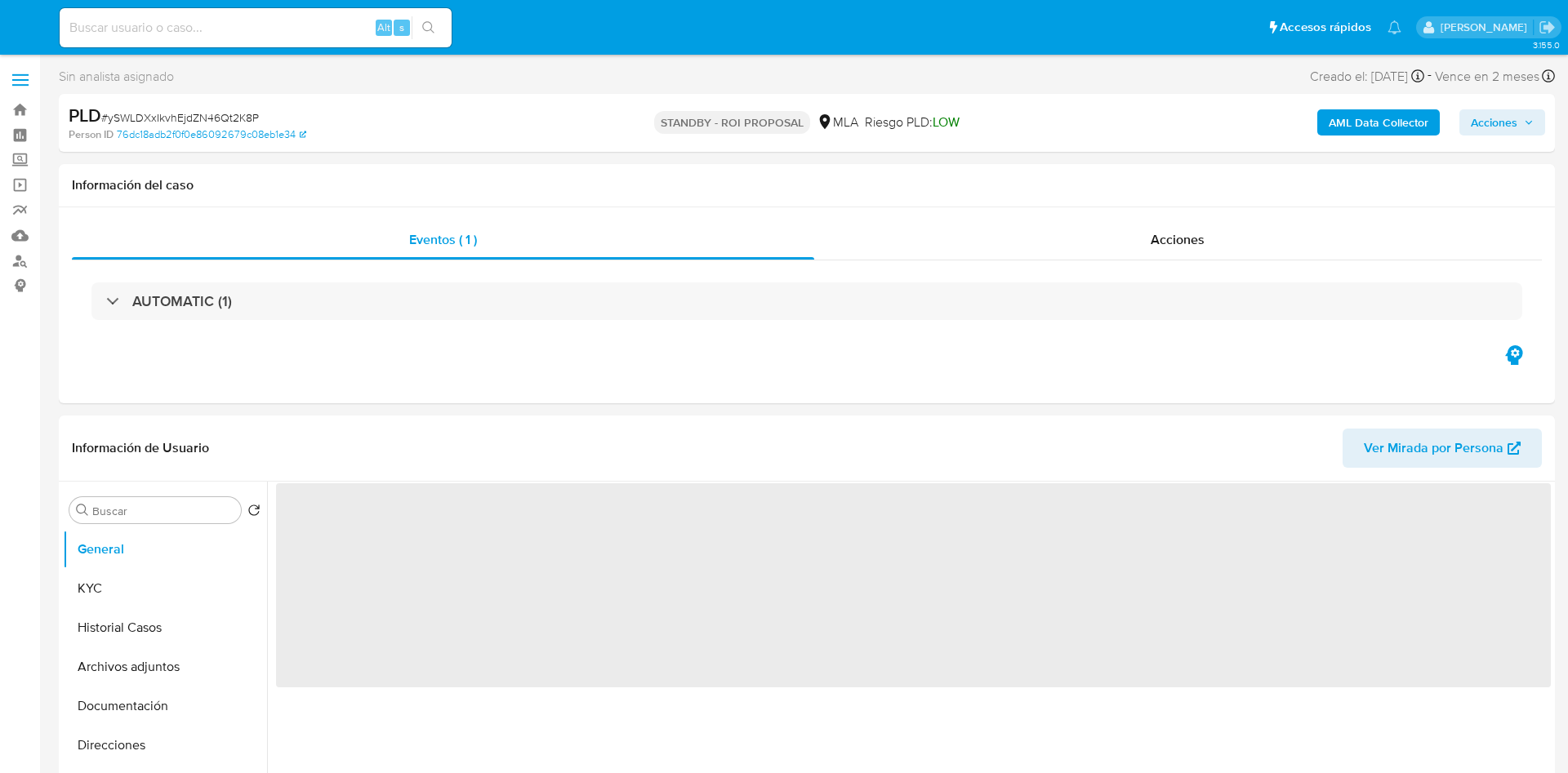
select select "10"
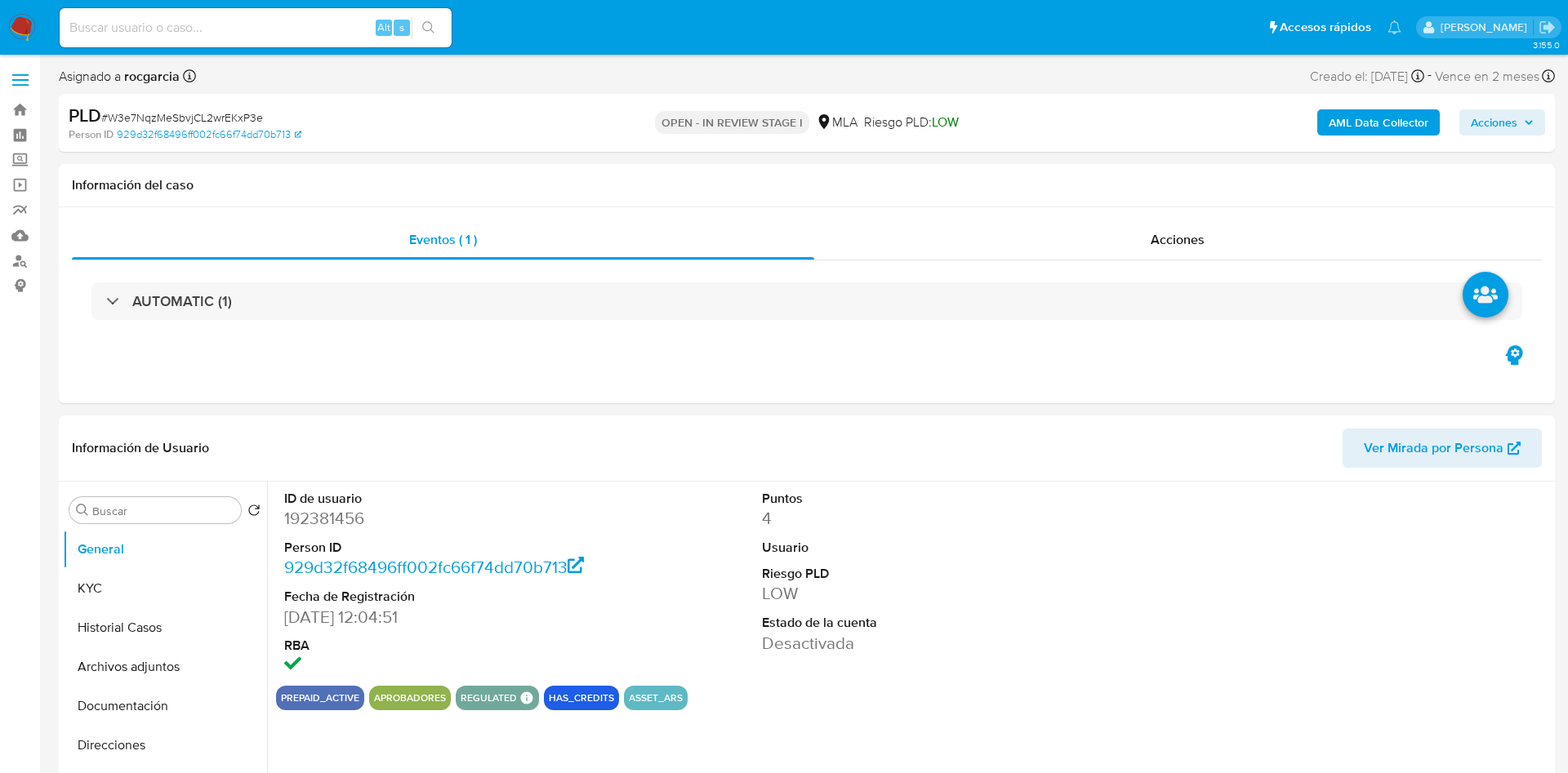
select select "10"
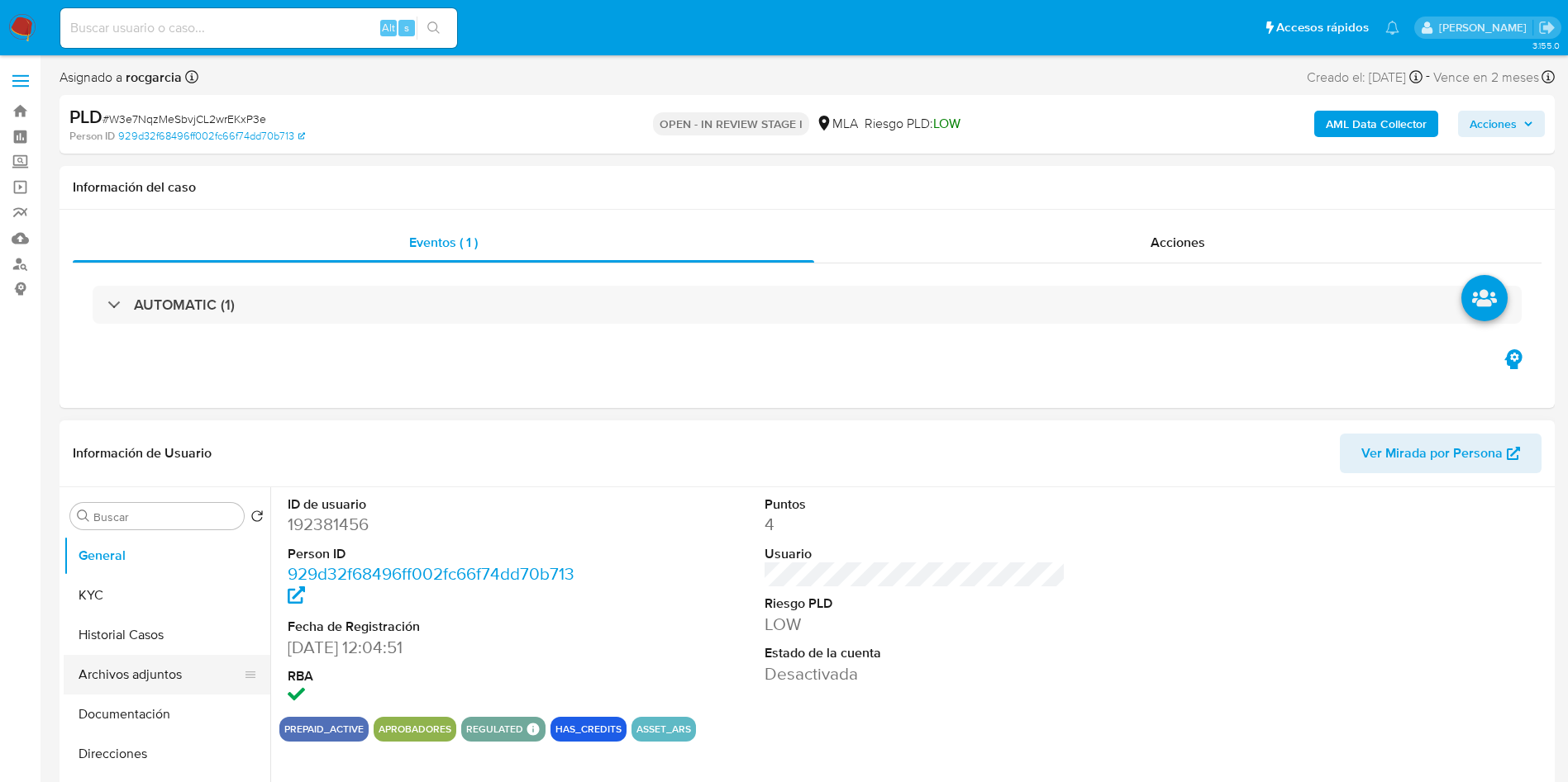
drag, startPoint x: 119, startPoint y: 660, endPoint x: 105, endPoint y: 659, distance: 14.0
click at [119, 661] on button "Archivos adjuntos" at bounding box center [161, 675] width 194 height 39
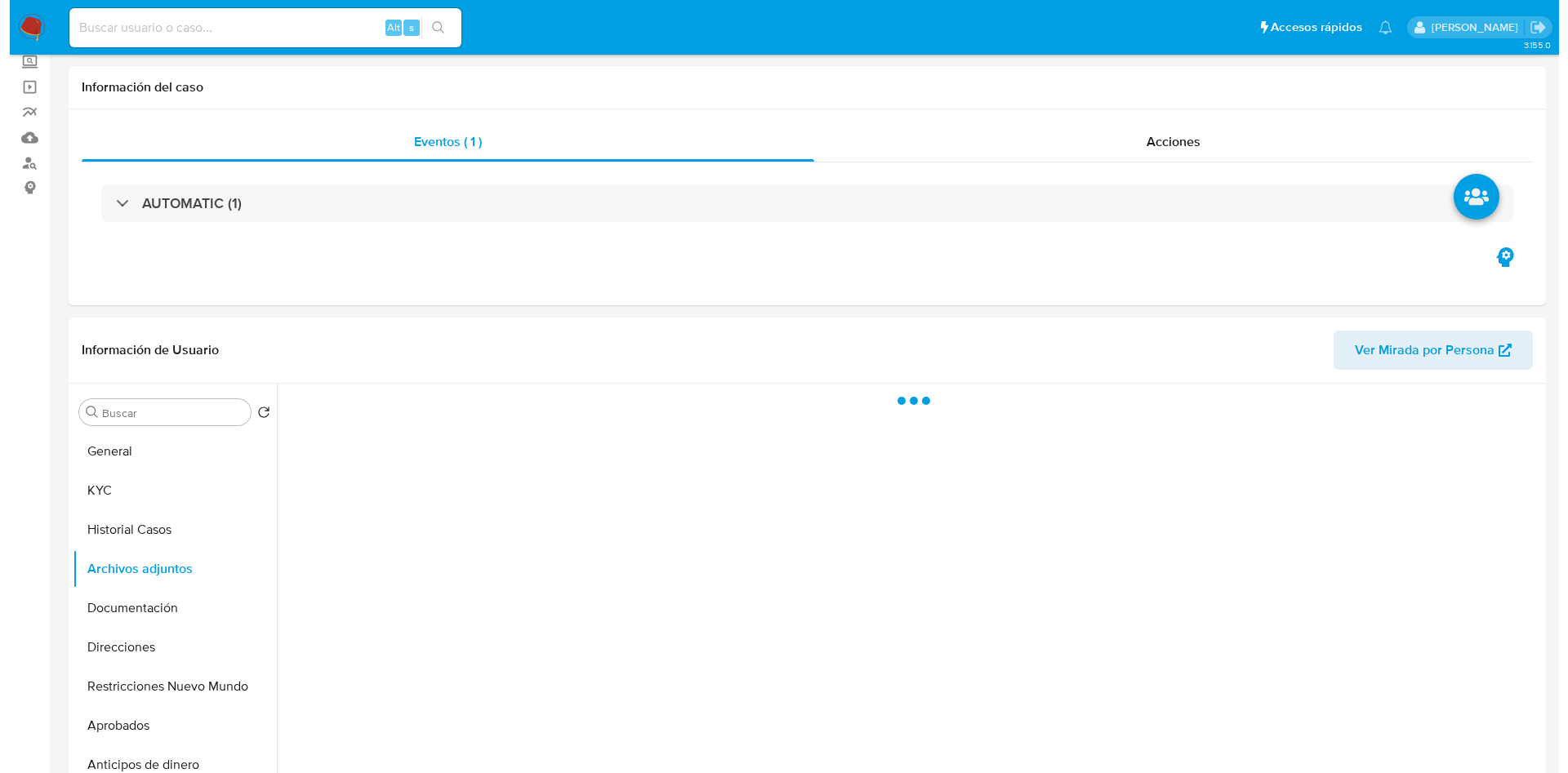
scroll to position [245, 0]
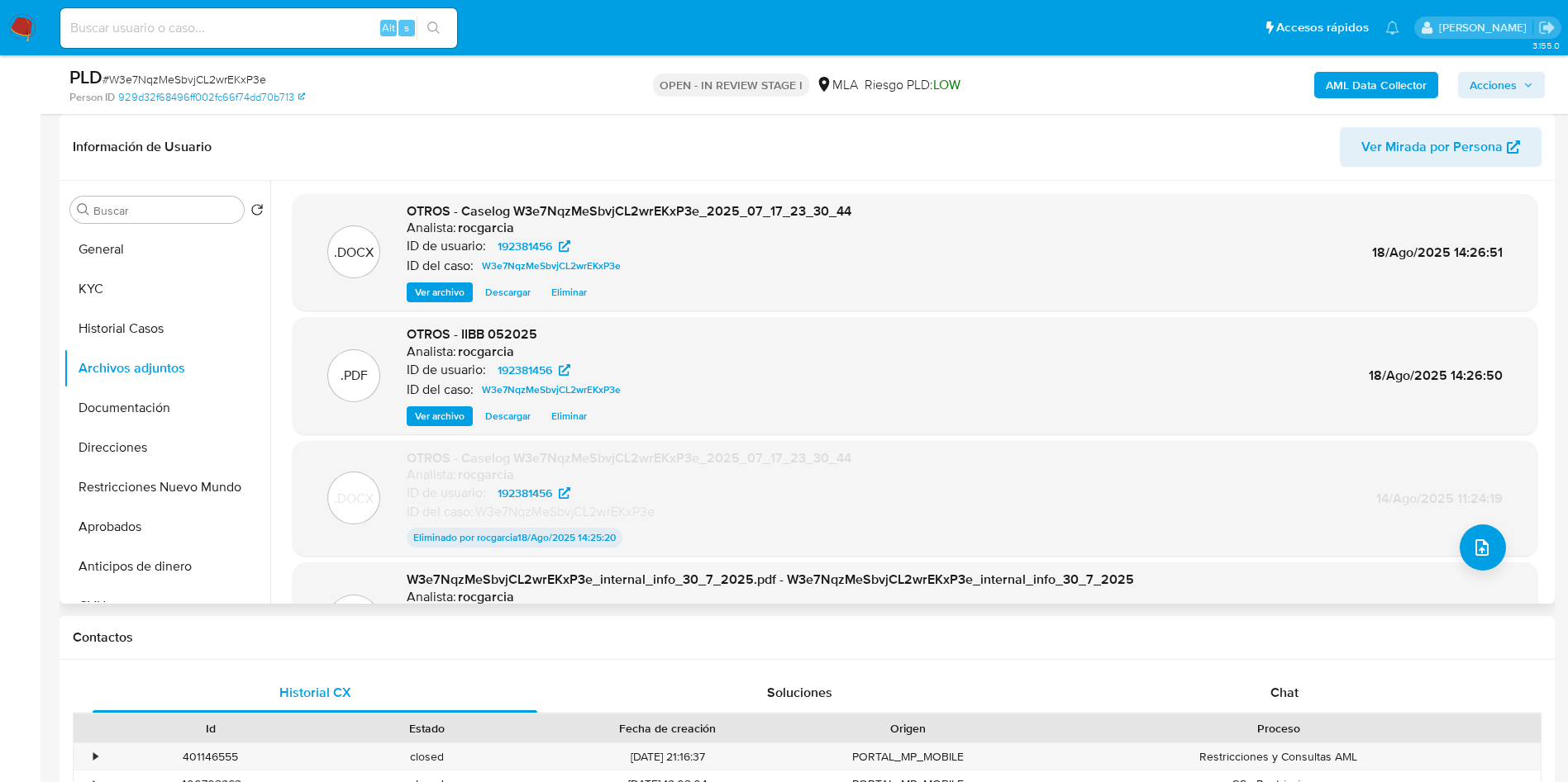
click at [568, 295] on span "Eliminar" at bounding box center [569, 292] width 36 height 17
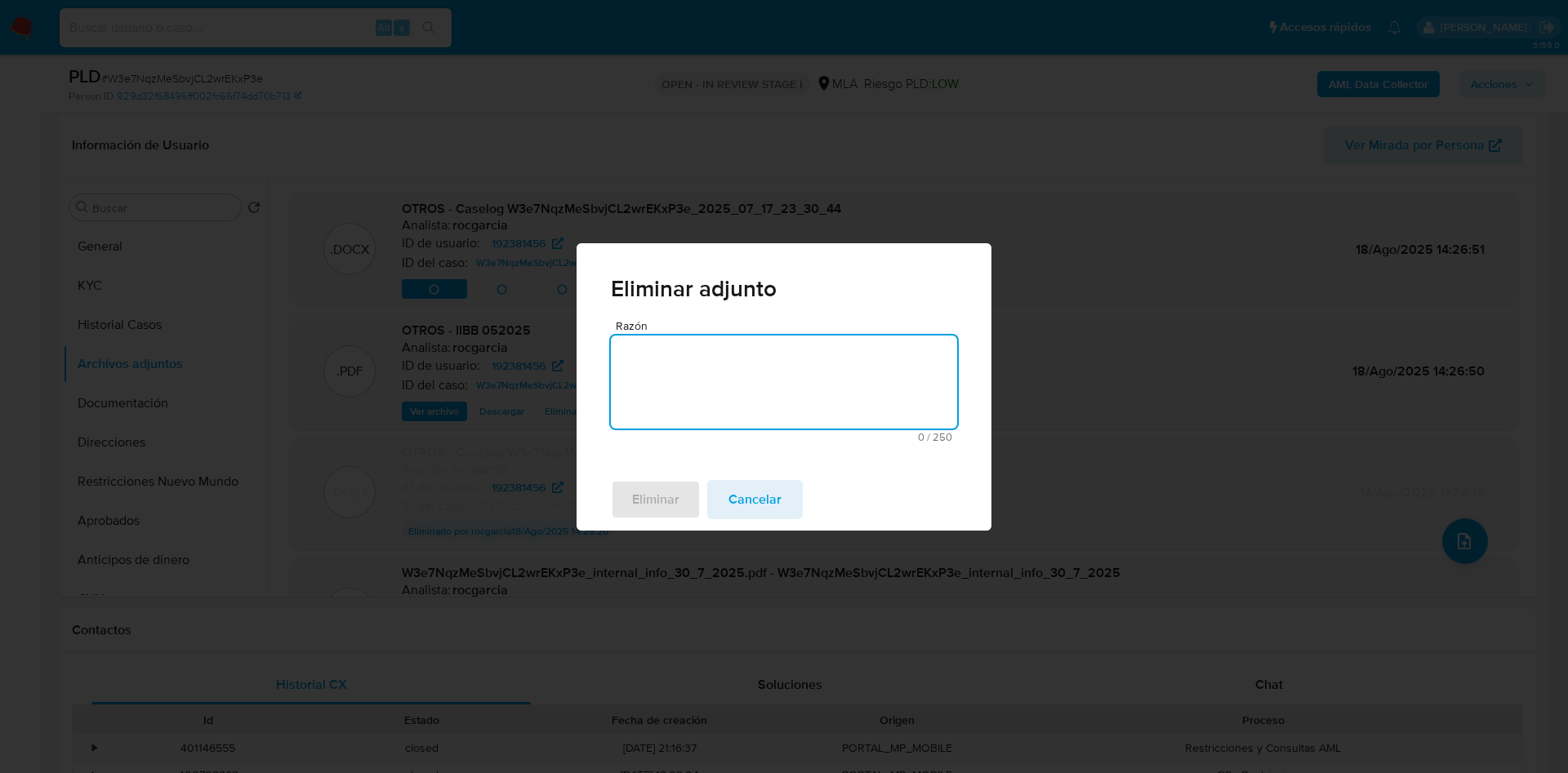
click at [733, 376] on textarea "Razón" at bounding box center [784, 382] width 346 height 93
type textarea "subir v3"
click at [663, 499] on span "Eliminar" at bounding box center [655, 500] width 47 height 36
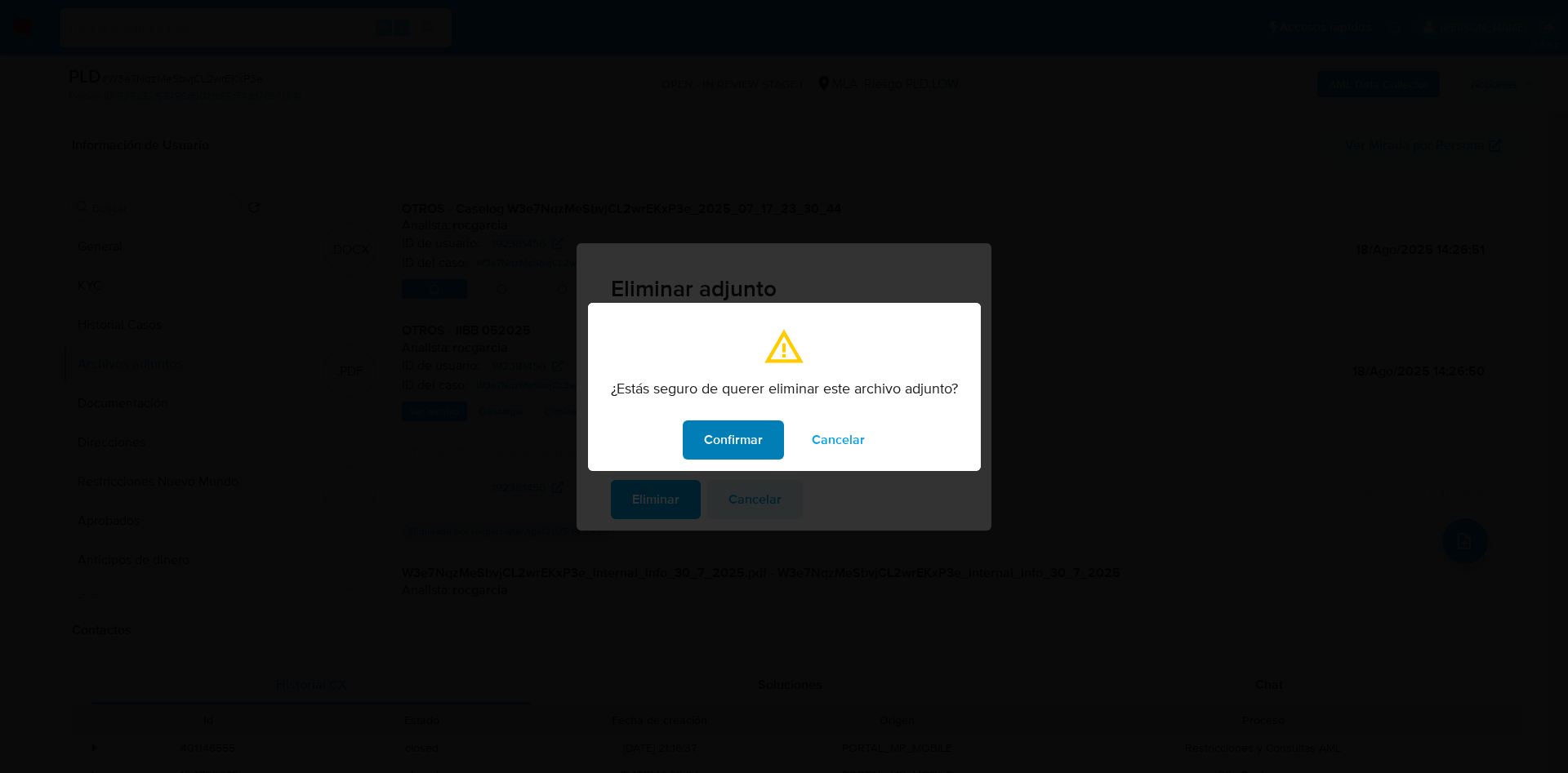
click at [729, 427] on span "Confirmar" at bounding box center [733, 439] width 59 height 36
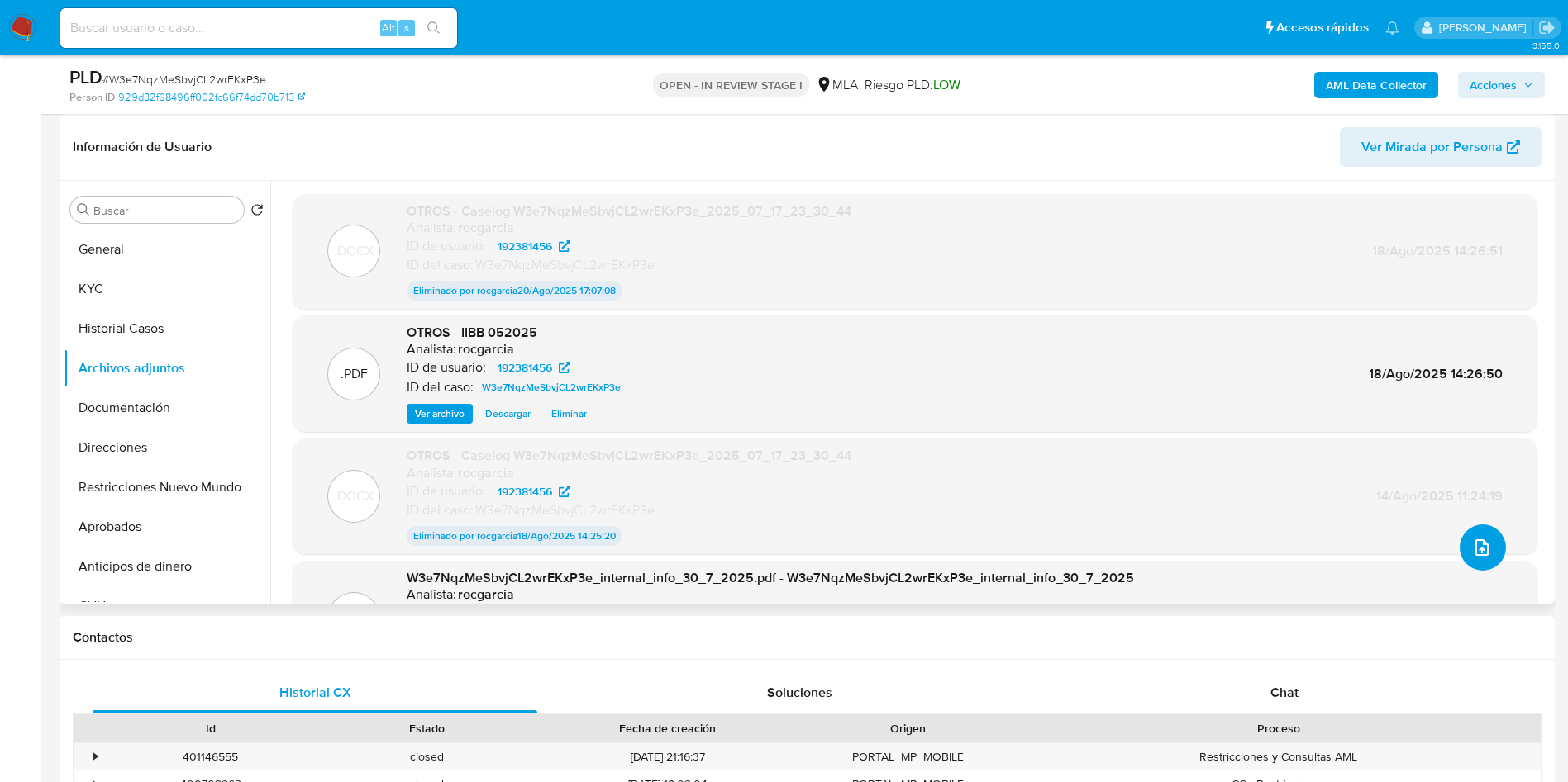
click at [1476, 549] on icon "upload-file" at bounding box center [1482, 547] width 20 height 20
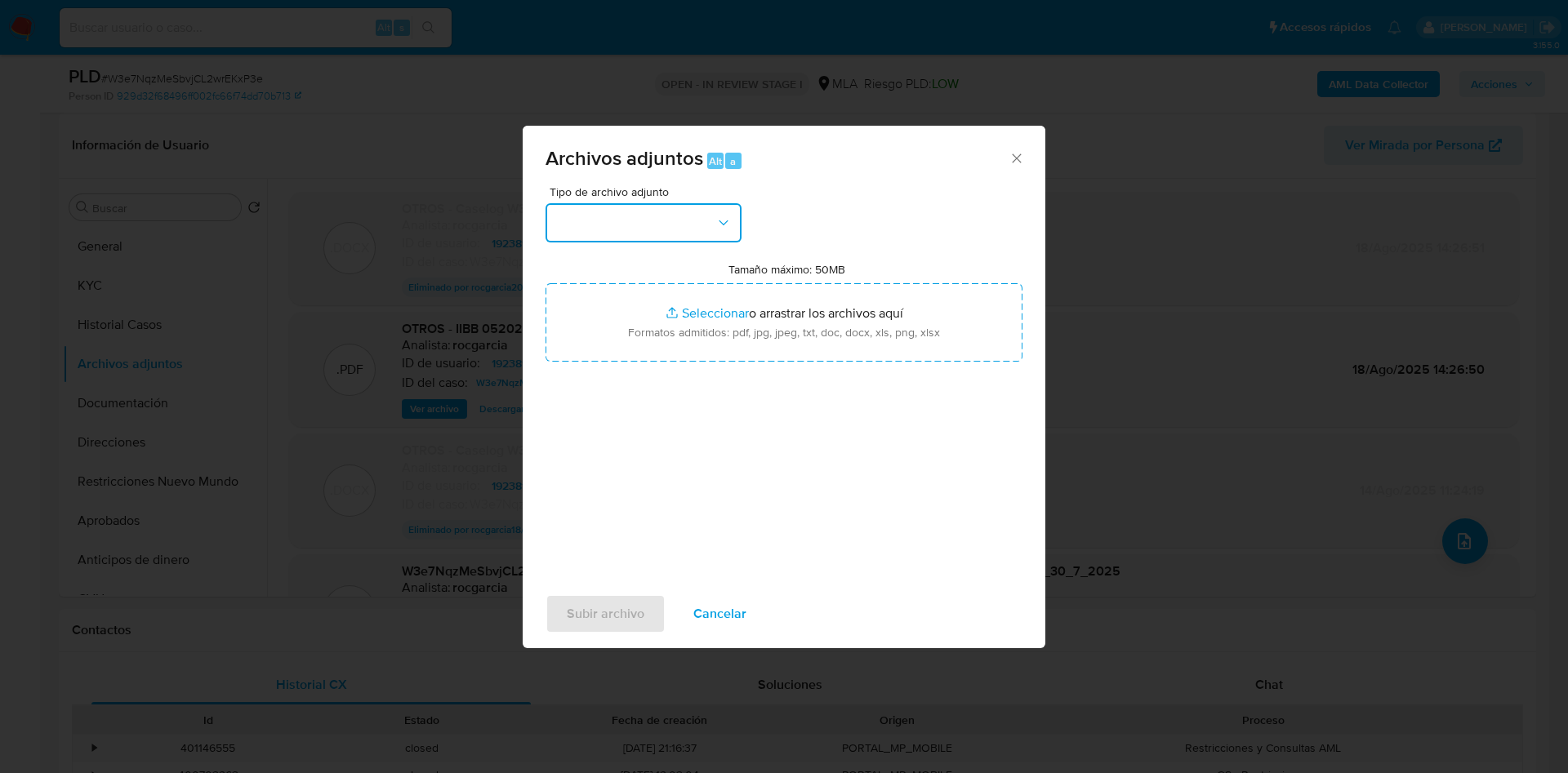
click at [676, 218] on button "button" at bounding box center [643, 223] width 196 height 39
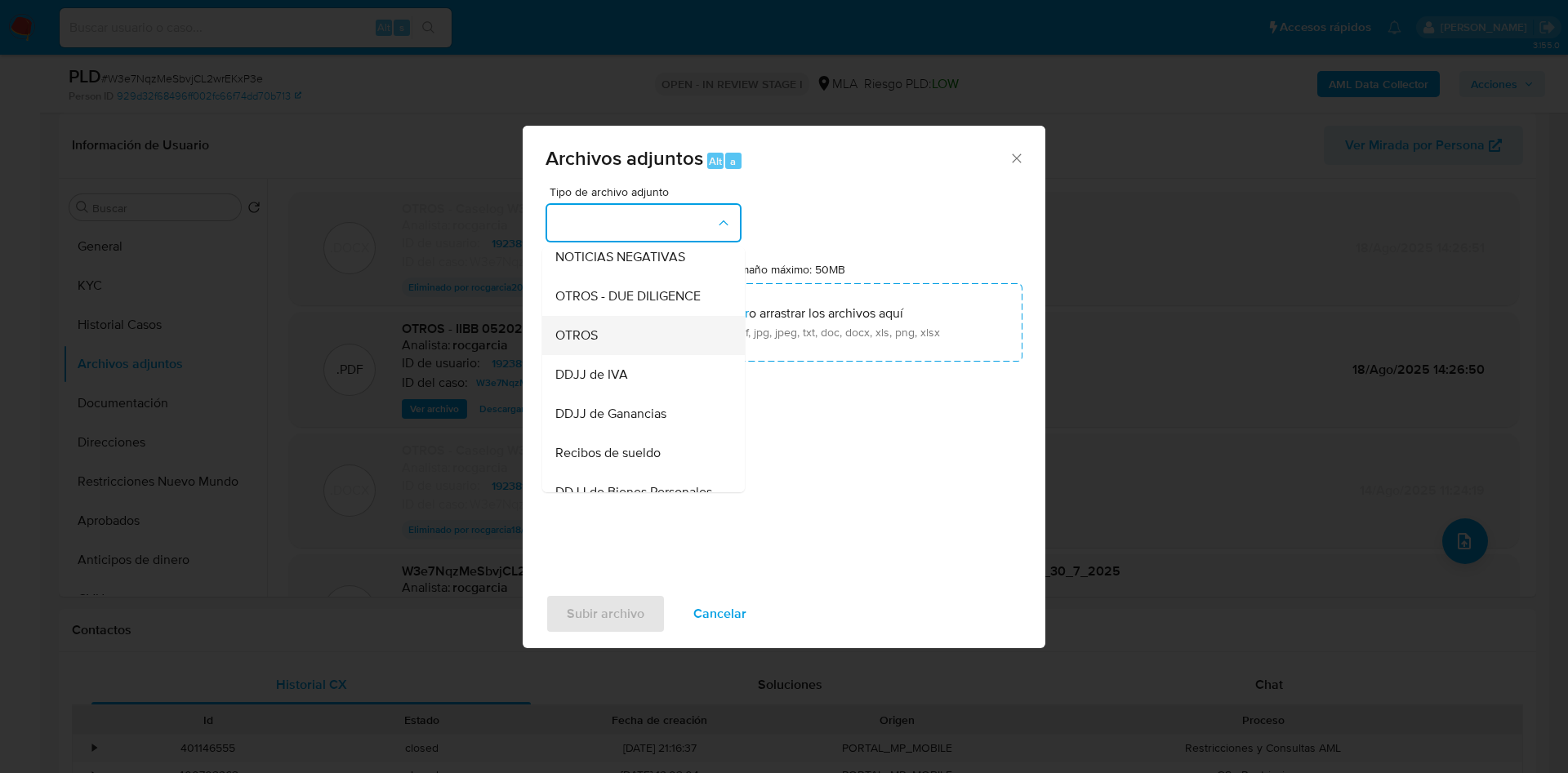
click at [635, 340] on div "OTROS" at bounding box center [638, 335] width 166 height 39
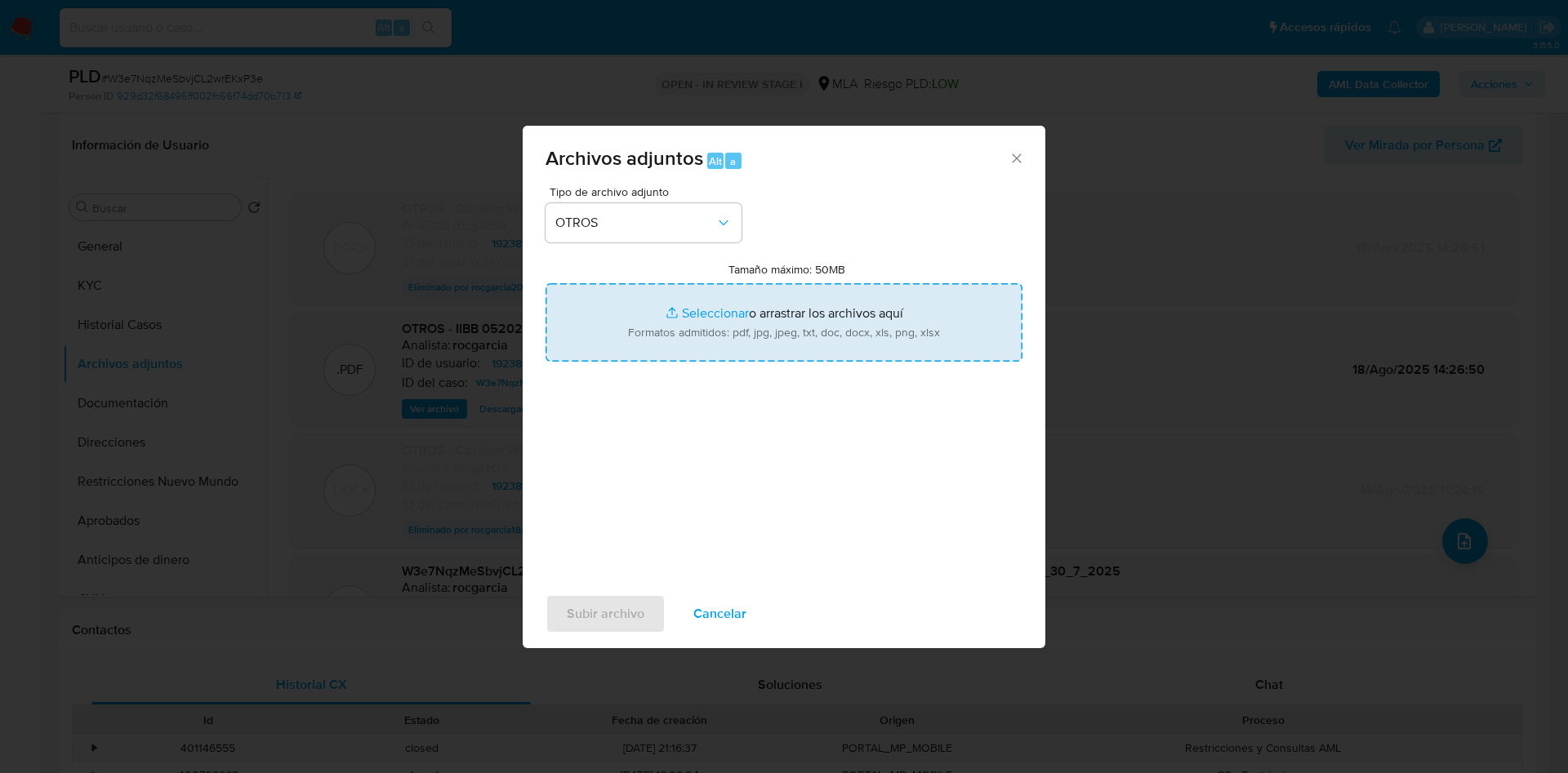
click at [678, 312] on input "Tamaño máximo: 50MB Seleccionar archivos" at bounding box center [783, 322] width 477 height 78
type input "C:\fakepath\Caselog W3e7NqzMeSbvjCL2wrEKxP3e V3.docx"
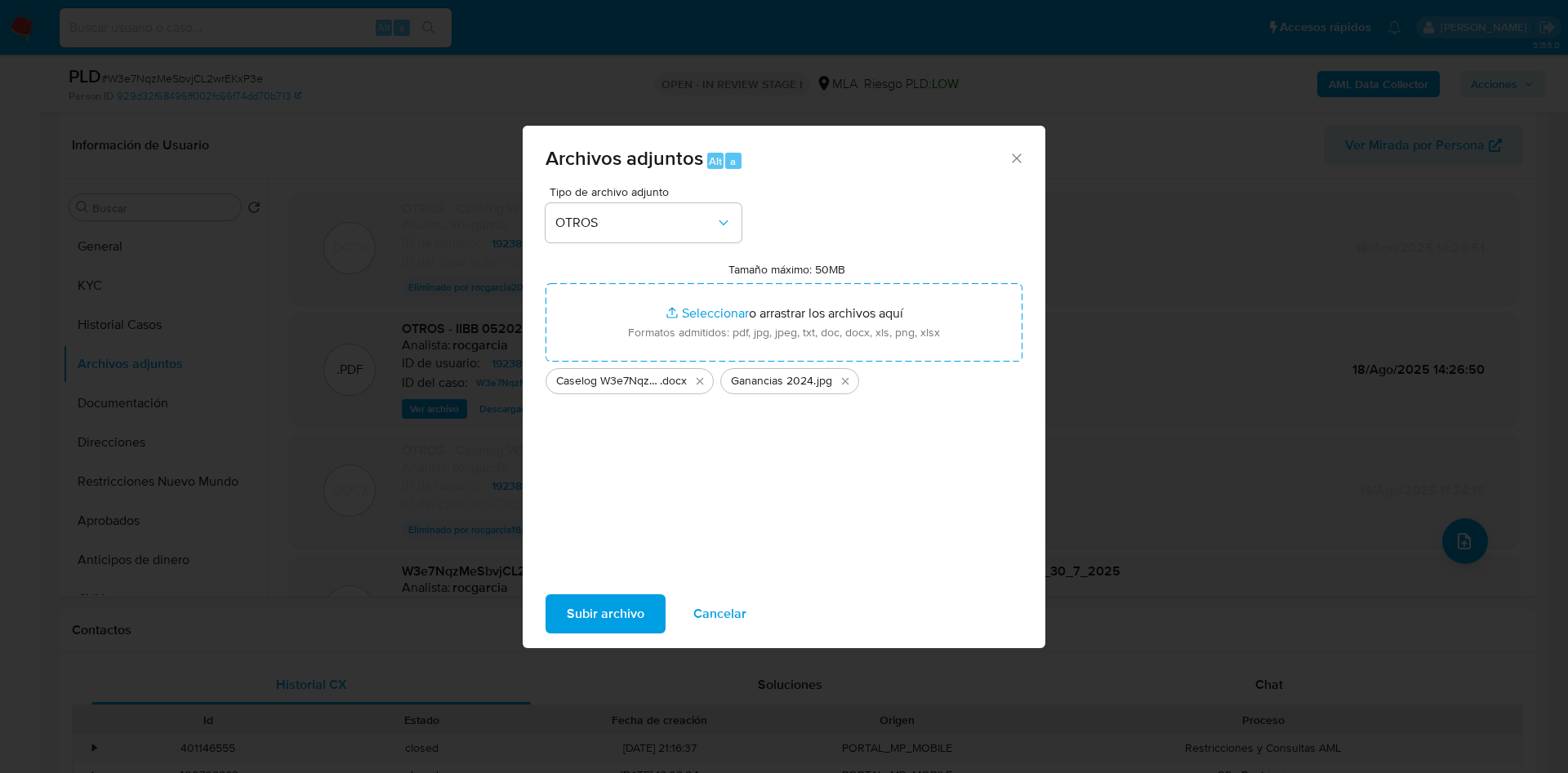
click at [631, 627] on span "Subir archivo" at bounding box center [606, 614] width 78 height 36
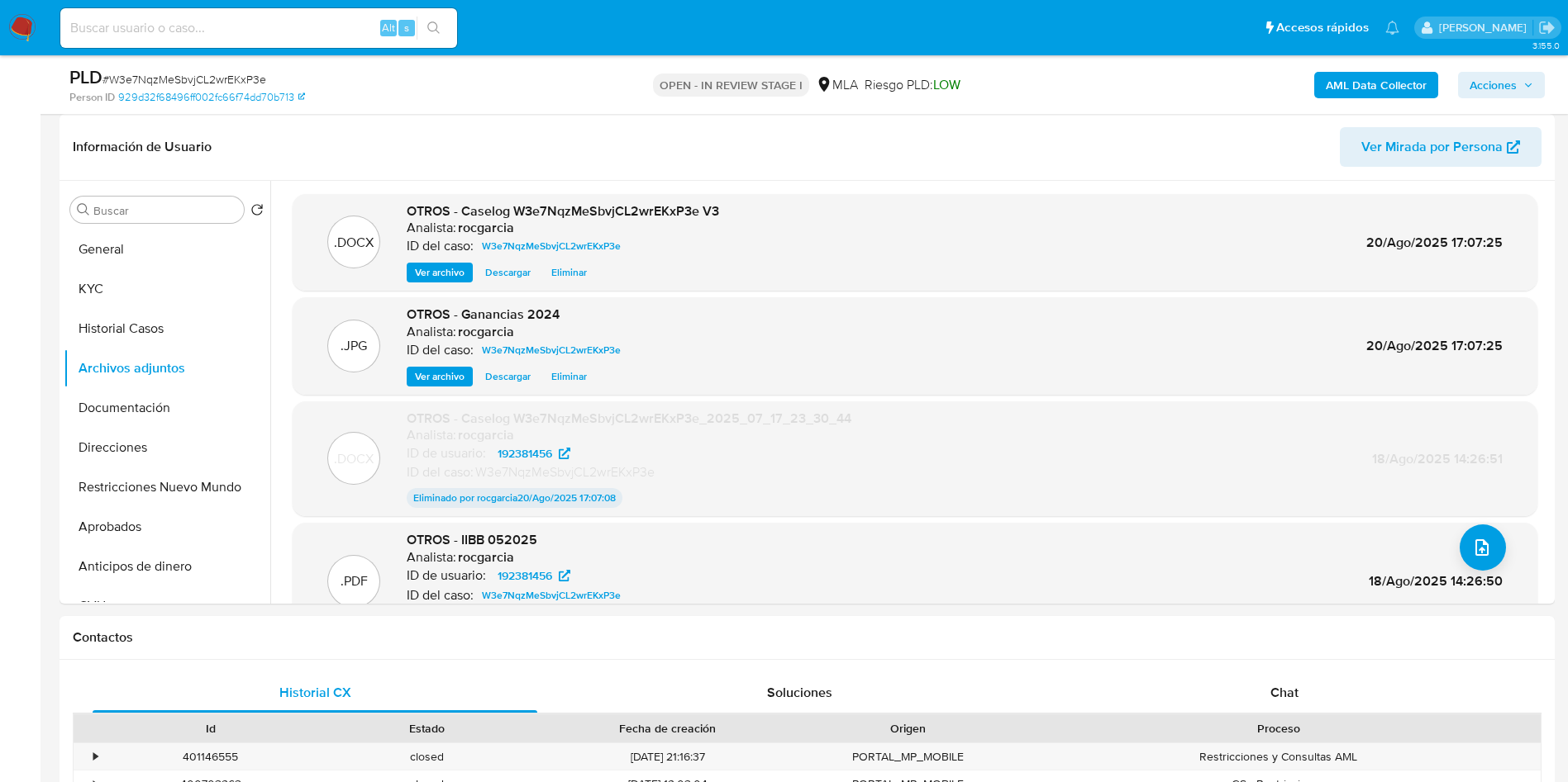
click at [1531, 84] on icon "button" at bounding box center [1528, 85] width 10 height 10
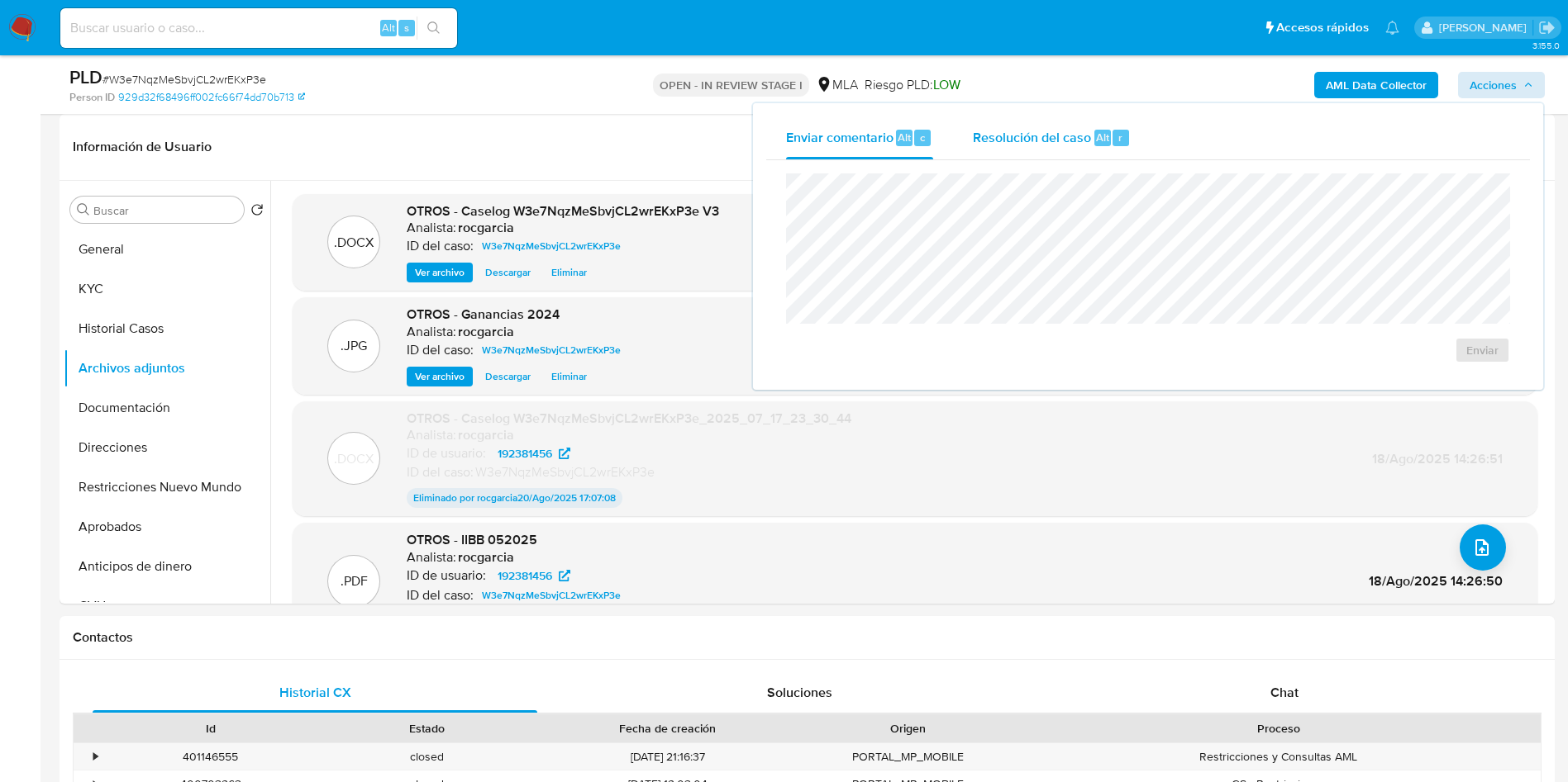
click at [1039, 129] on span "Resolución del caso" at bounding box center [1032, 136] width 118 height 19
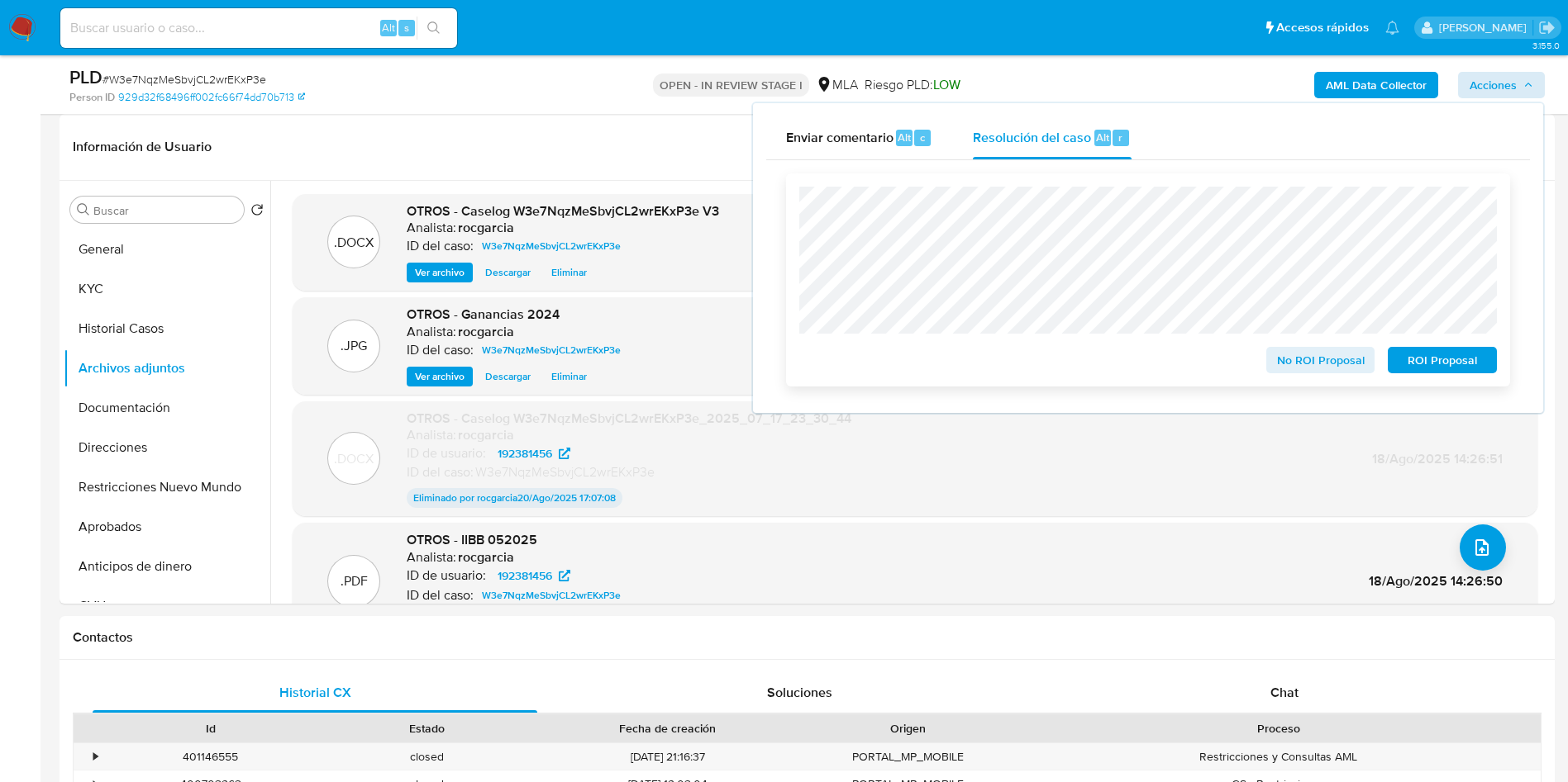
click at [1454, 356] on span "ROI Proposal" at bounding box center [1441, 360] width 86 height 23
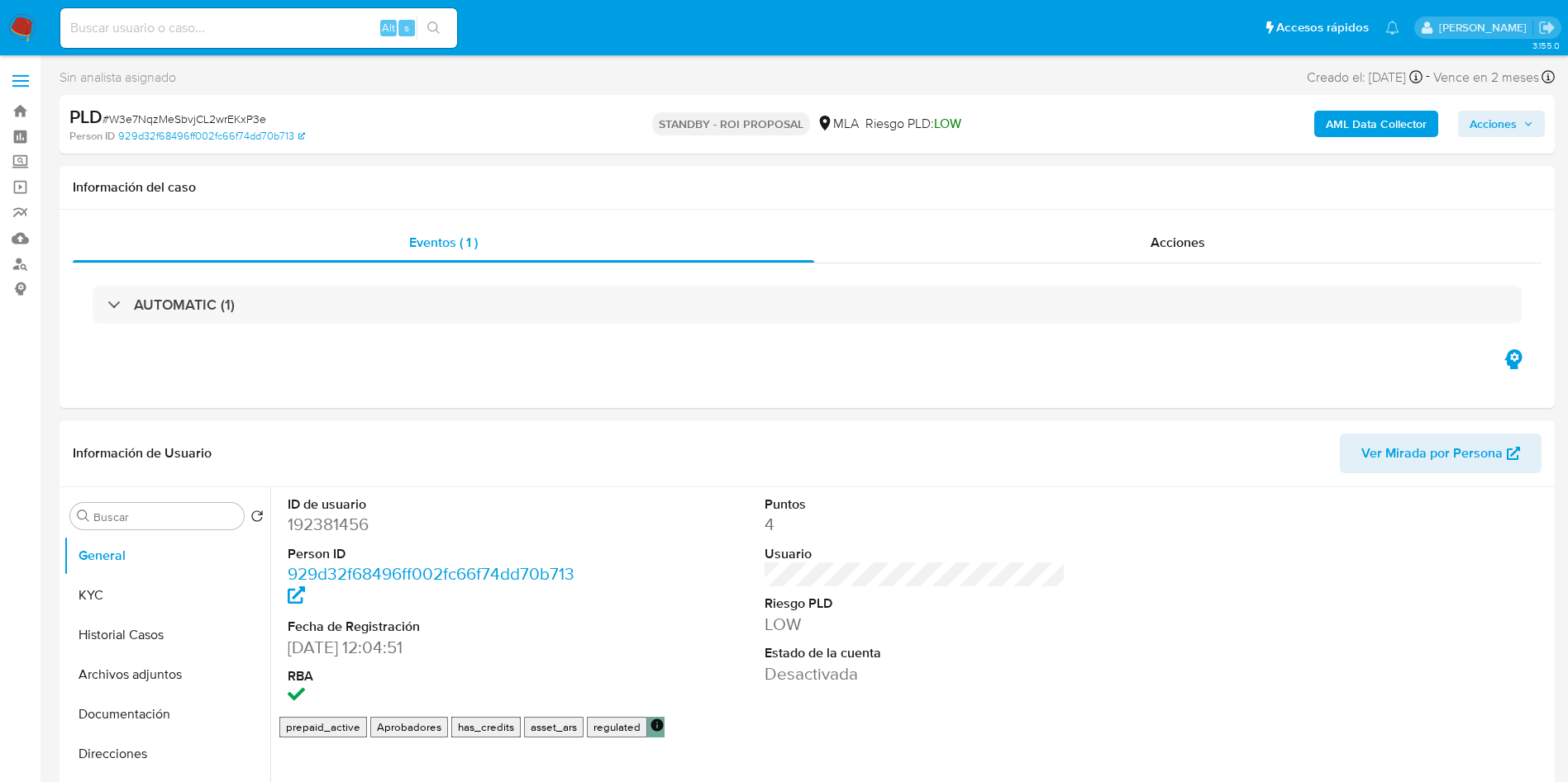
select select "10"
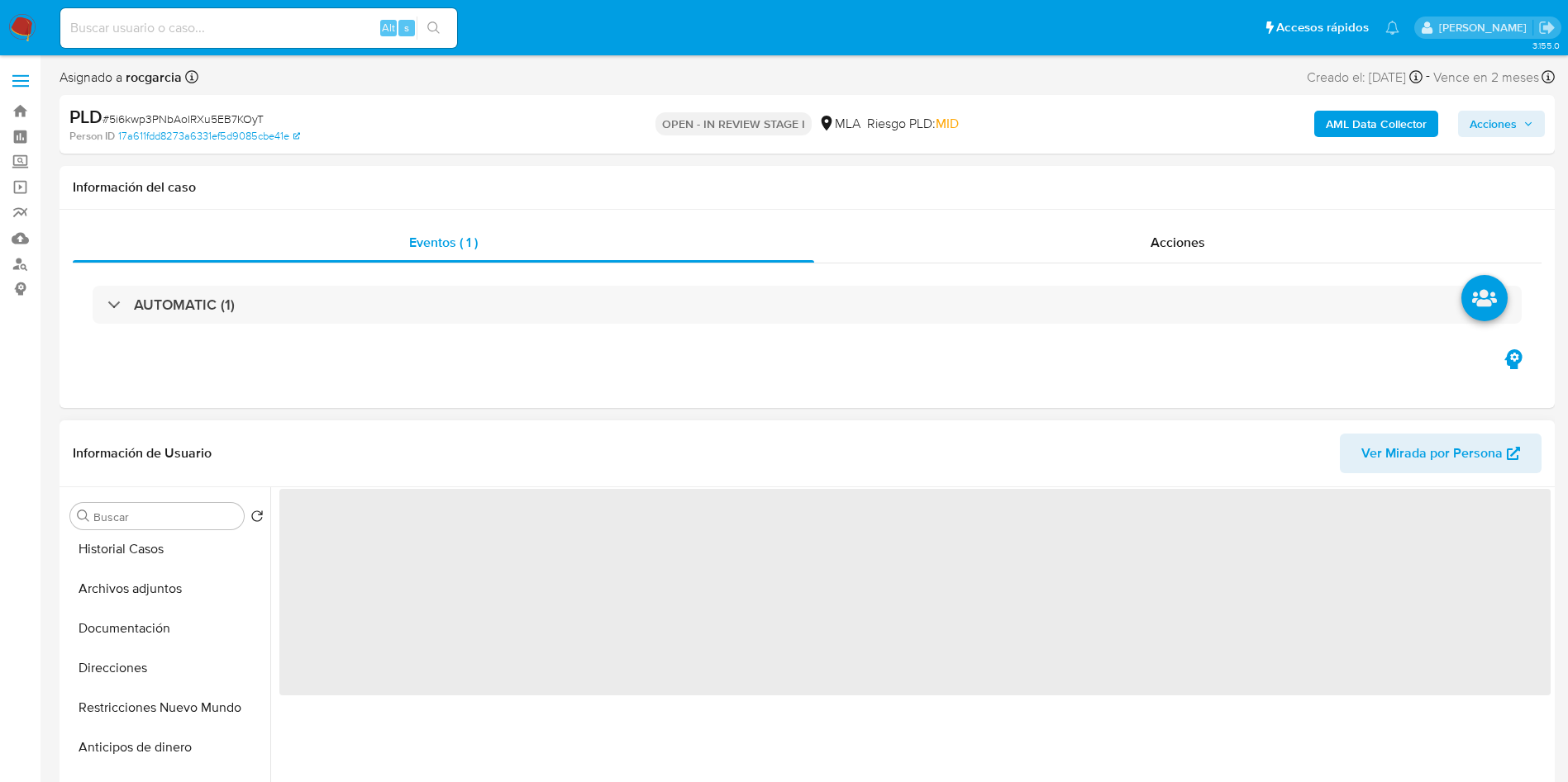
scroll to position [124, 0]
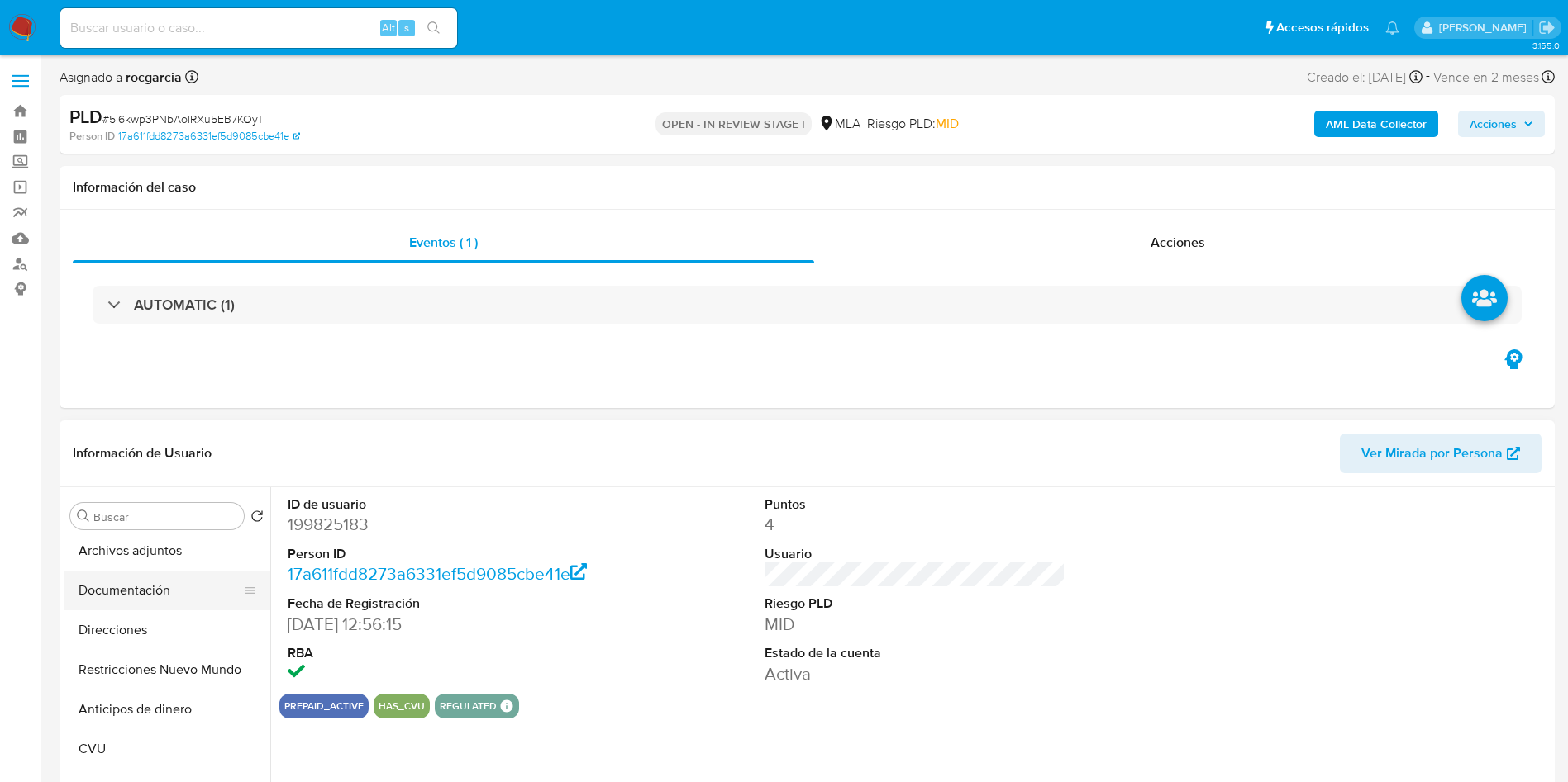
select select "10"
click at [347, 529] on dd "199825183" at bounding box center [438, 524] width 302 height 23
copy dd "199825183"
